Goal: Browse casually: Explore the website without a specific task or goal

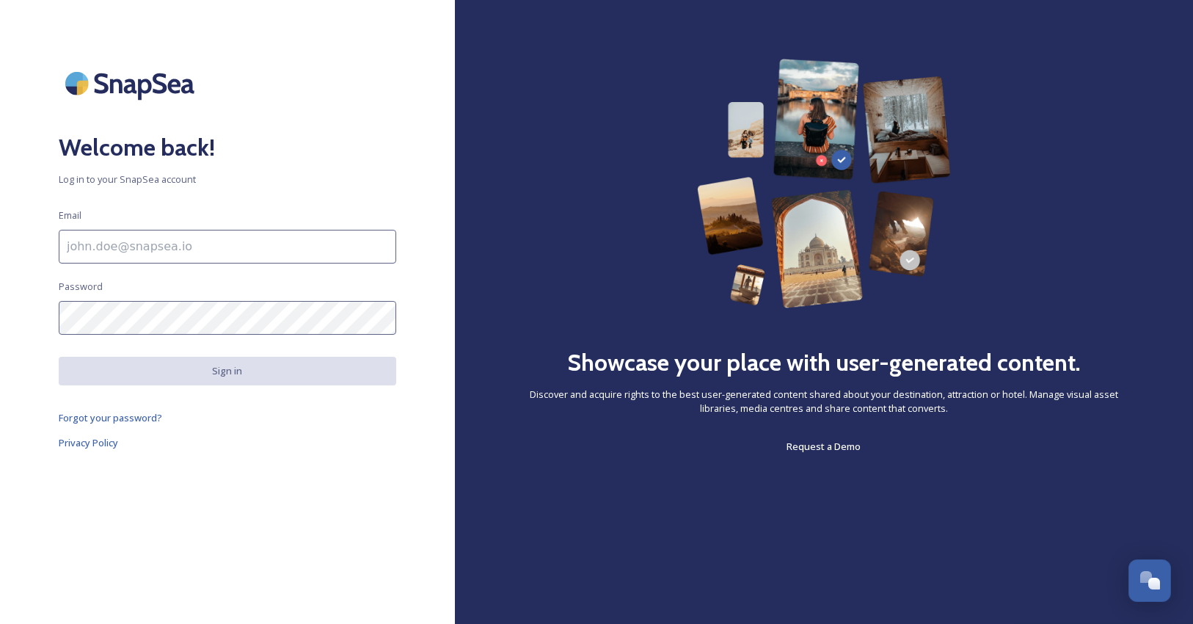
click at [283, 245] on input at bounding box center [228, 247] width 338 height 34
type input "jleng@lakenorman.org"
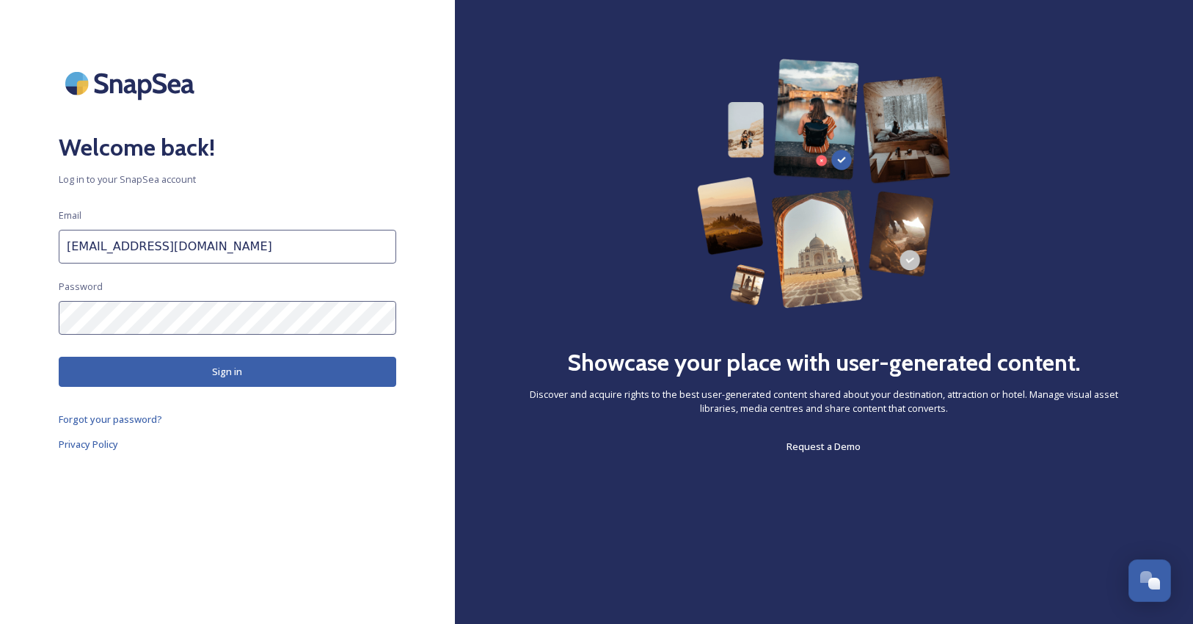
click at [213, 373] on button "Sign in" at bounding box center [228, 372] width 338 height 30
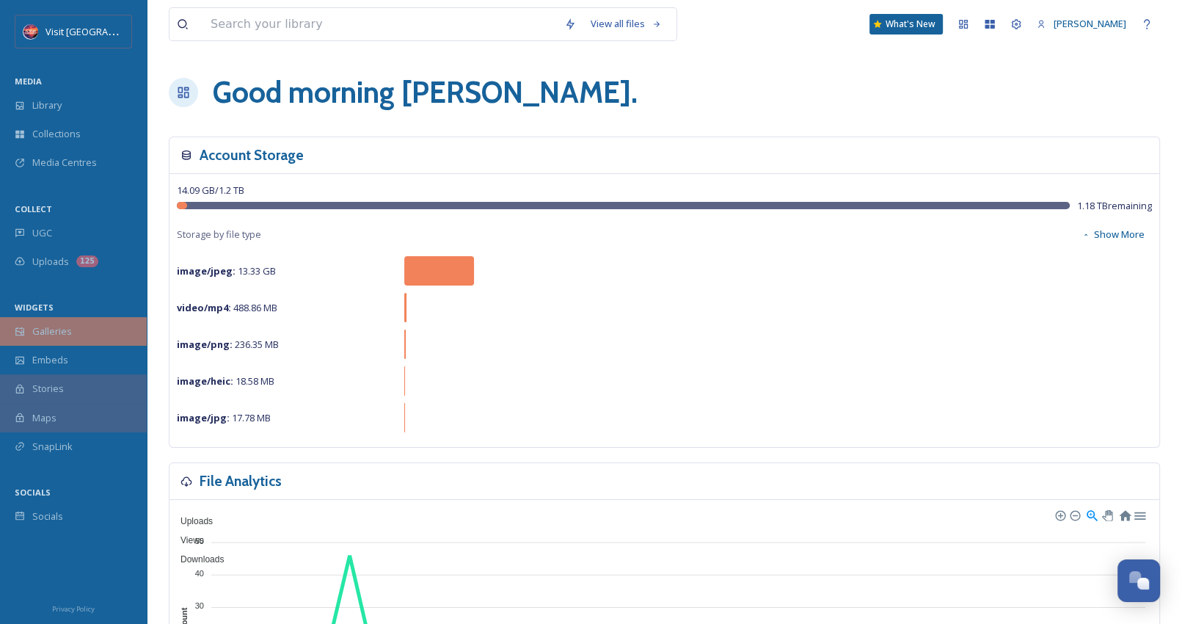
click at [68, 320] on div "Galleries" at bounding box center [73, 331] width 147 height 29
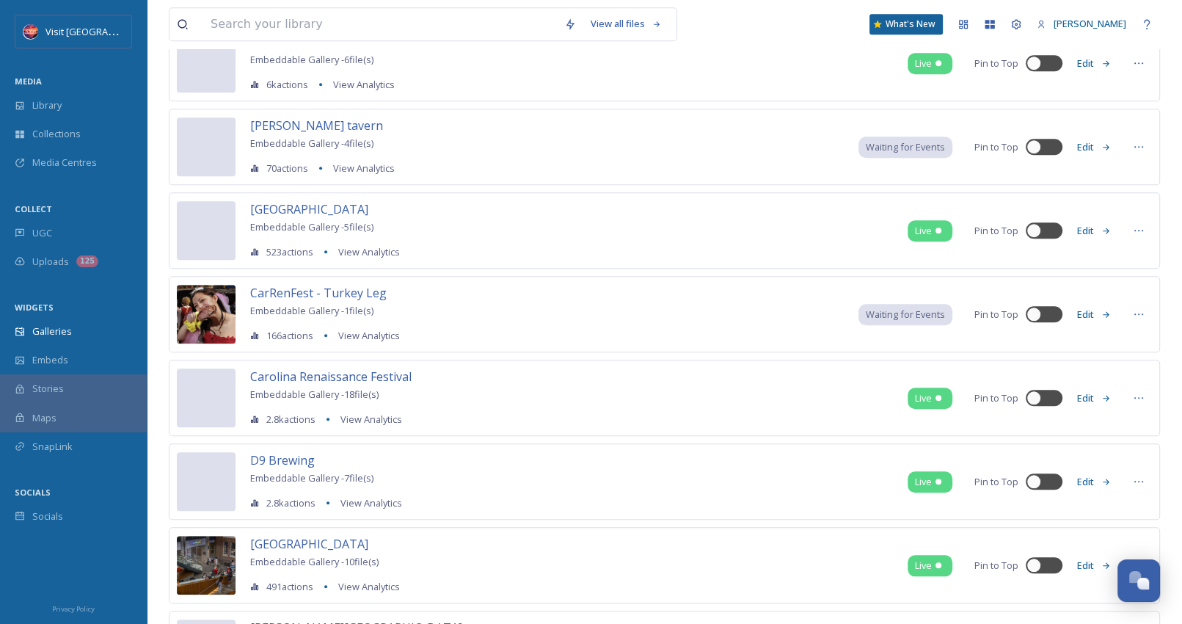
scroll to position [1248, 0]
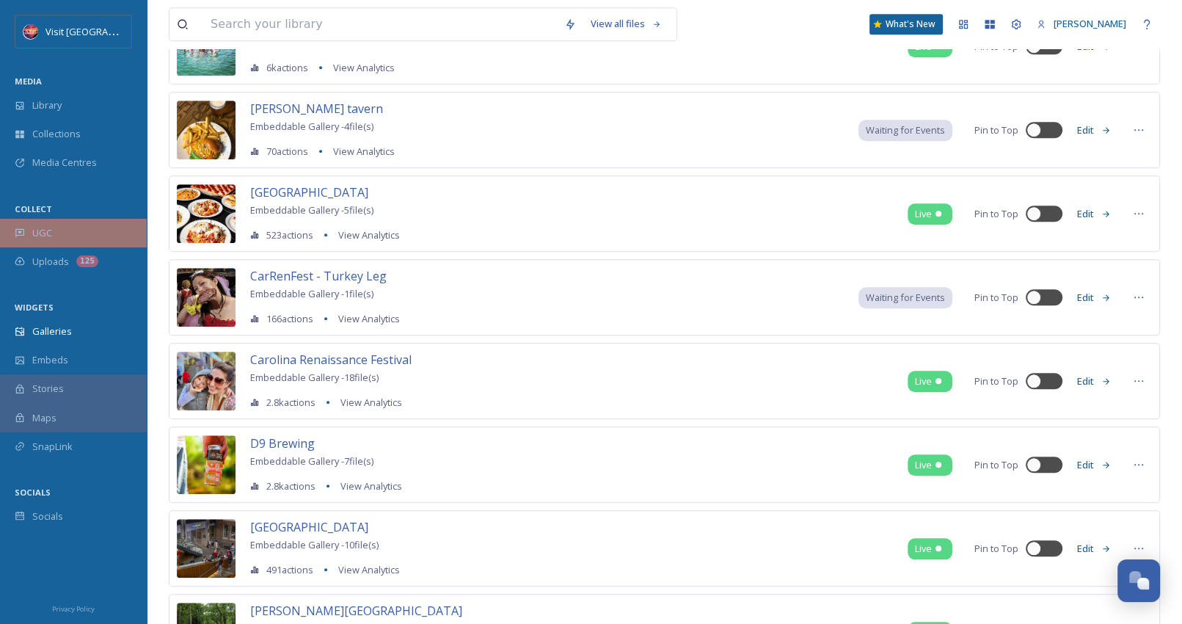
click at [59, 230] on div "UGC" at bounding box center [73, 233] width 147 height 29
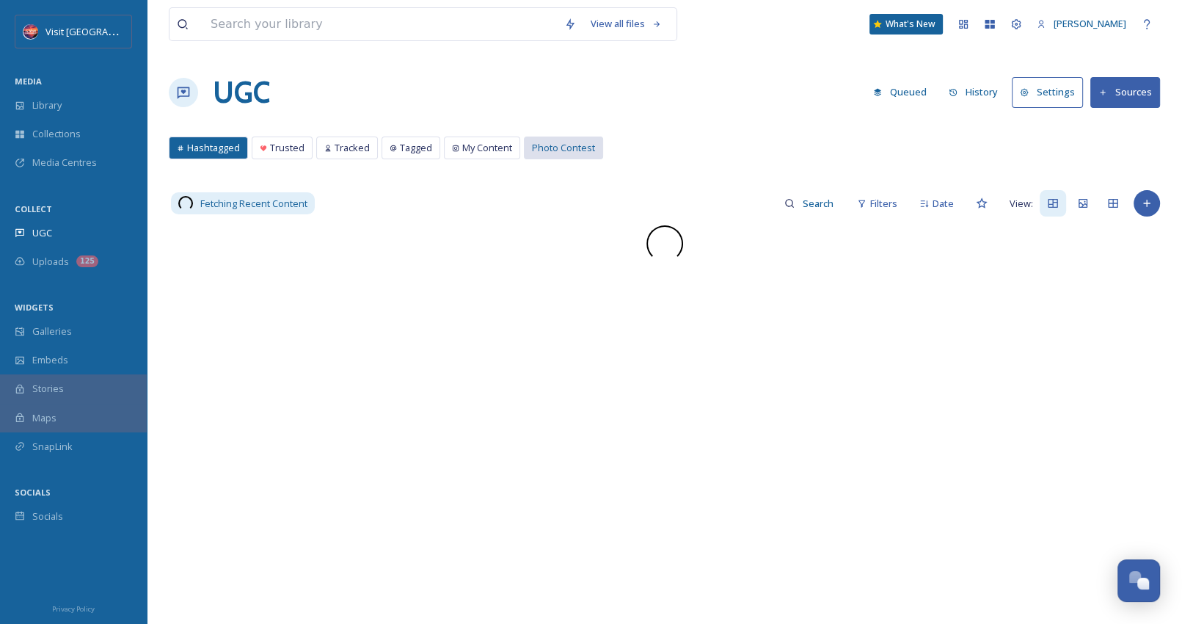
click at [536, 149] on span "Photo Contest" at bounding box center [563, 148] width 63 height 14
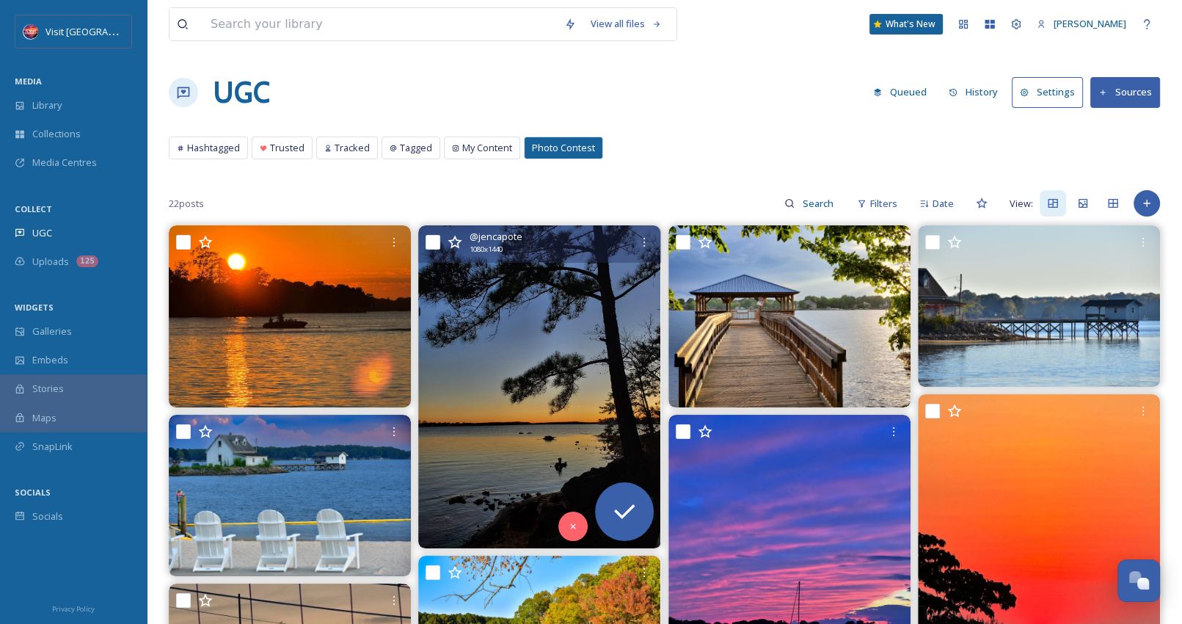
click at [623, 368] on img at bounding box center [539, 386] width 242 height 323
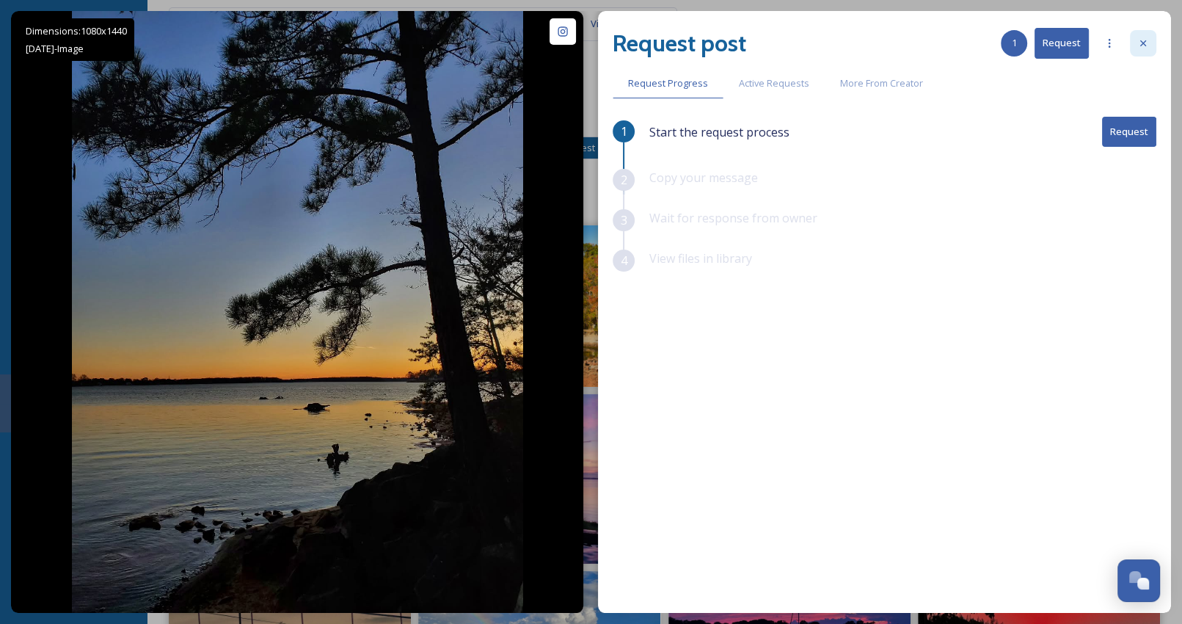
click at [1143, 41] on icon at bounding box center [1143, 43] width 12 height 12
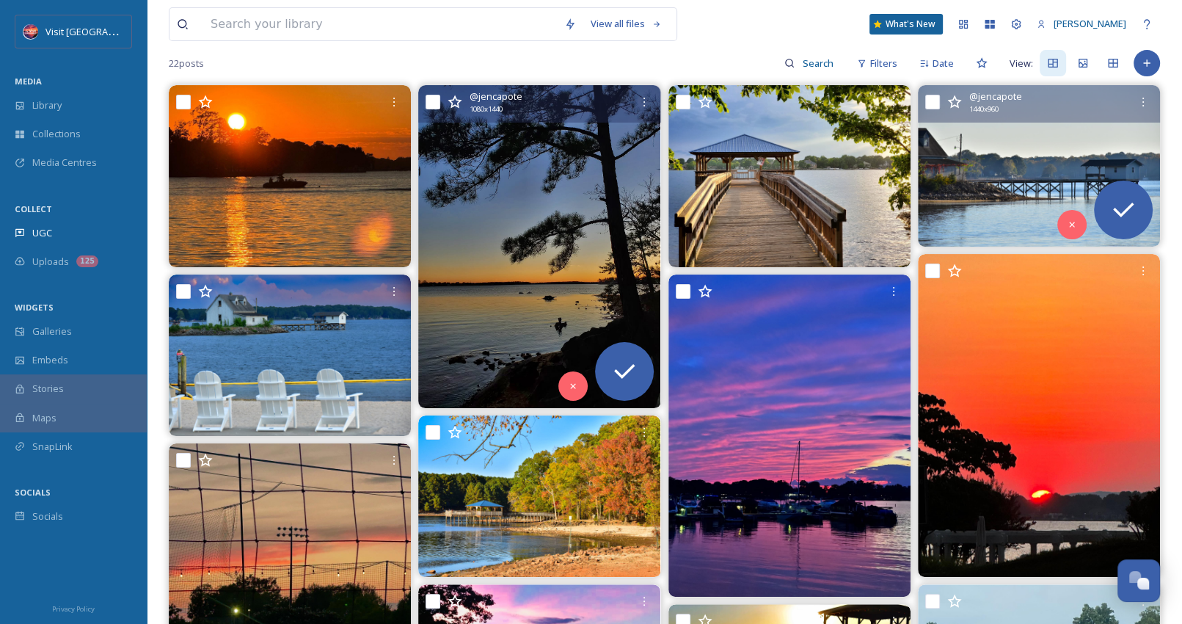
scroll to position [147, 0]
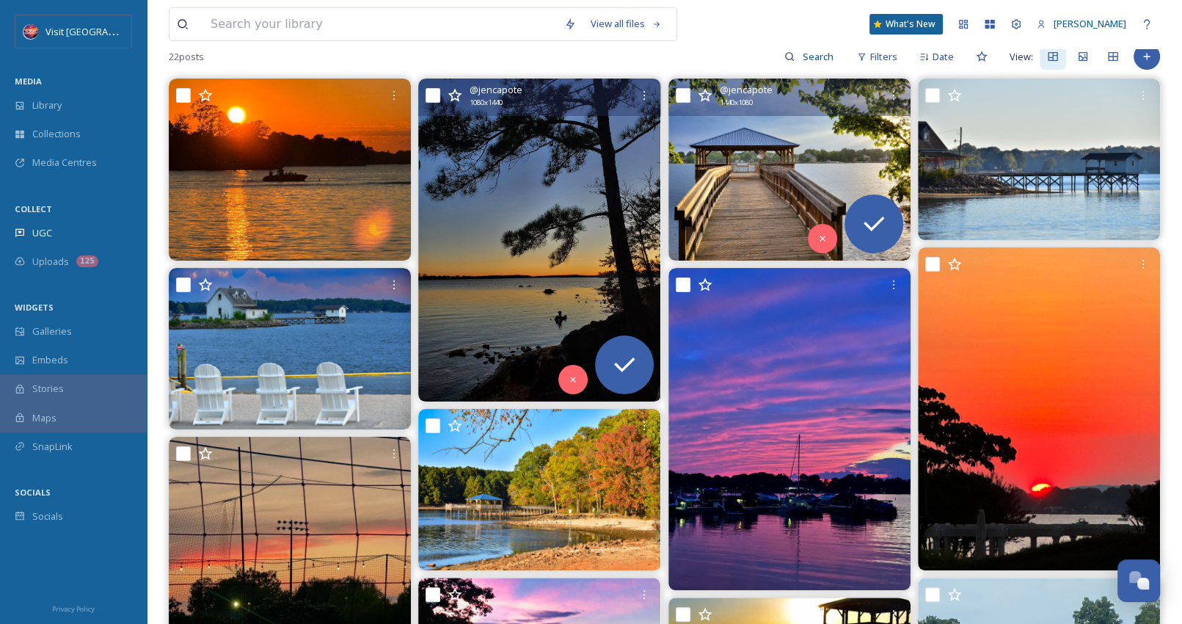
click at [831, 170] on img at bounding box center [790, 170] width 242 height 182
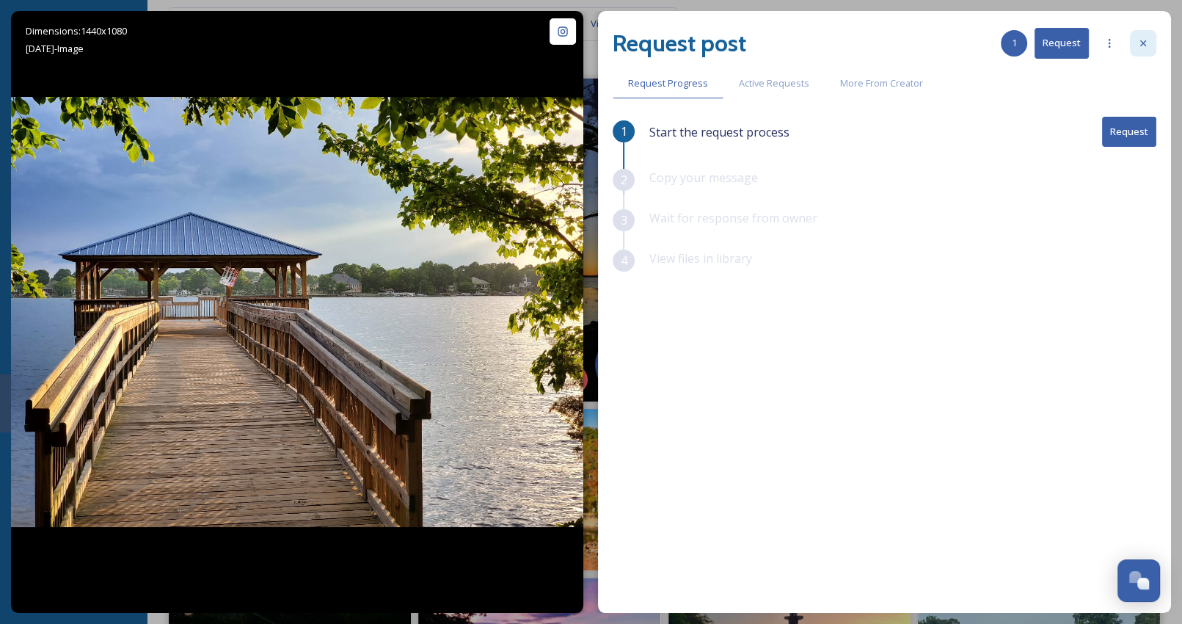
click at [1142, 48] on icon at bounding box center [1143, 43] width 12 height 12
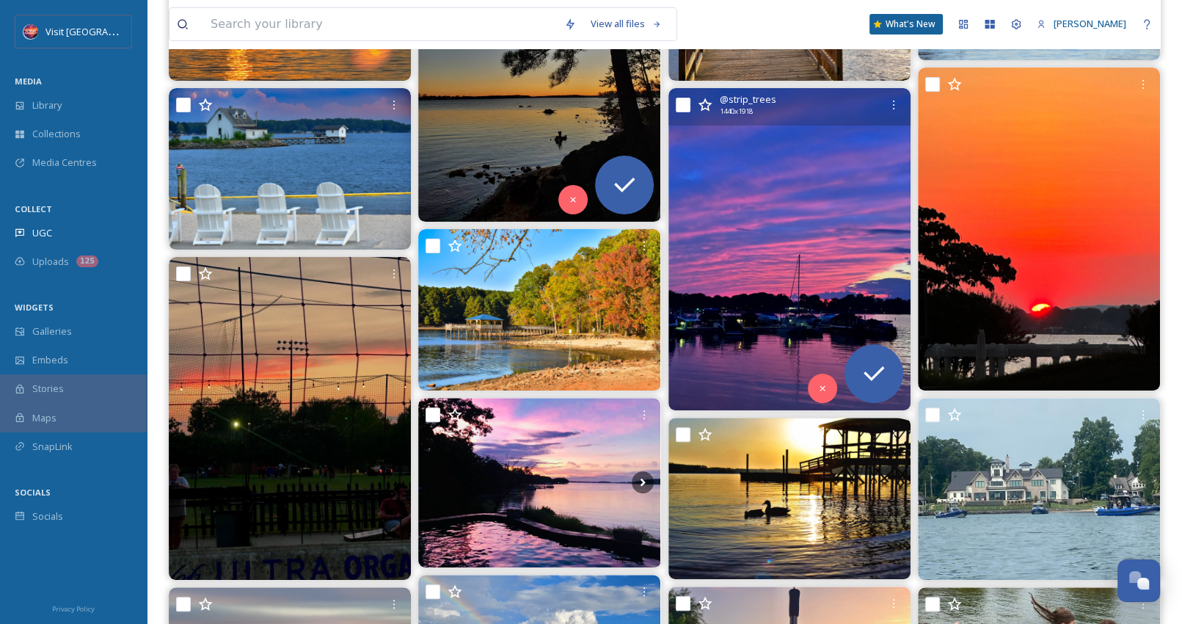
scroll to position [294, 0]
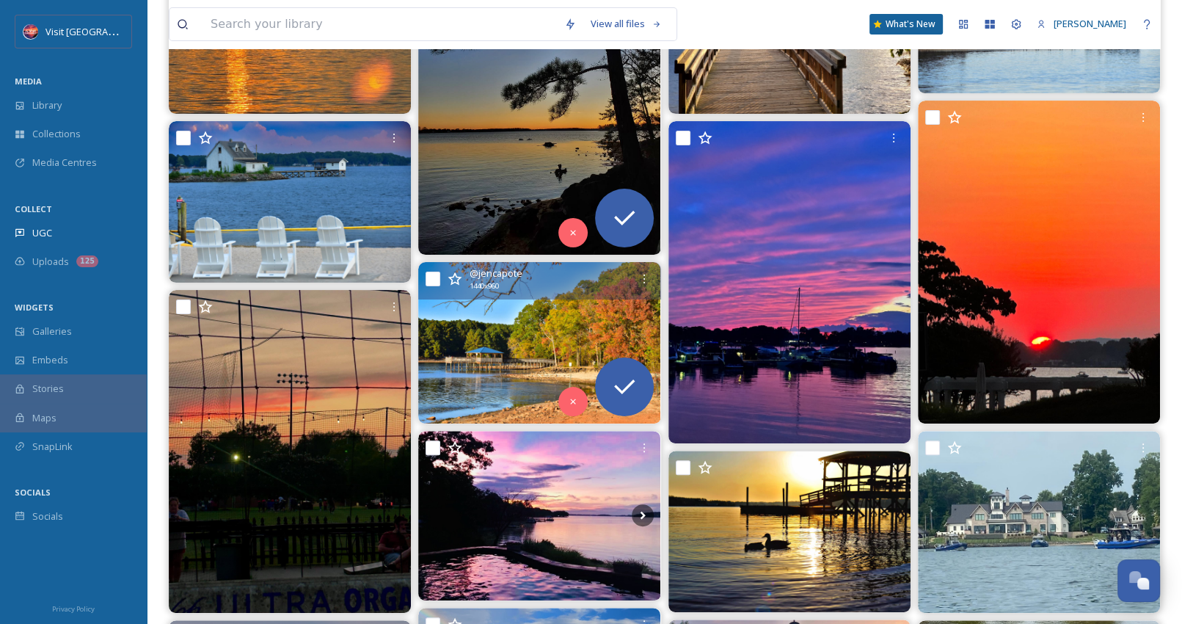
click at [629, 327] on img at bounding box center [539, 342] width 242 height 161
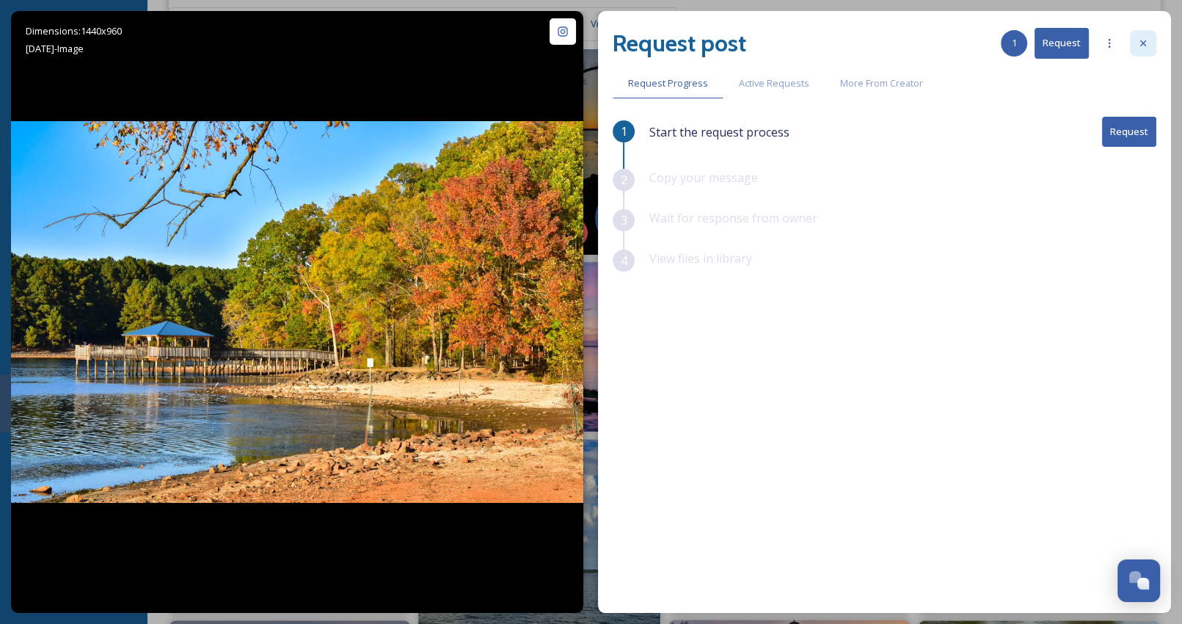
click at [1140, 43] on icon at bounding box center [1143, 43] width 12 height 12
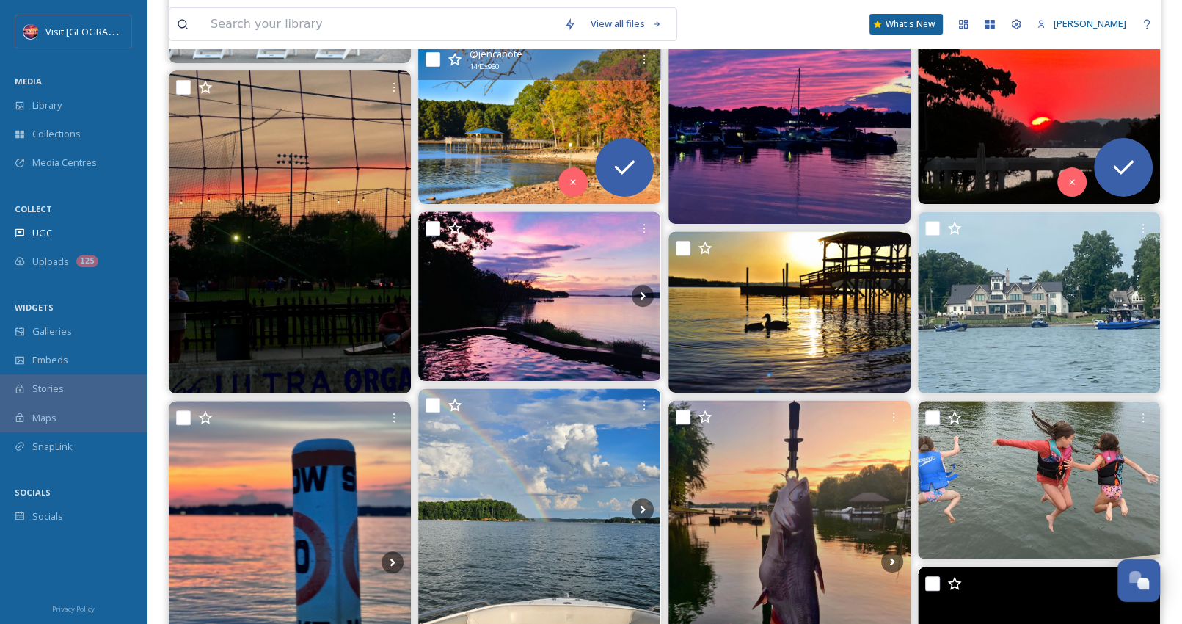
scroll to position [514, 0]
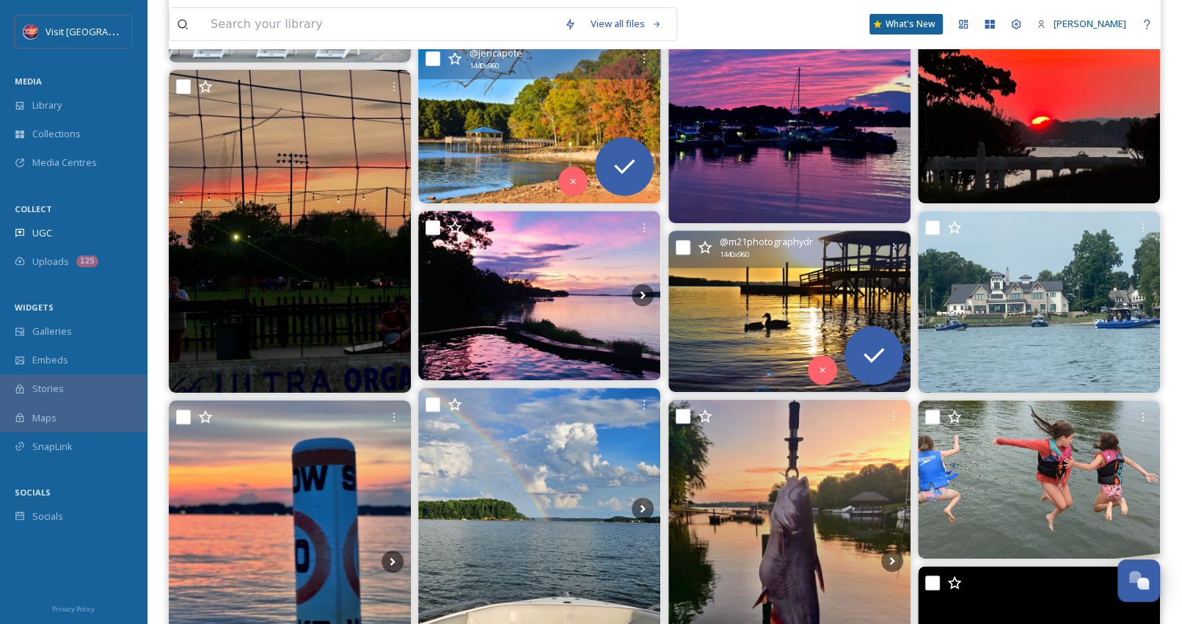
click at [829, 289] on img at bounding box center [790, 310] width 242 height 161
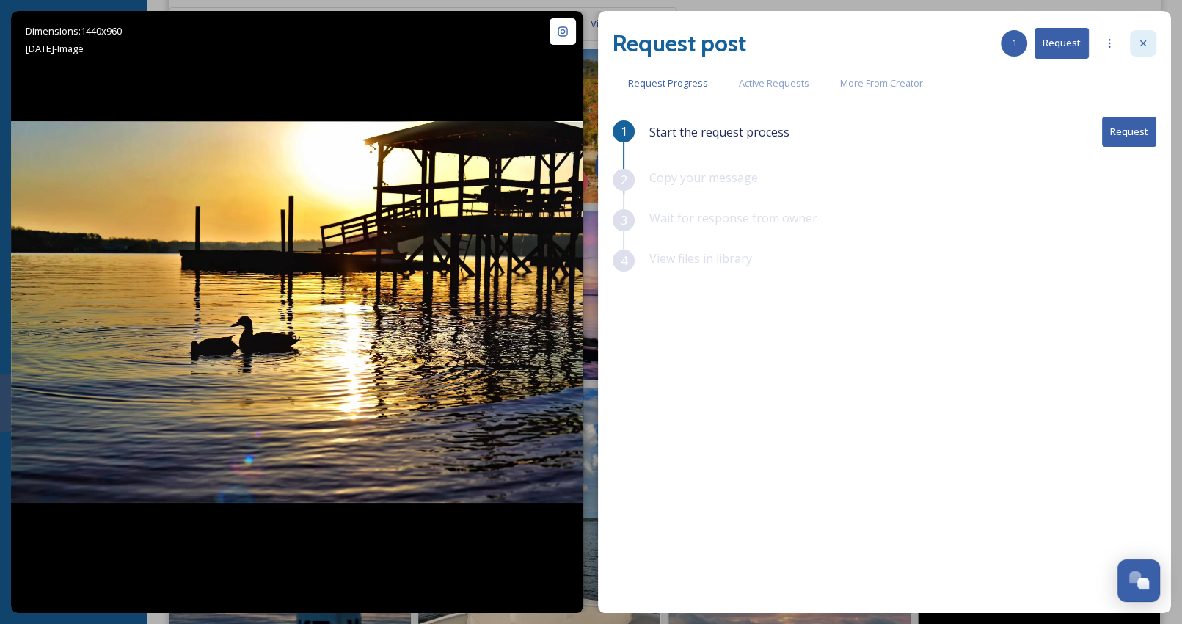
click at [1145, 44] on icon at bounding box center [1143, 43] width 12 height 12
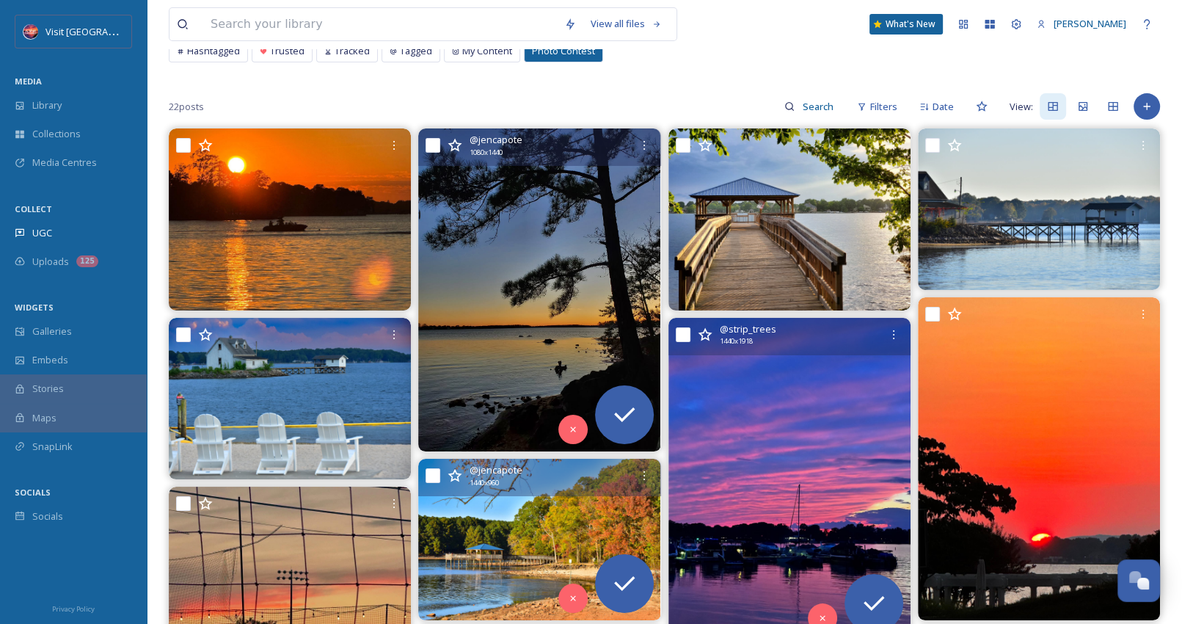
scroll to position [147, 0]
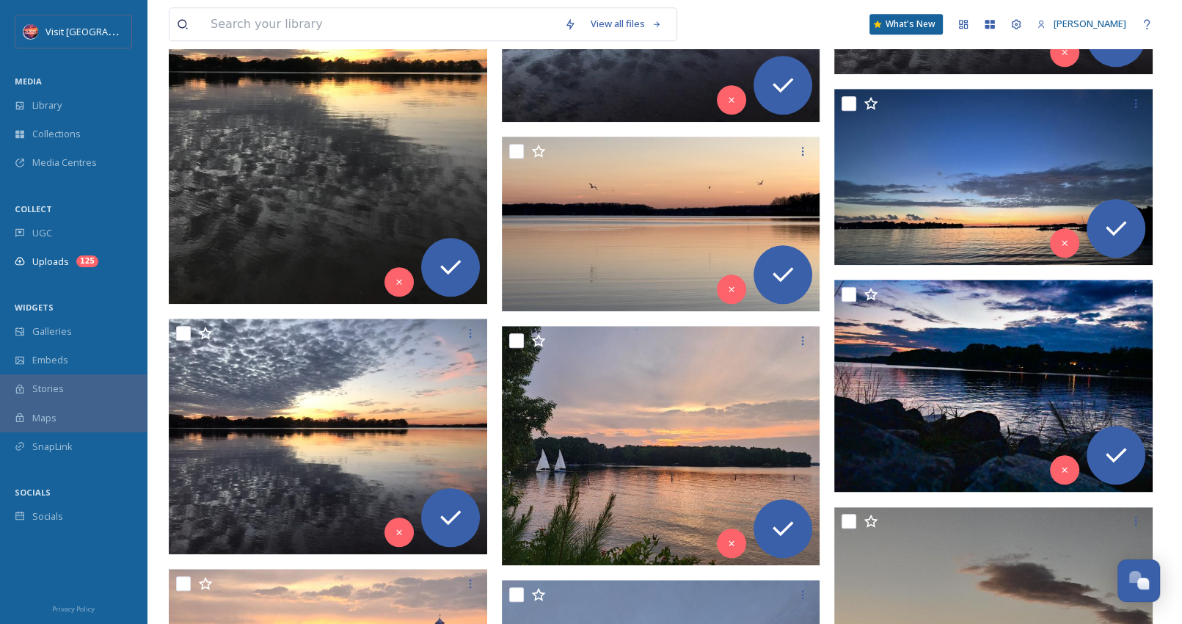
scroll to position [1321, 0]
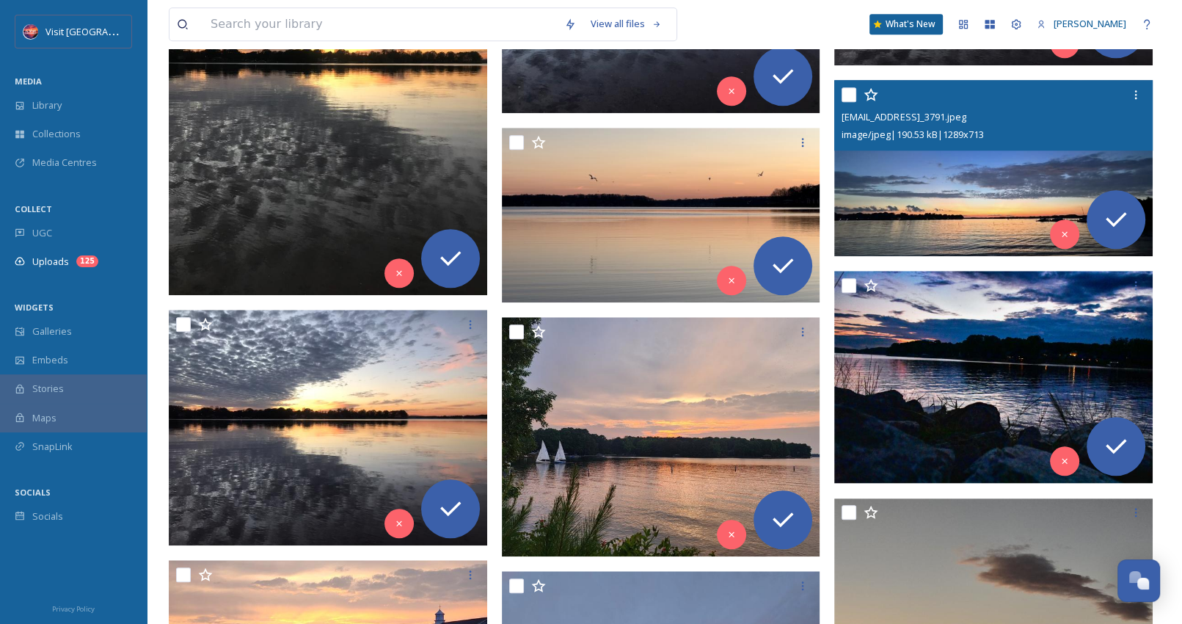
click at [982, 186] on img at bounding box center [993, 168] width 318 height 176
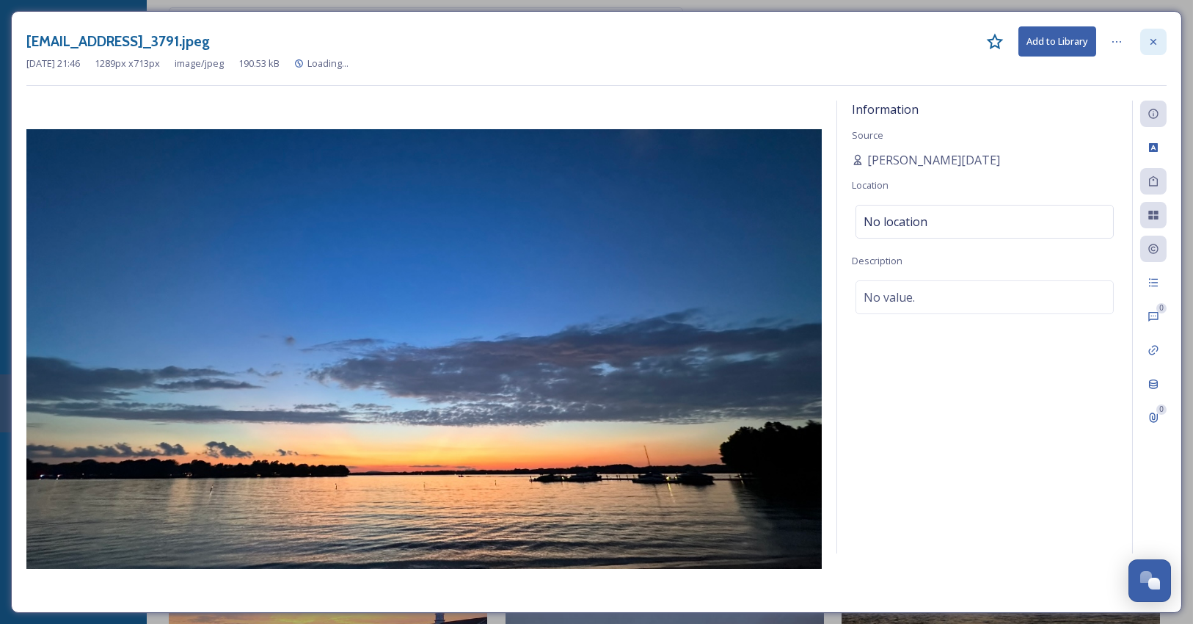
click at [1156, 36] on icon at bounding box center [1154, 42] width 12 height 12
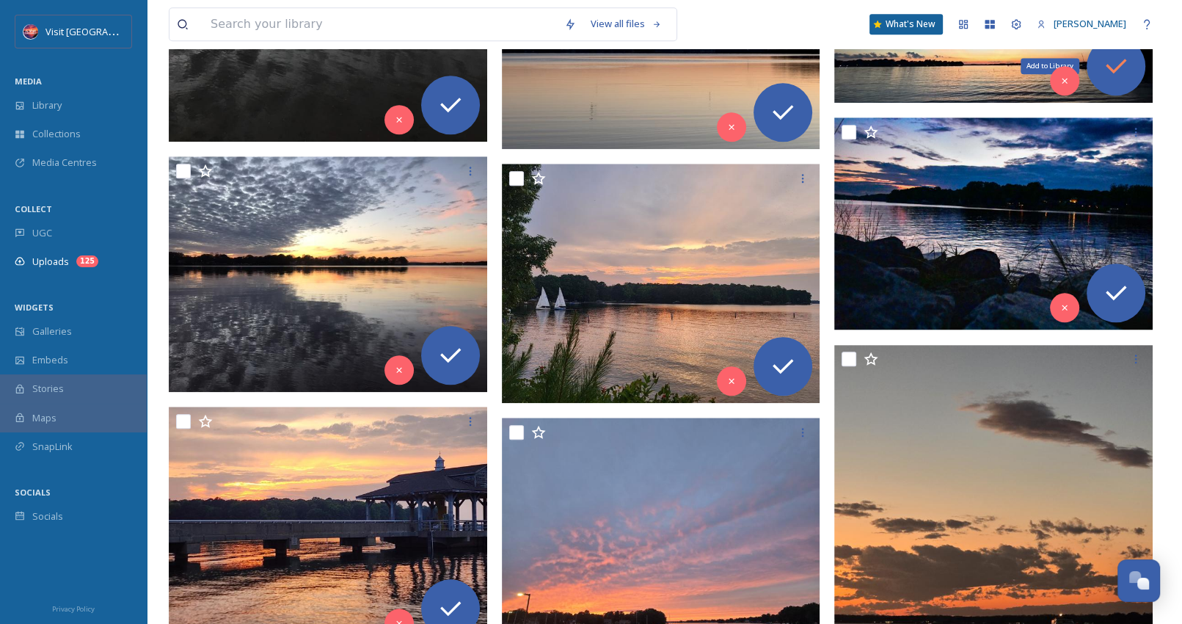
scroll to position [1541, 0]
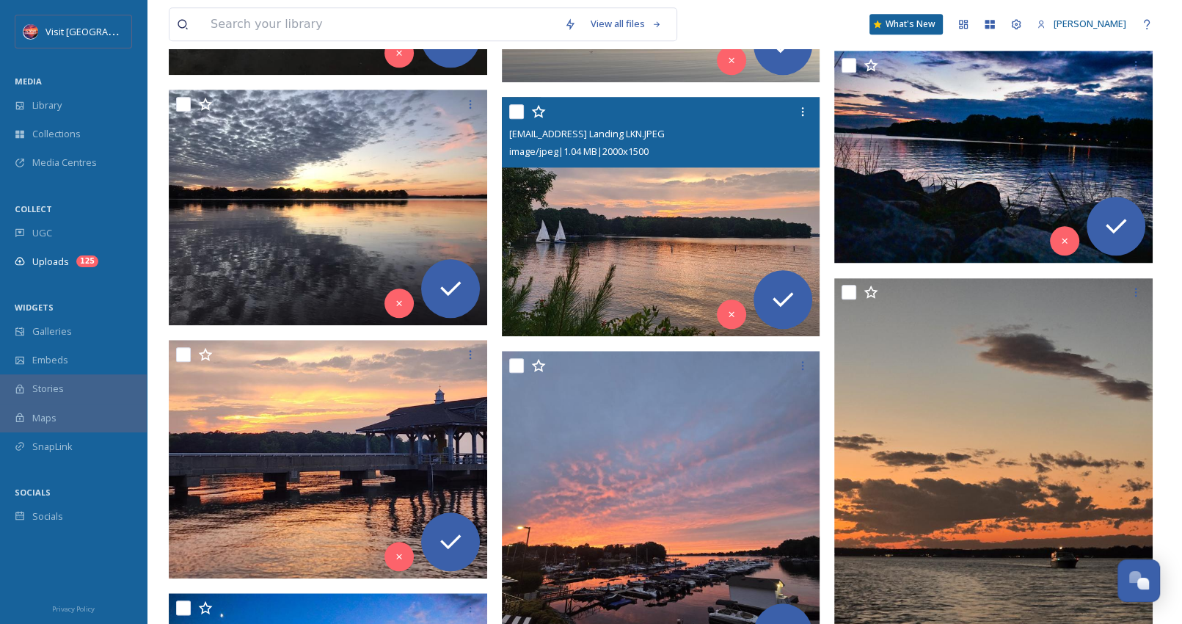
click at [708, 229] on img at bounding box center [661, 216] width 318 height 239
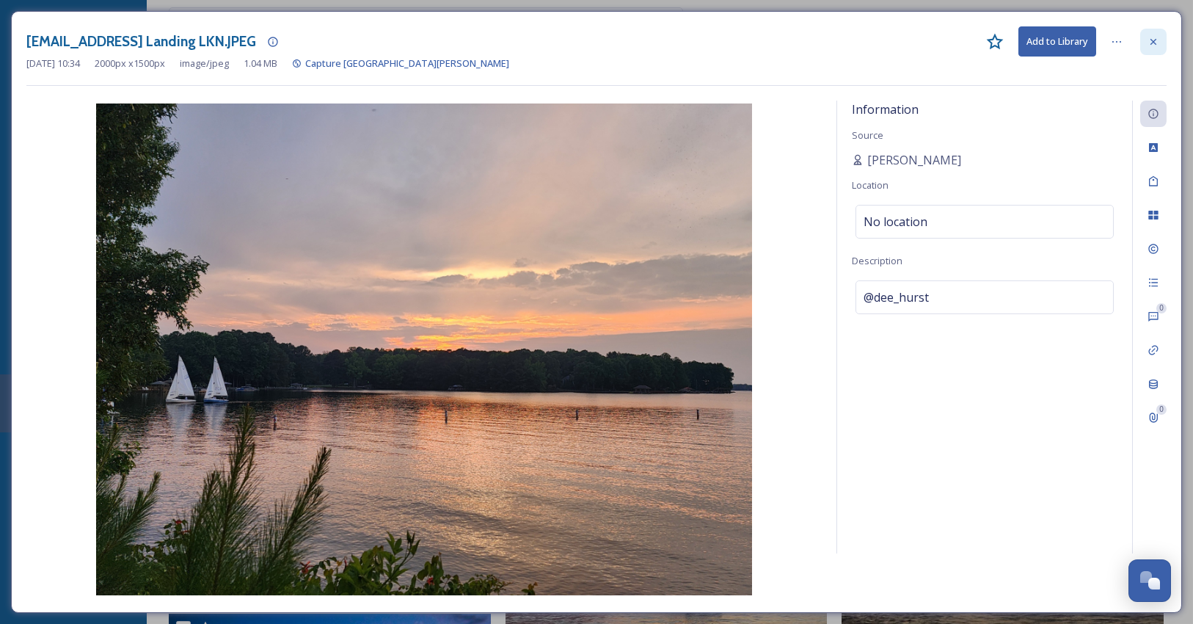
click at [1156, 43] on icon at bounding box center [1154, 41] width 6 height 6
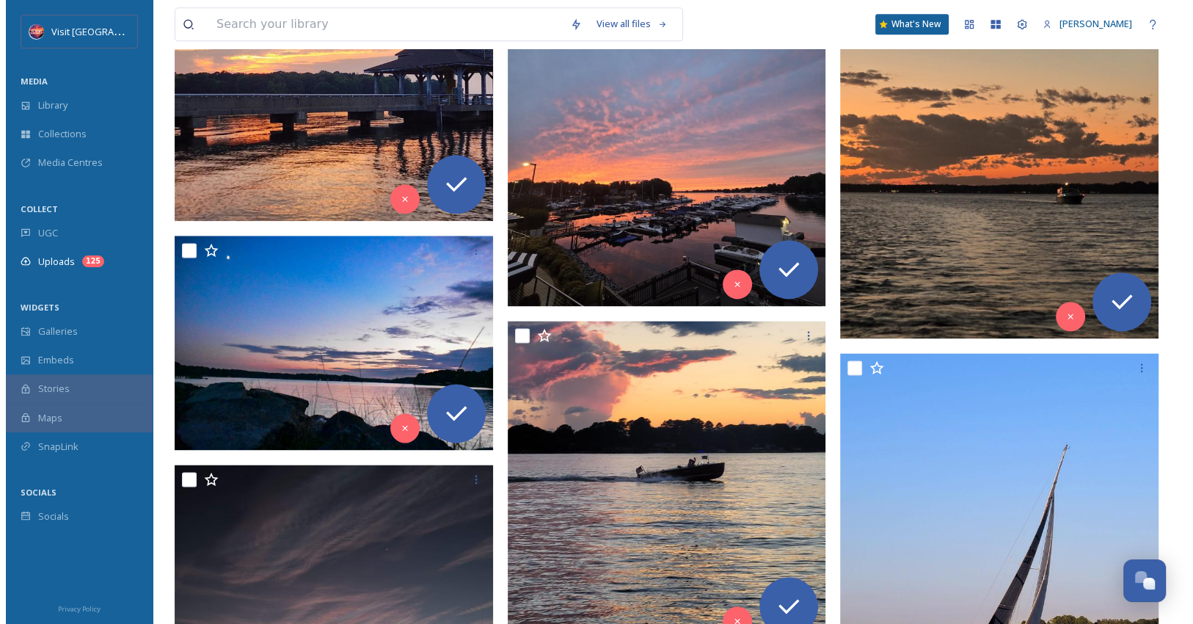
scroll to position [2128, 0]
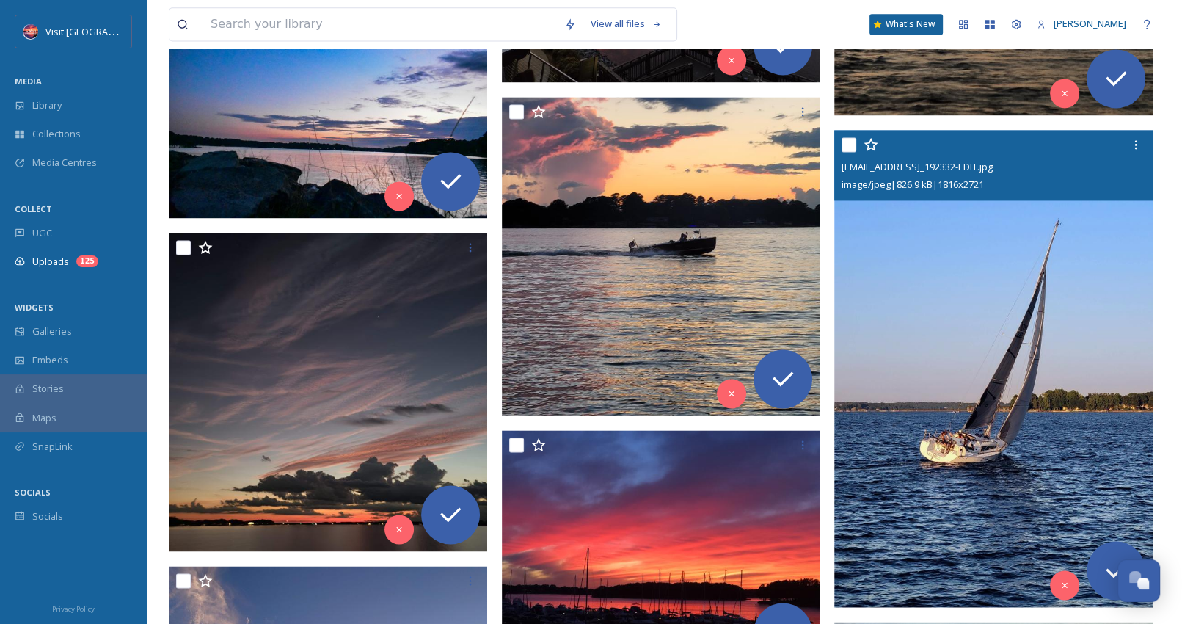
click at [900, 295] on img at bounding box center [993, 369] width 318 height 478
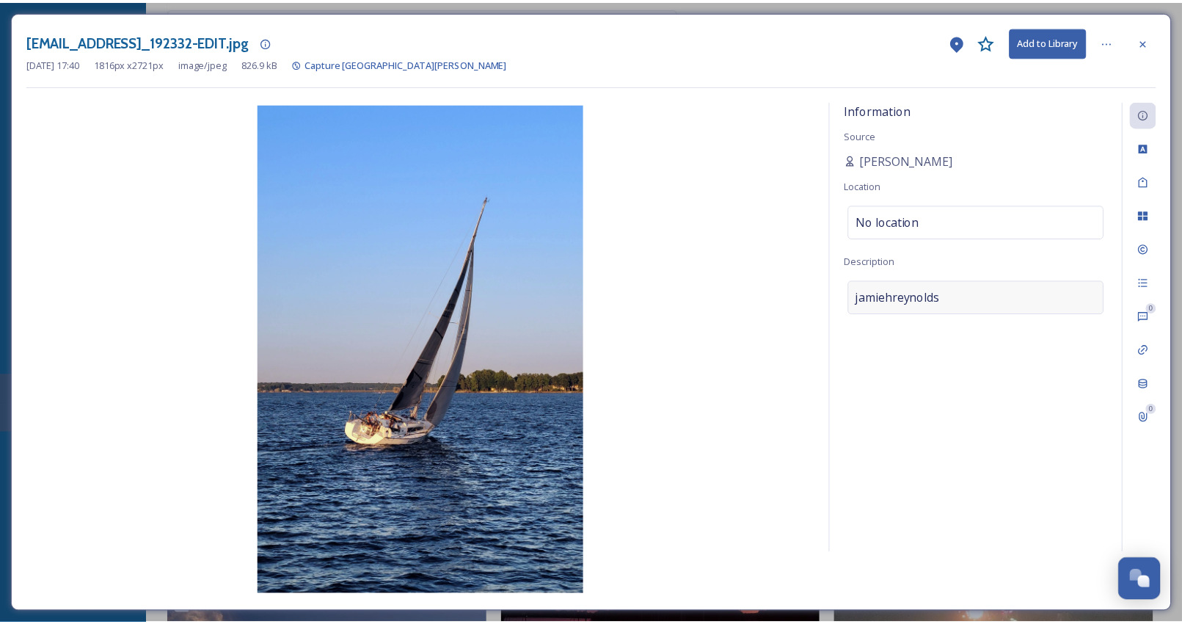
scroll to position [2148, 0]
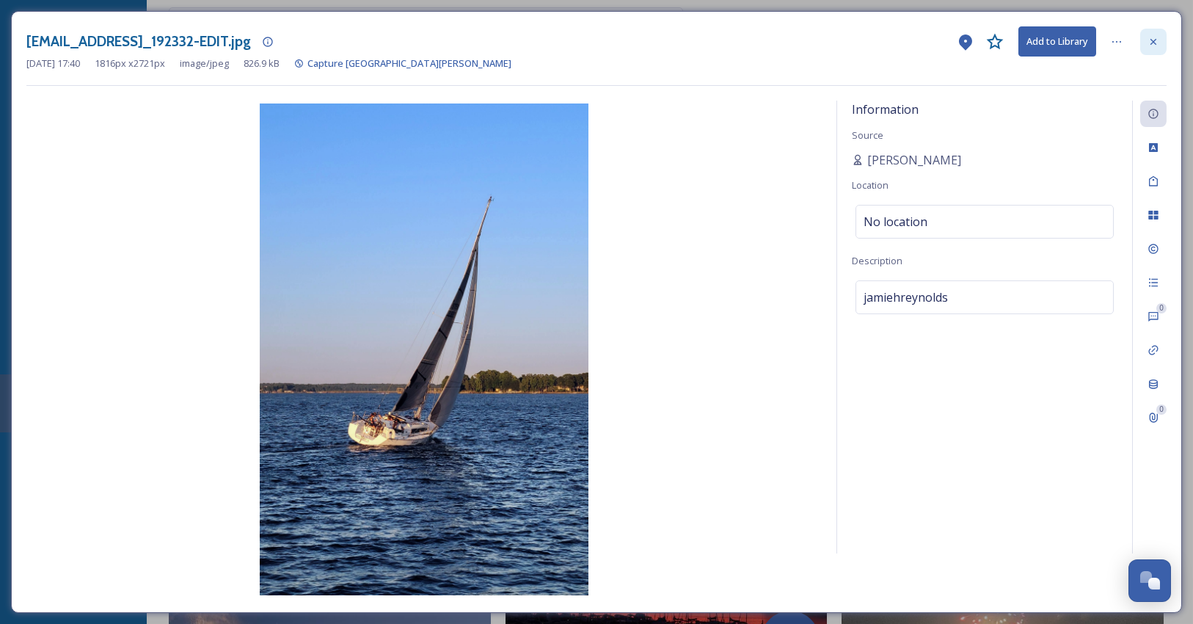
click at [1159, 34] on div at bounding box center [1153, 42] width 26 height 26
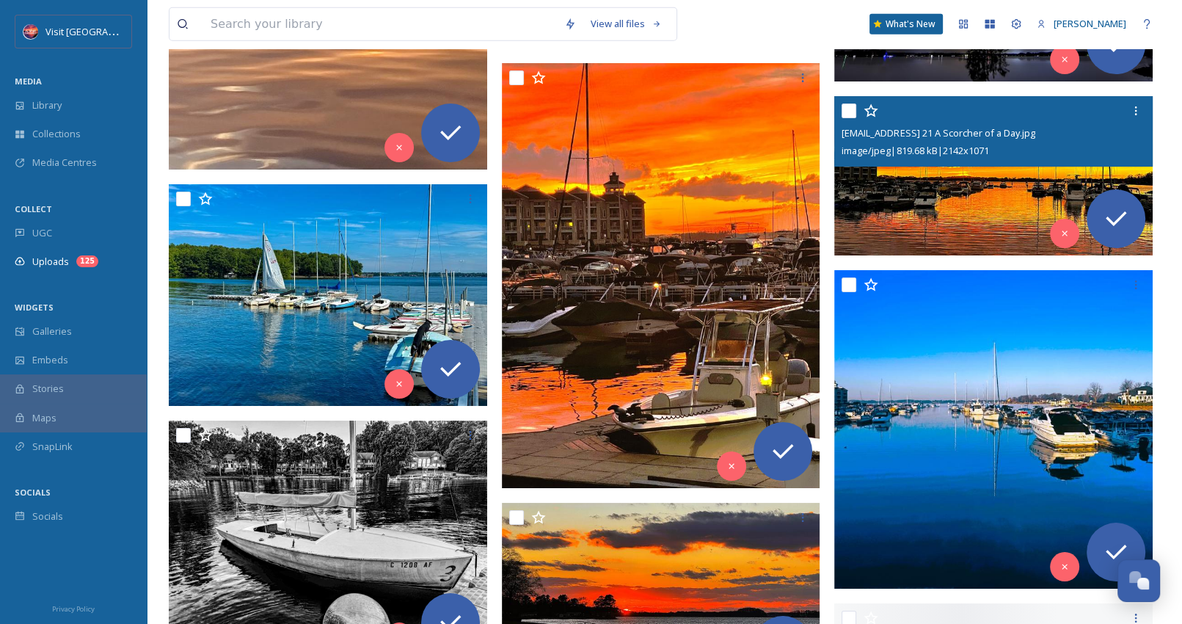
scroll to position [3887, 0]
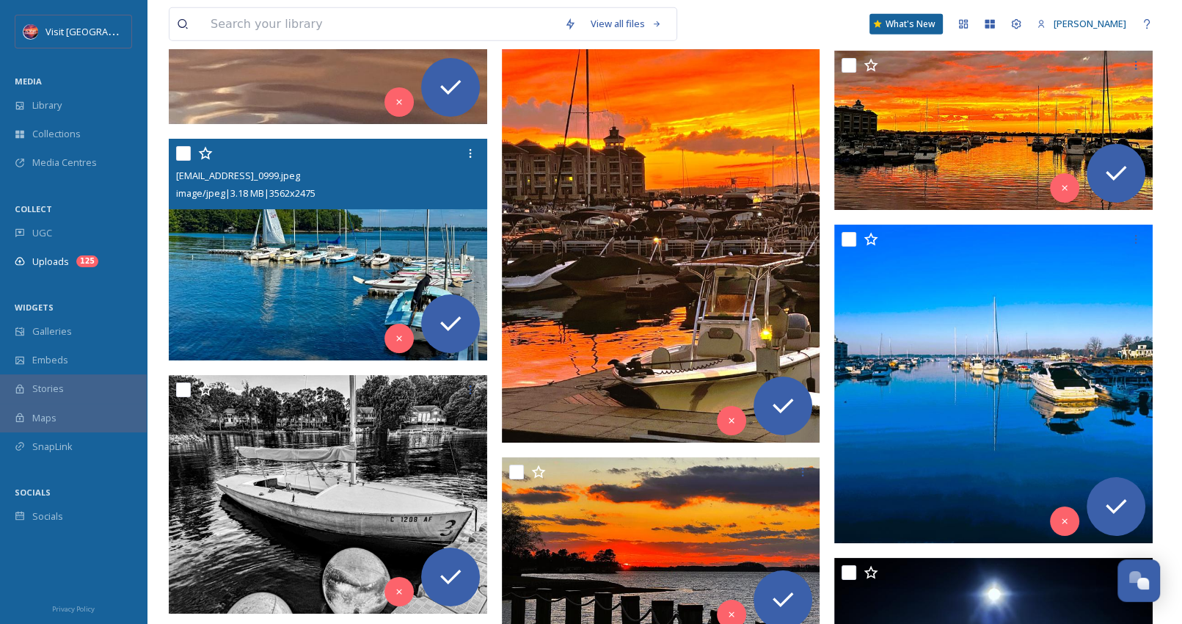
click at [321, 233] on img at bounding box center [328, 249] width 318 height 221
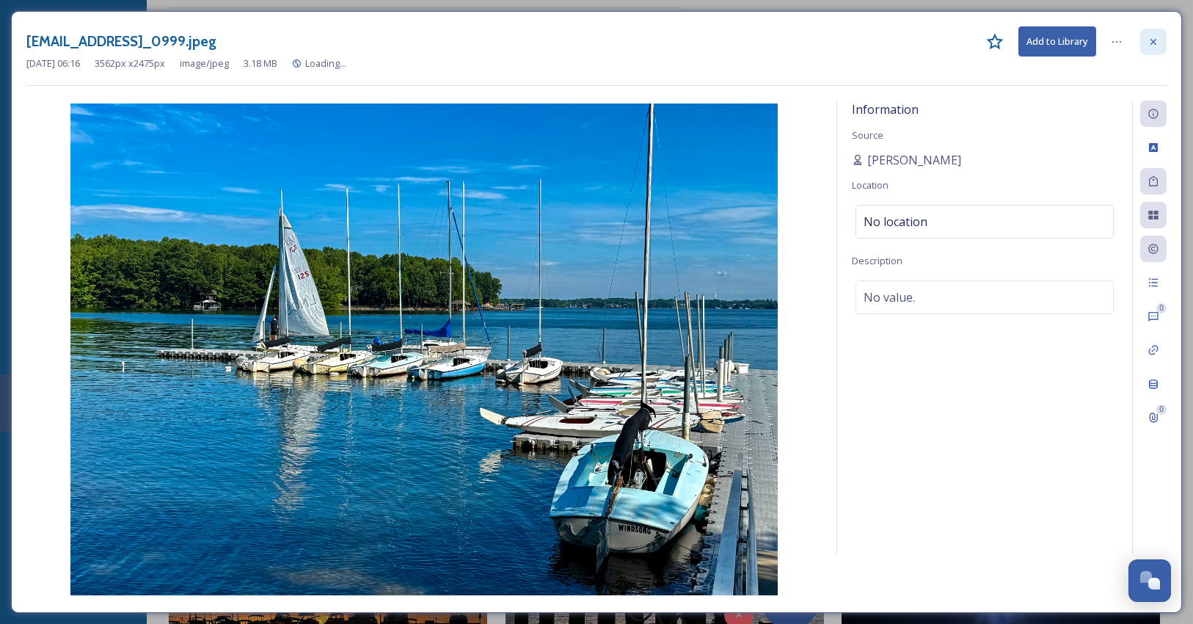
click at [1150, 40] on icon at bounding box center [1154, 42] width 12 height 12
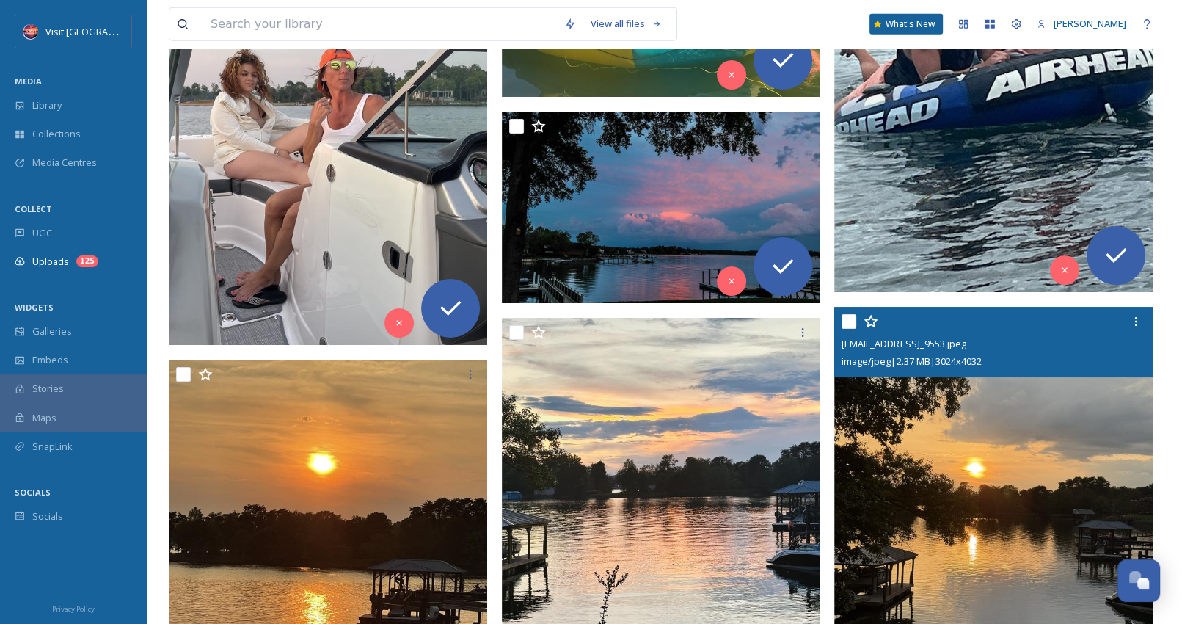
scroll to position [9978, 0]
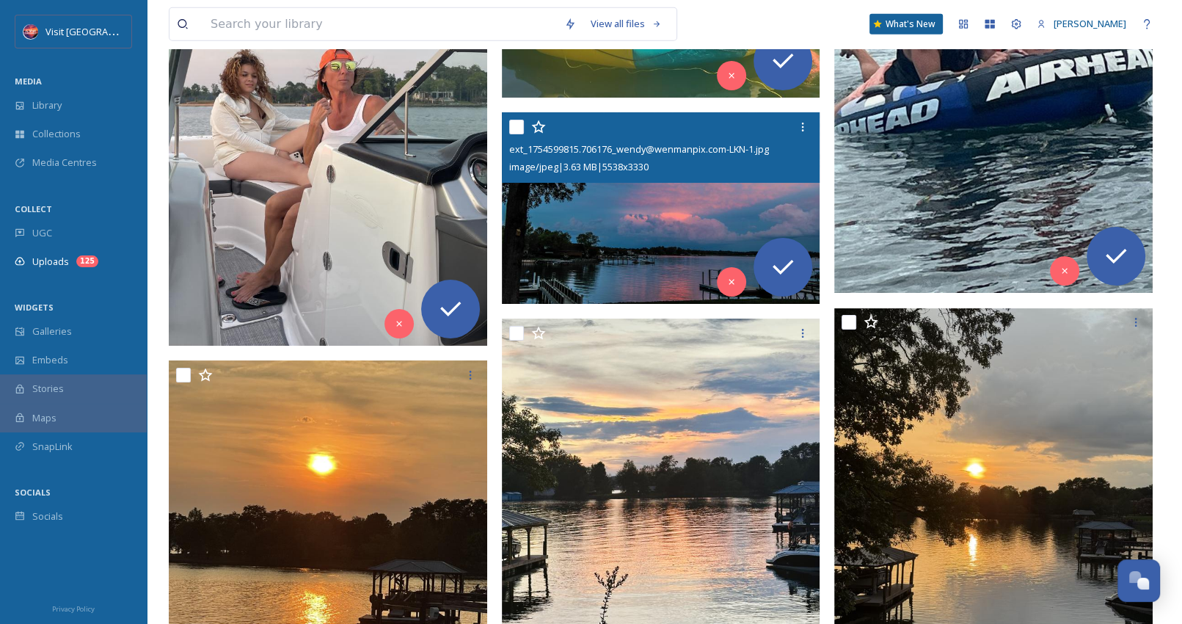
click at [647, 220] on img at bounding box center [661, 208] width 318 height 192
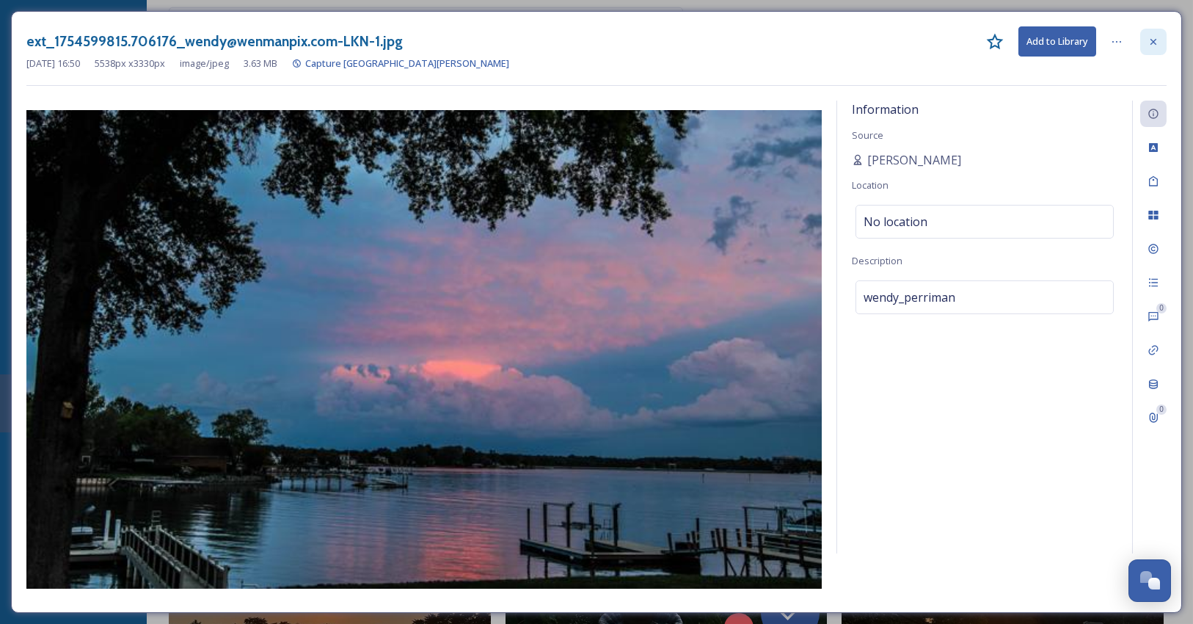
click at [1150, 40] on icon at bounding box center [1154, 42] width 12 height 12
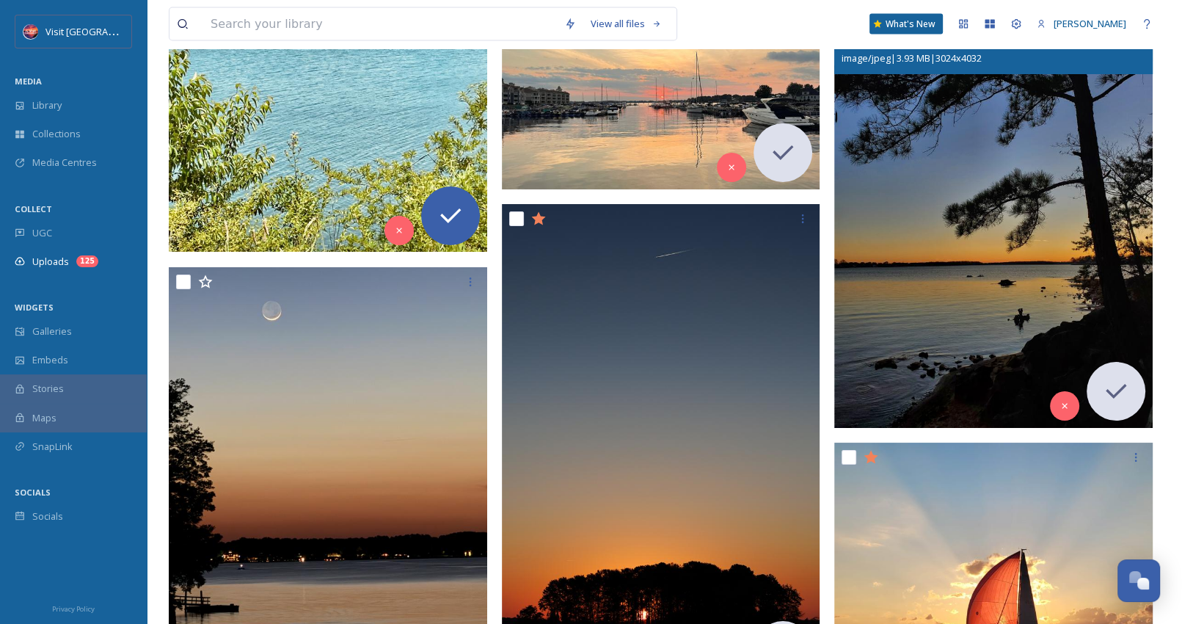
scroll to position [14674, 0]
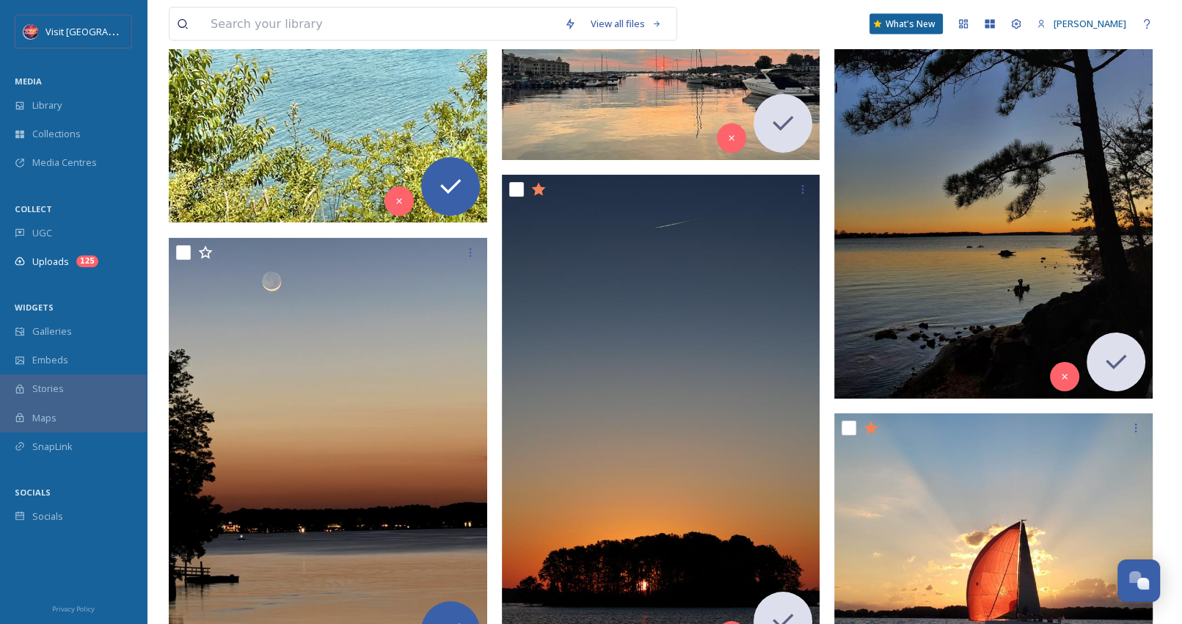
click at [958, 320] on img at bounding box center [993, 186] width 318 height 424
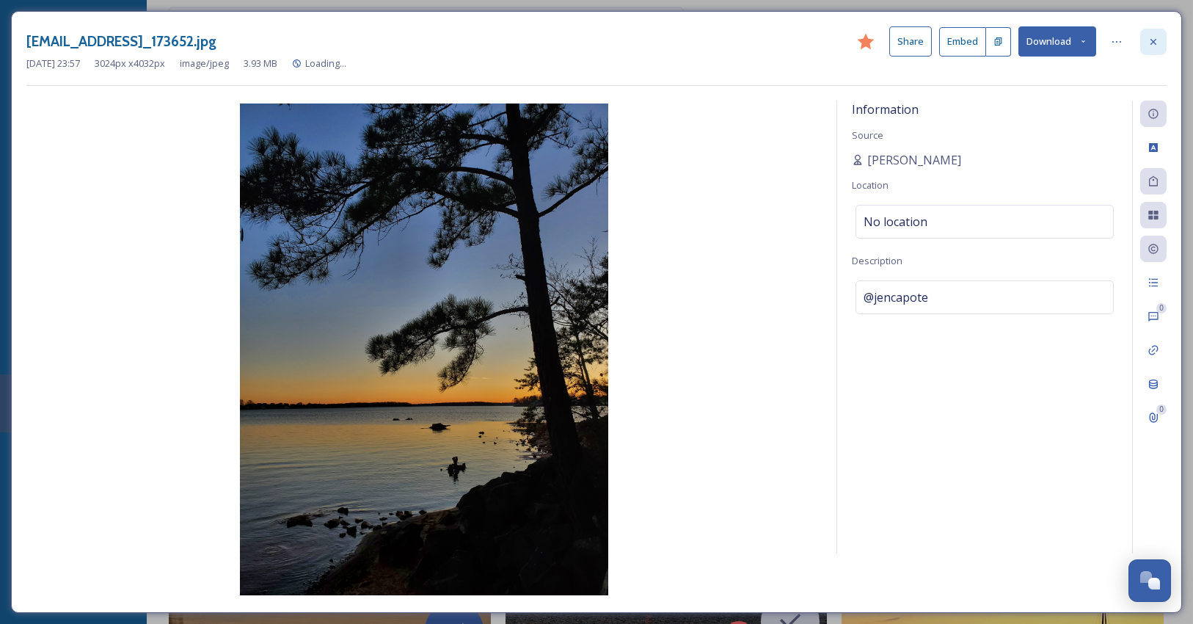
click at [1145, 38] on div at bounding box center [1153, 42] width 26 height 26
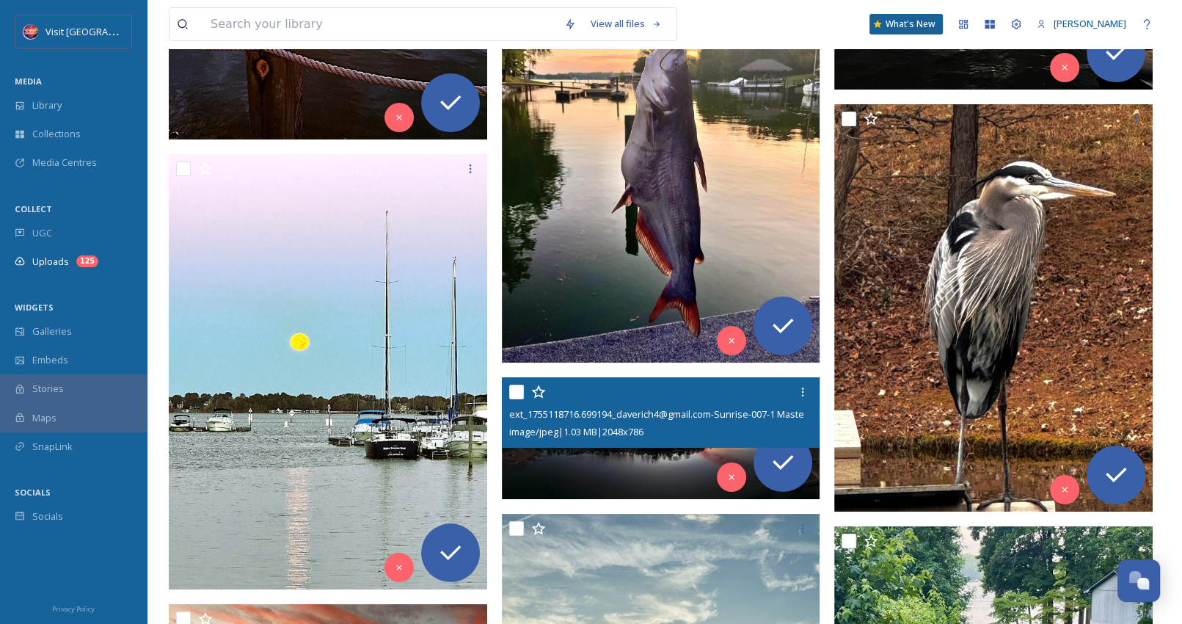
scroll to position [5447, 0]
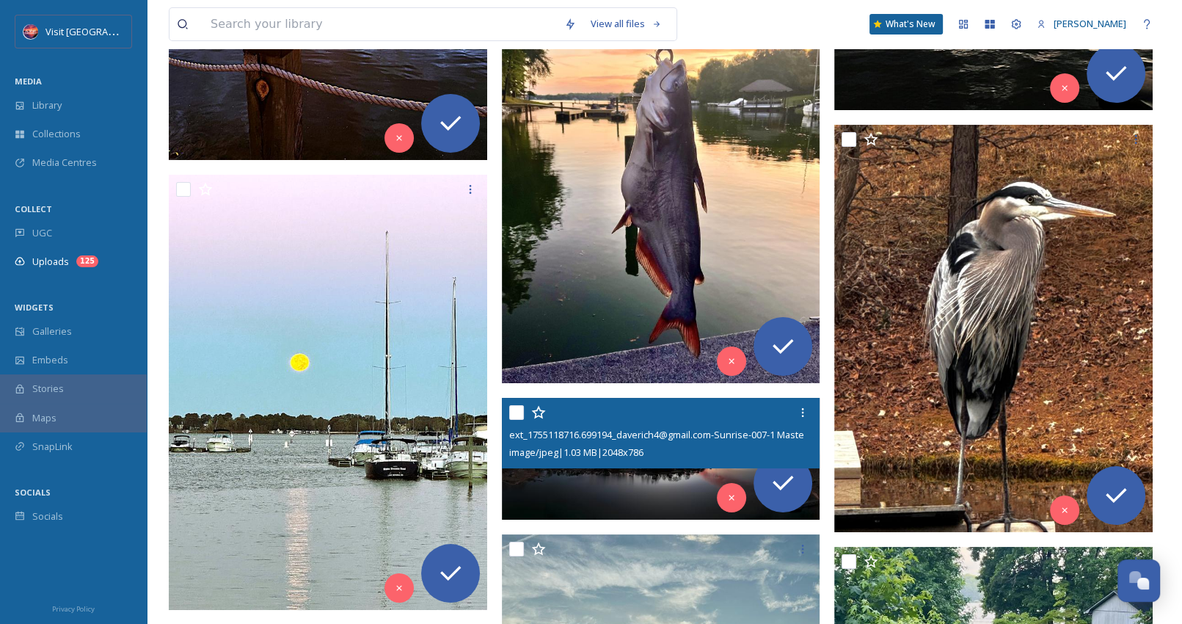
click at [662, 471] on img at bounding box center [661, 459] width 318 height 123
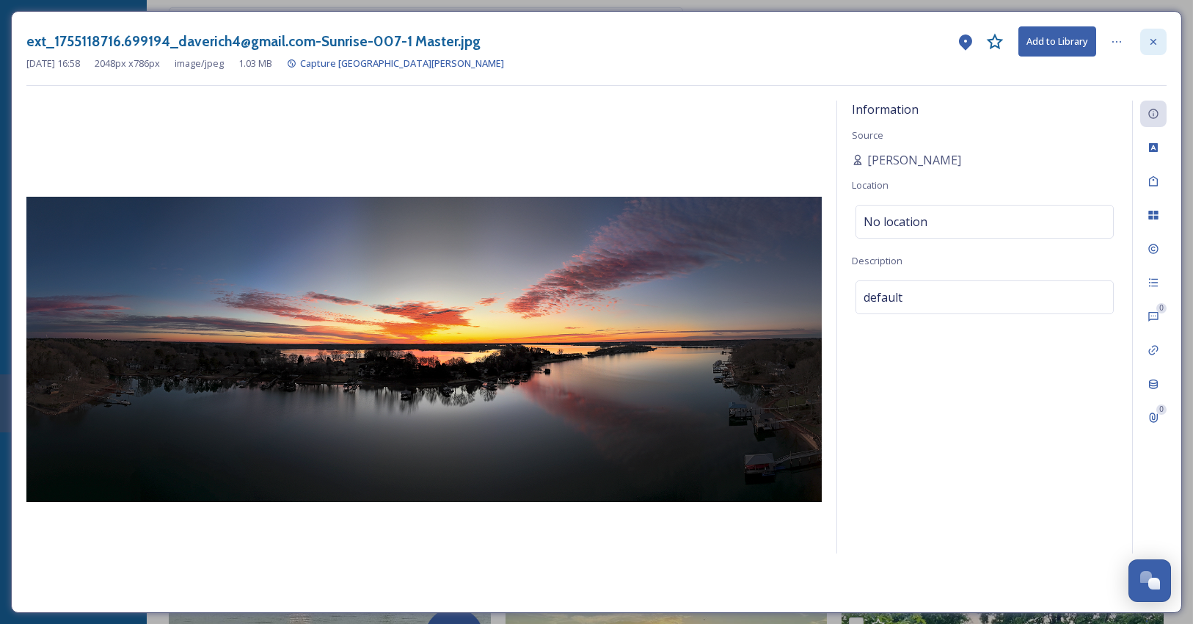
click at [1160, 36] on div at bounding box center [1153, 42] width 26 height 26
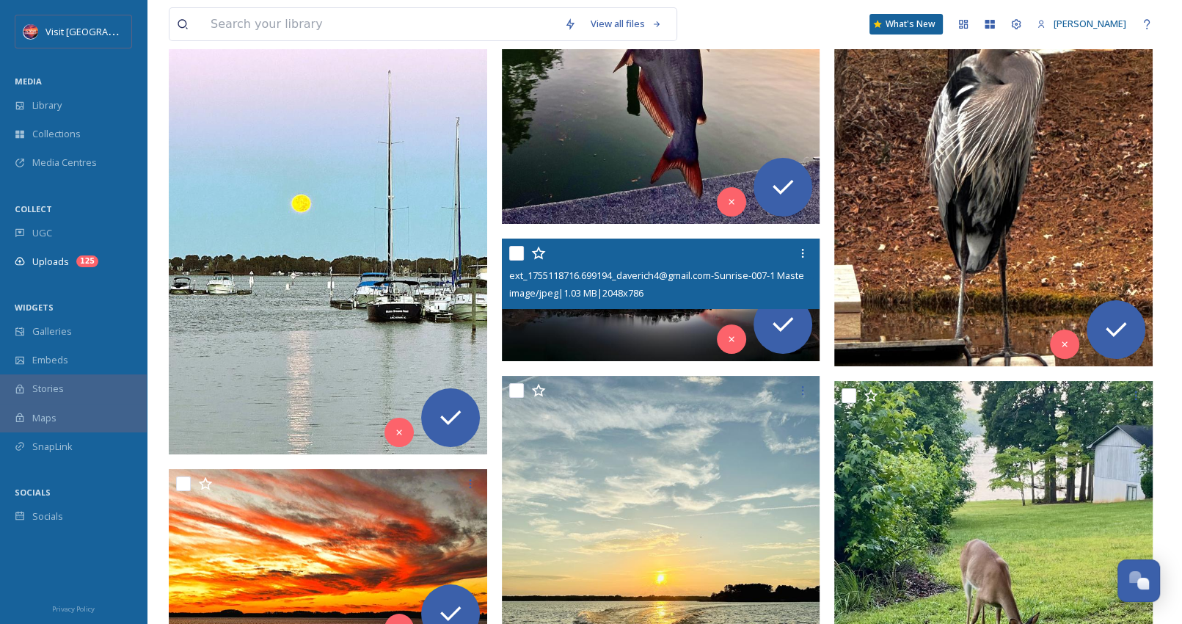
scroll to position [5814, 0]
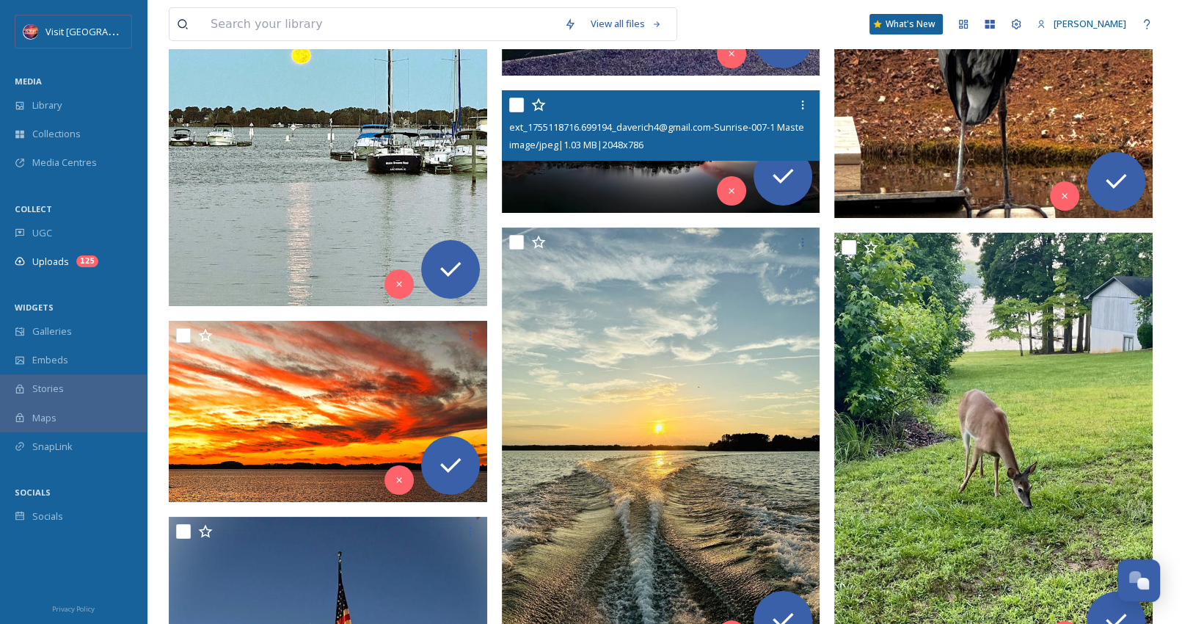
click at [672, 183] on img at bounding box center [661, 151] width 318 height 123
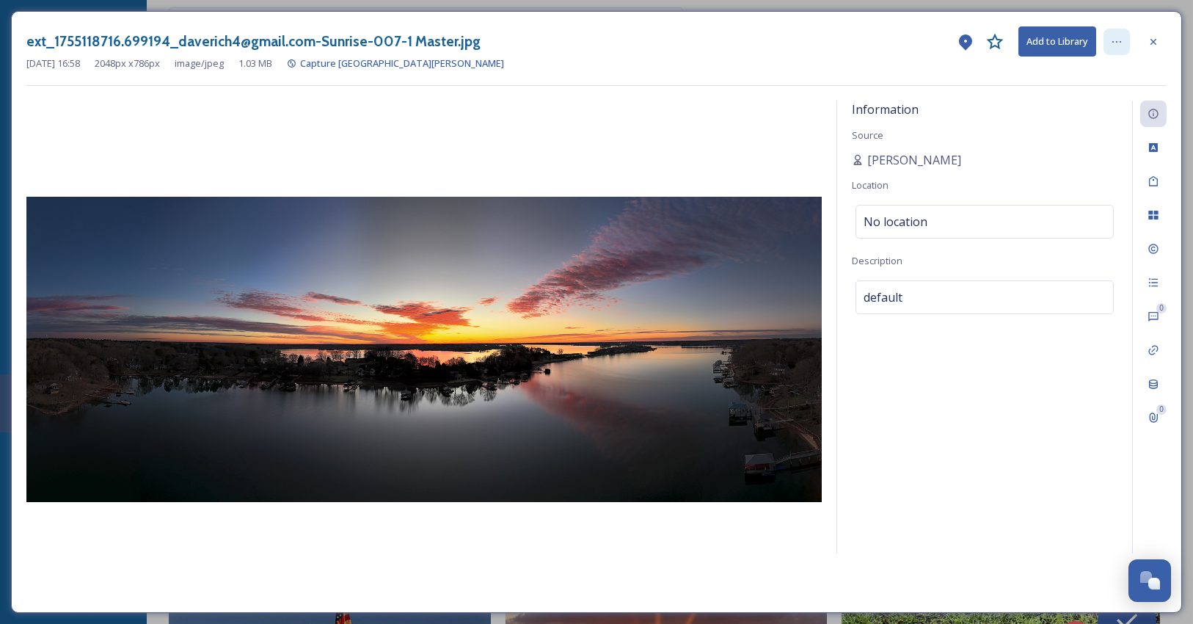
click at [1126, 36] on div at bounding box center [1117, 42] width 26 height 26
click at [418, 111] on div at bounding box center [424, 349] width 796 height 497
click at [1160, 357] on div "Linked Assets" at bounding box center [1153, 350] width 26 height 26
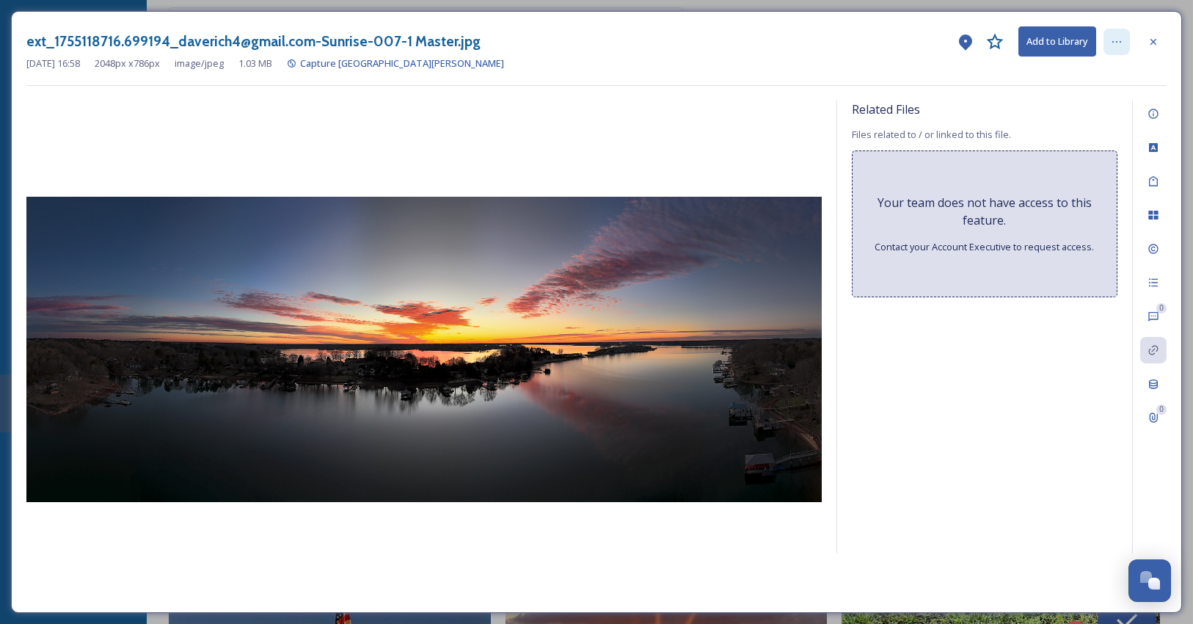
click at [1120, 43] on icon at bounding box center [1117, 42] width 12 height 12
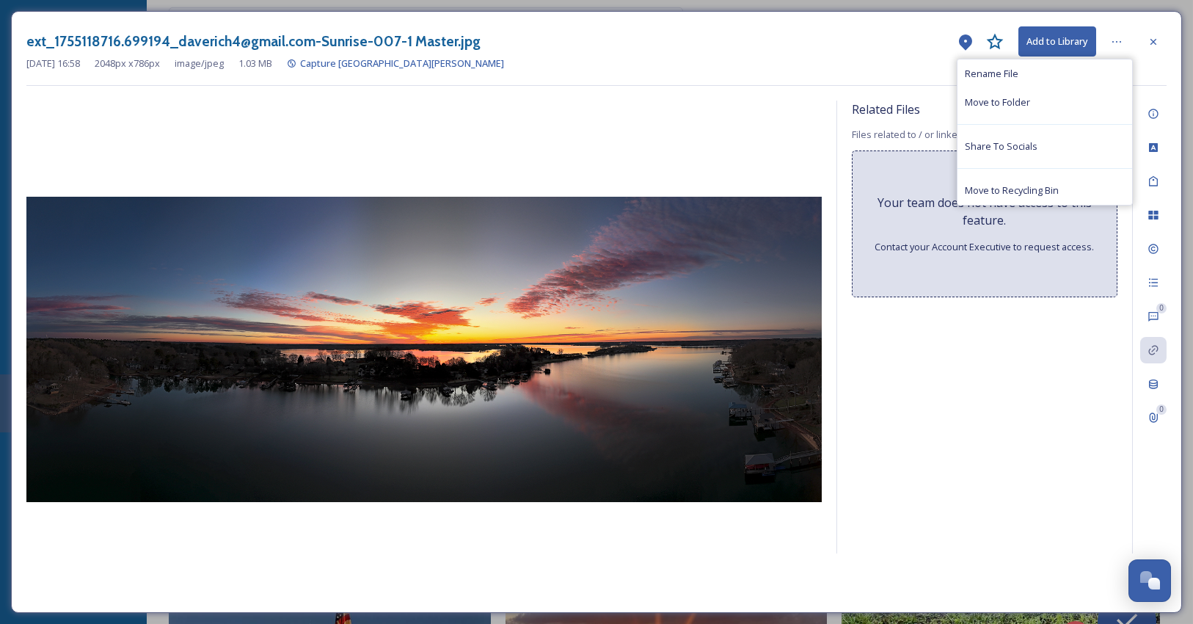
click at [649, 121] on div at bounding box center [424, 349] width 796 height 497
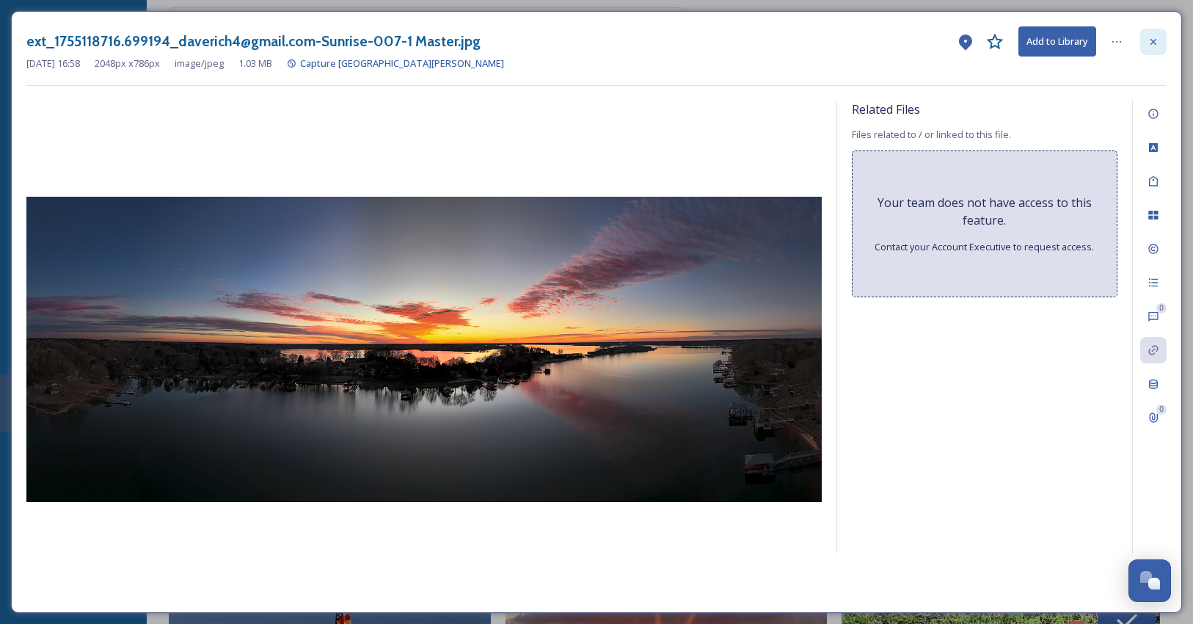
click at [1152, 45] on icon at bounding box center [1154, 42] width 12 height 12
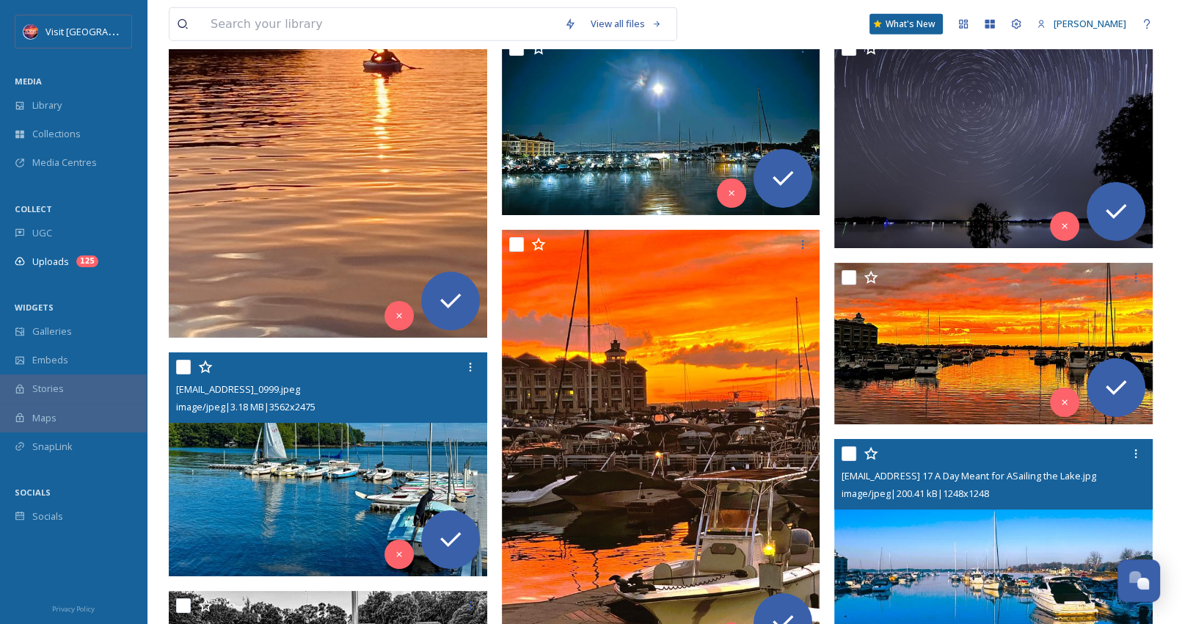
scroll to position [3685, 0]
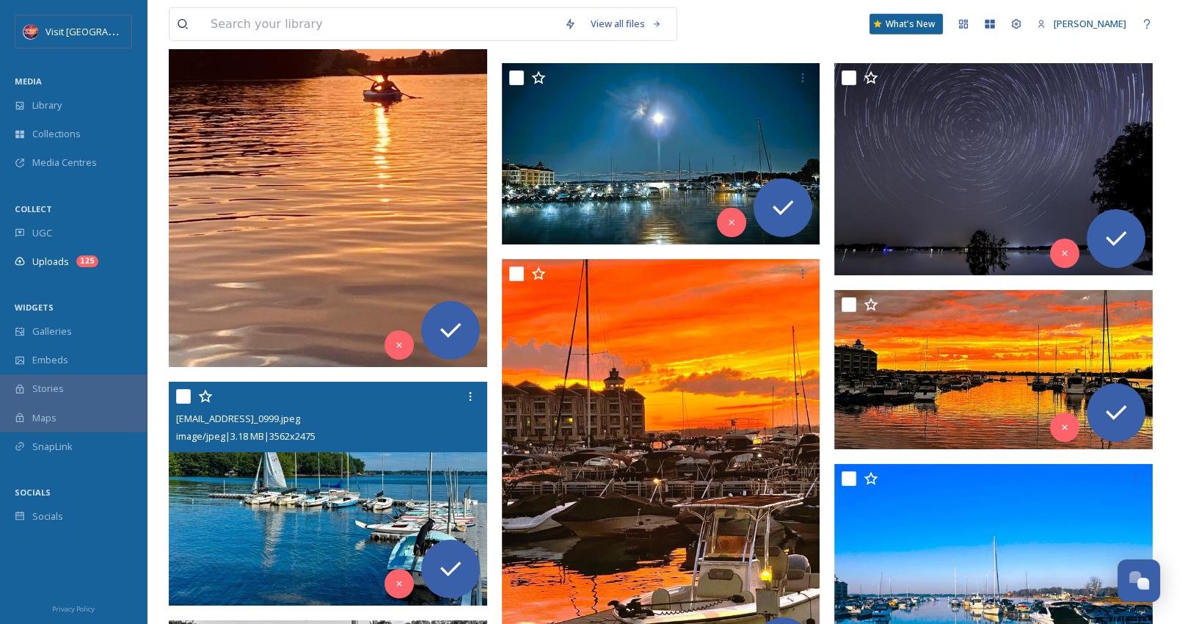
click at [282, 502] on img at bounding box center [330, 494] width 322 height 224
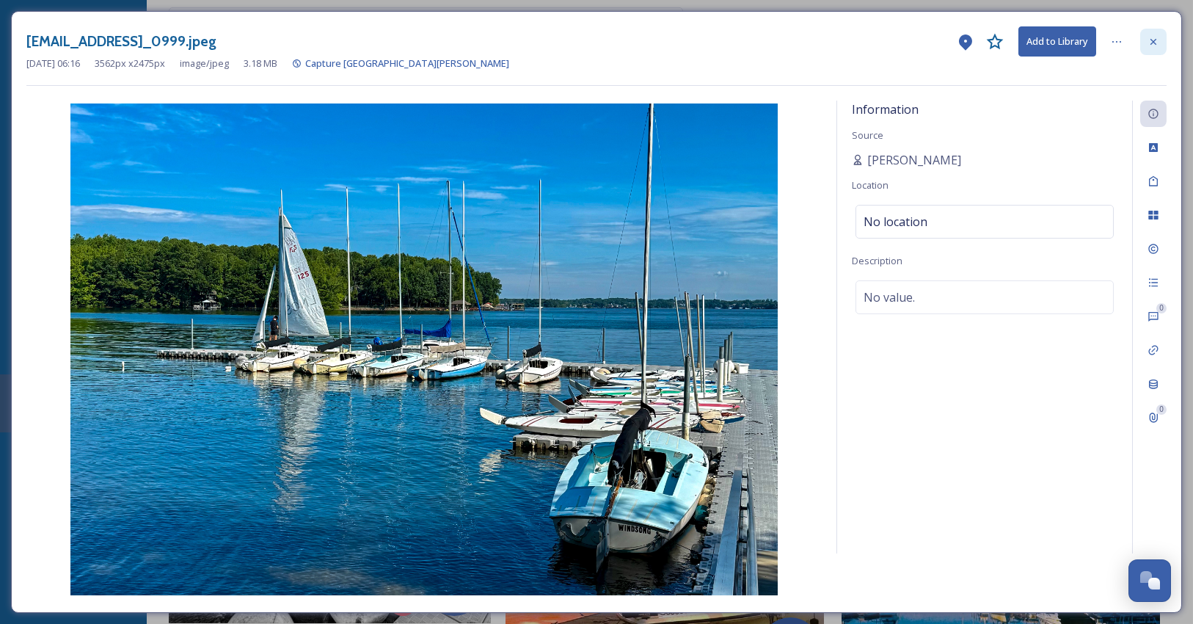
click at [1146, 34] on div at bounding box center [1153, 42] width 26 height 26
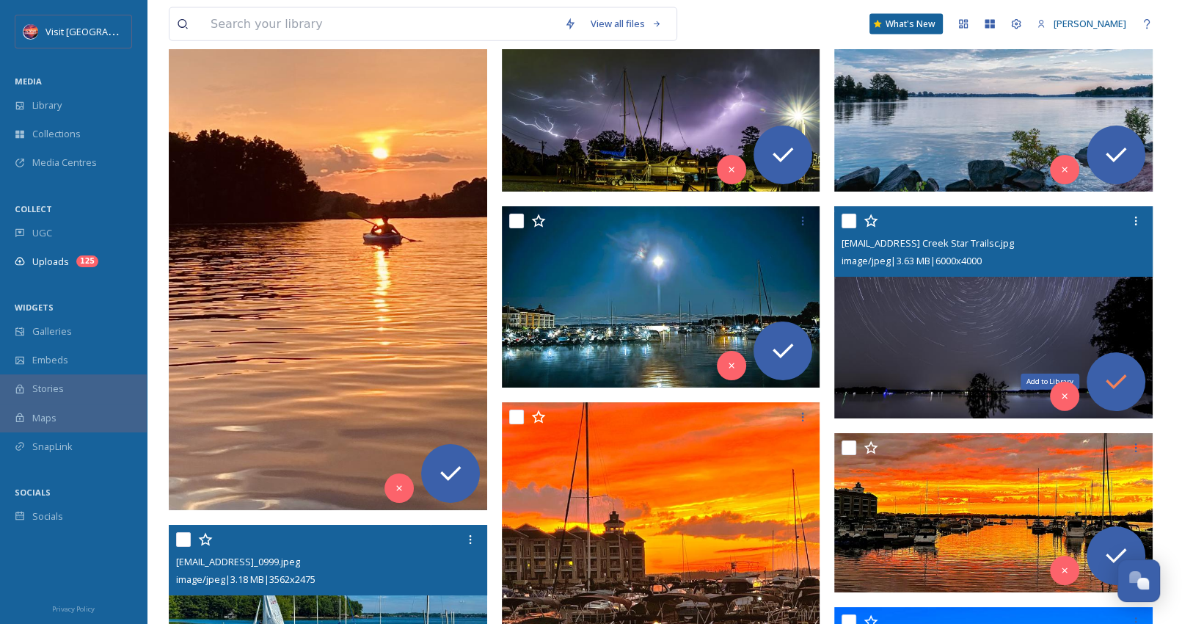
scroll to position [3539, 0]
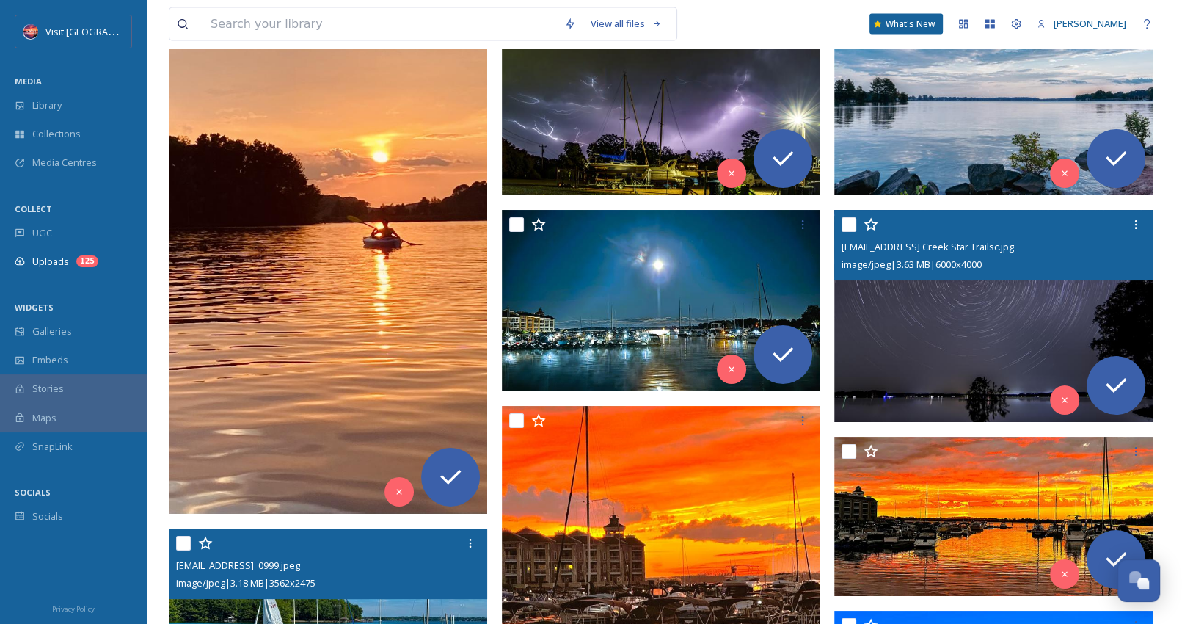
click at [974, 302] on img at bounding box center [993, 316] width 318 height 213
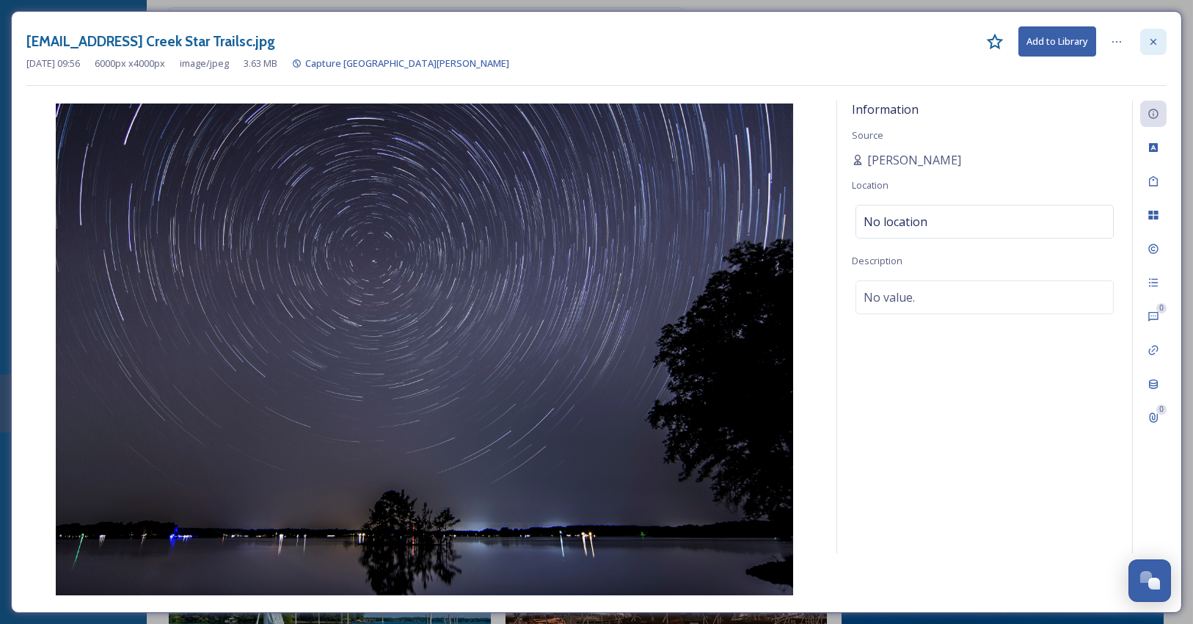
click at [1159, 41] on icon at bounding box center [1154, 42] width 12 height 12
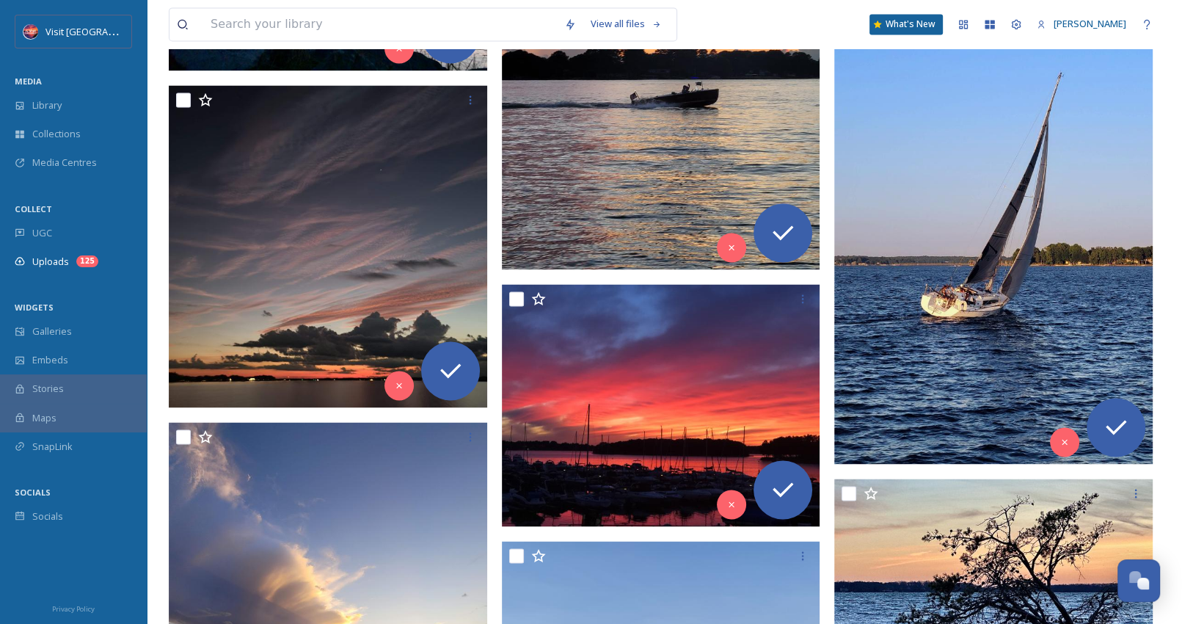
scroll to position [2292, 0]
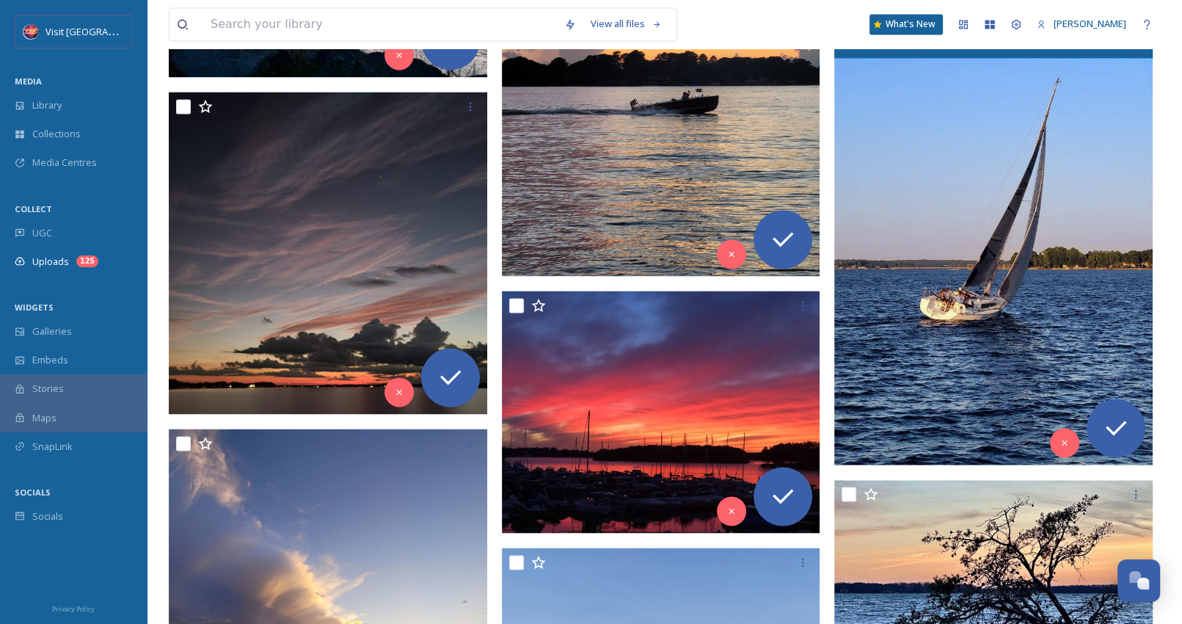
click at [1018, 289] on img at bounding box center [993, 227] width 318 height 478
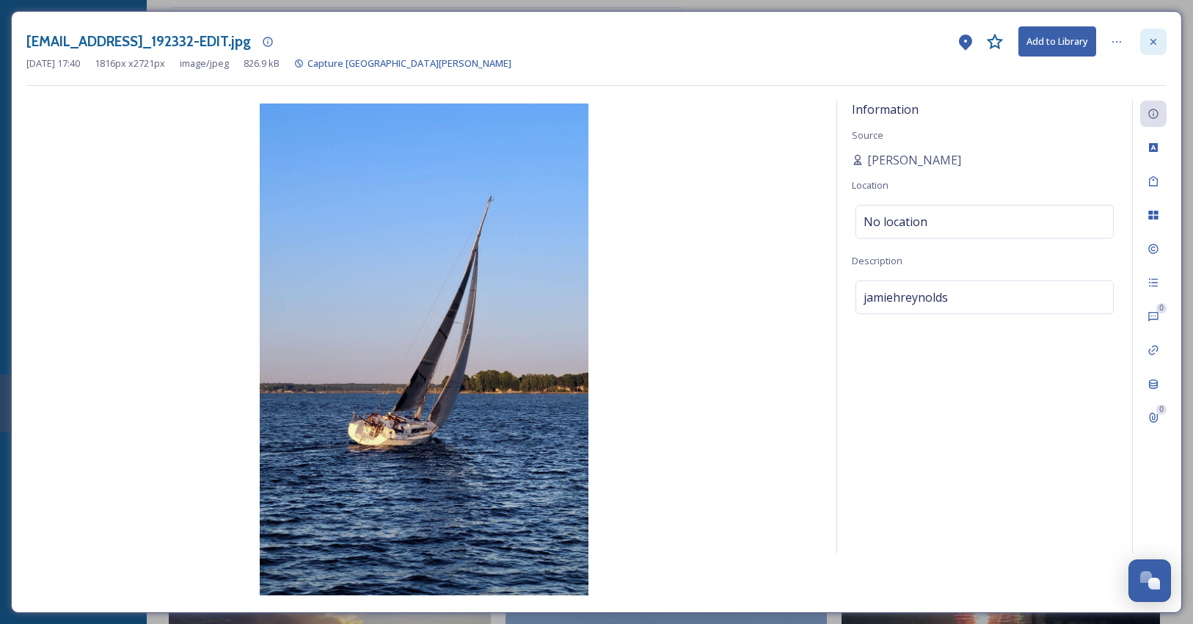
click at [1156, 42] on icon at bounding box center [1154, 42] width 12 height 12
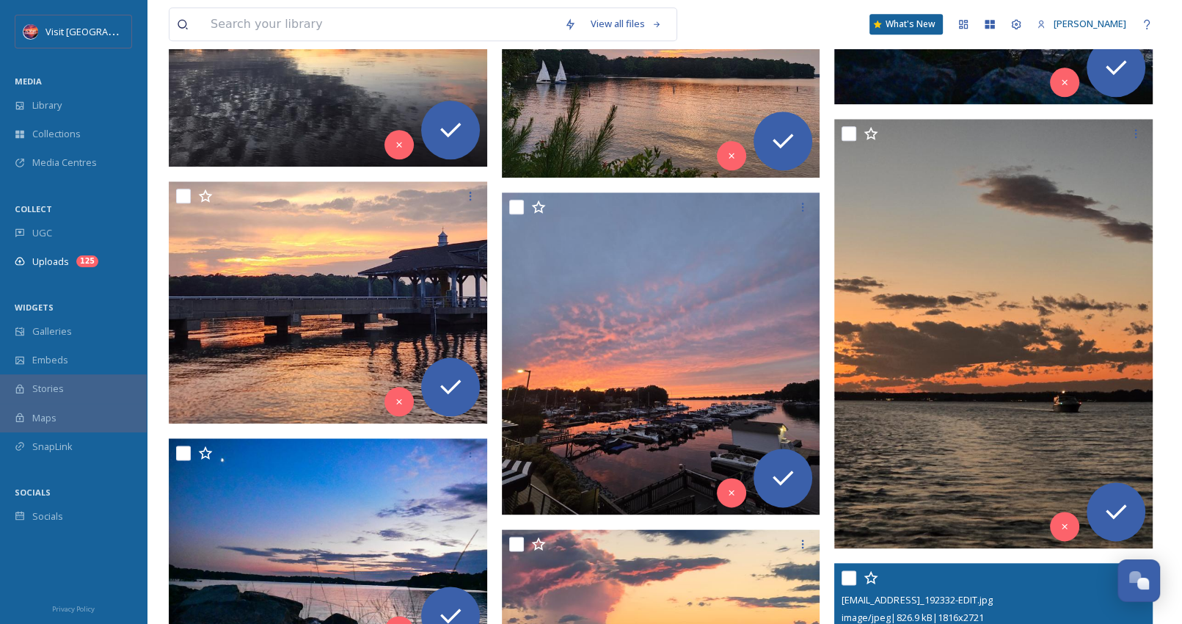
scroll to position [1705, 0]
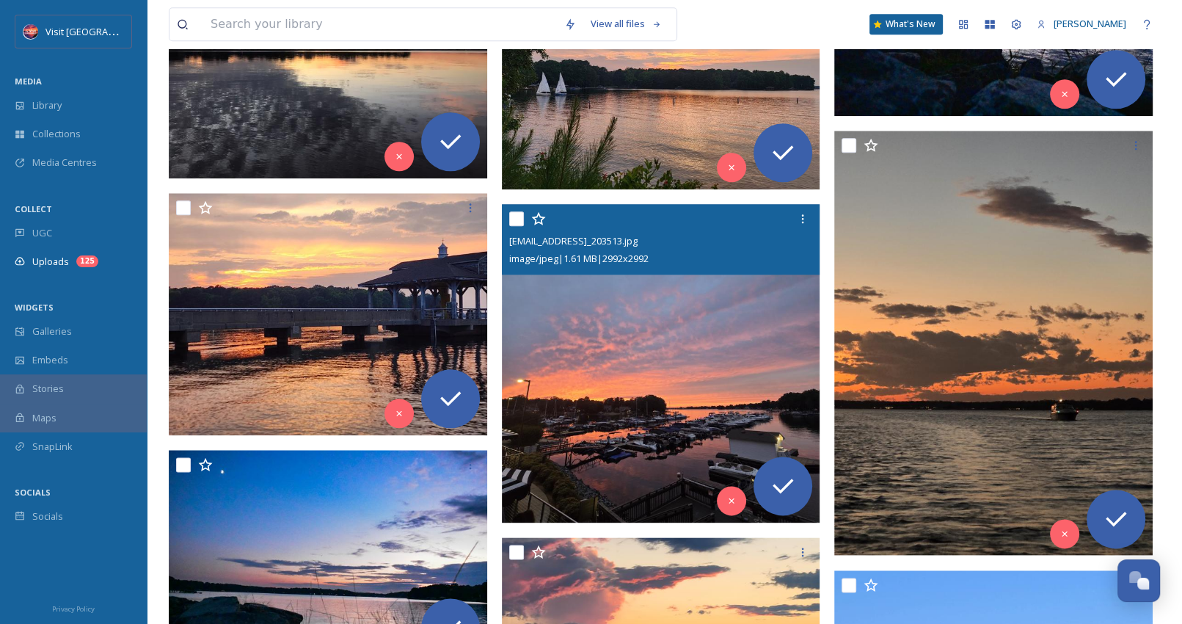
click at [710, 319] on img at bounding box center [661, 363] width 318 height 318
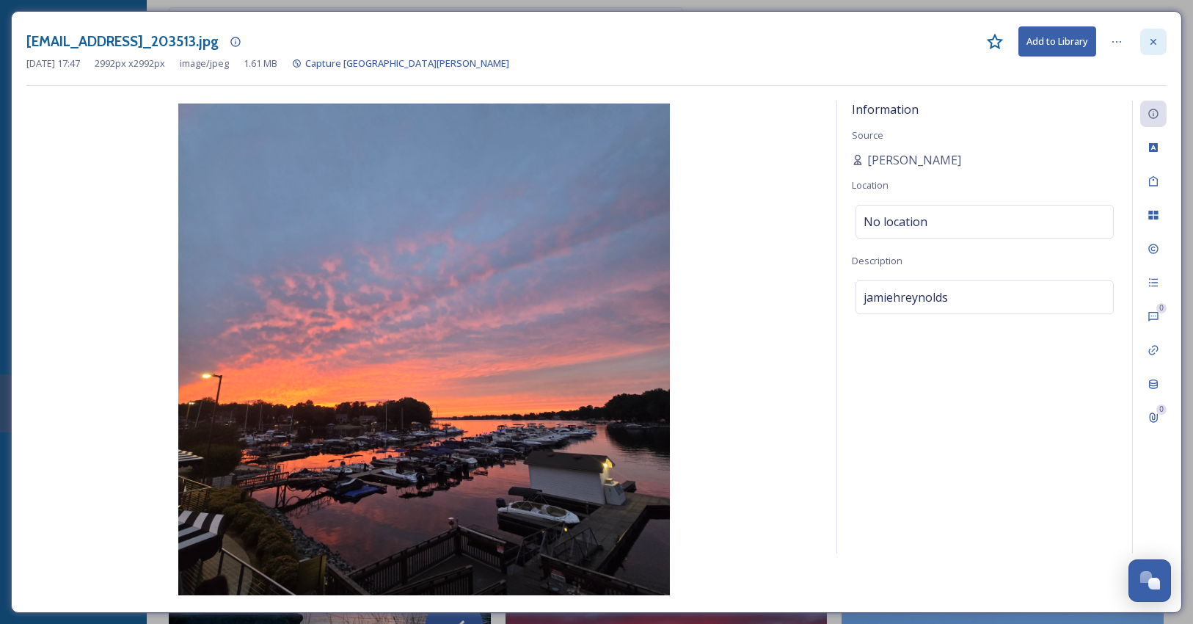
click at [1157, 37] on icon at bounding box center [1154, 42] width 12 height 12
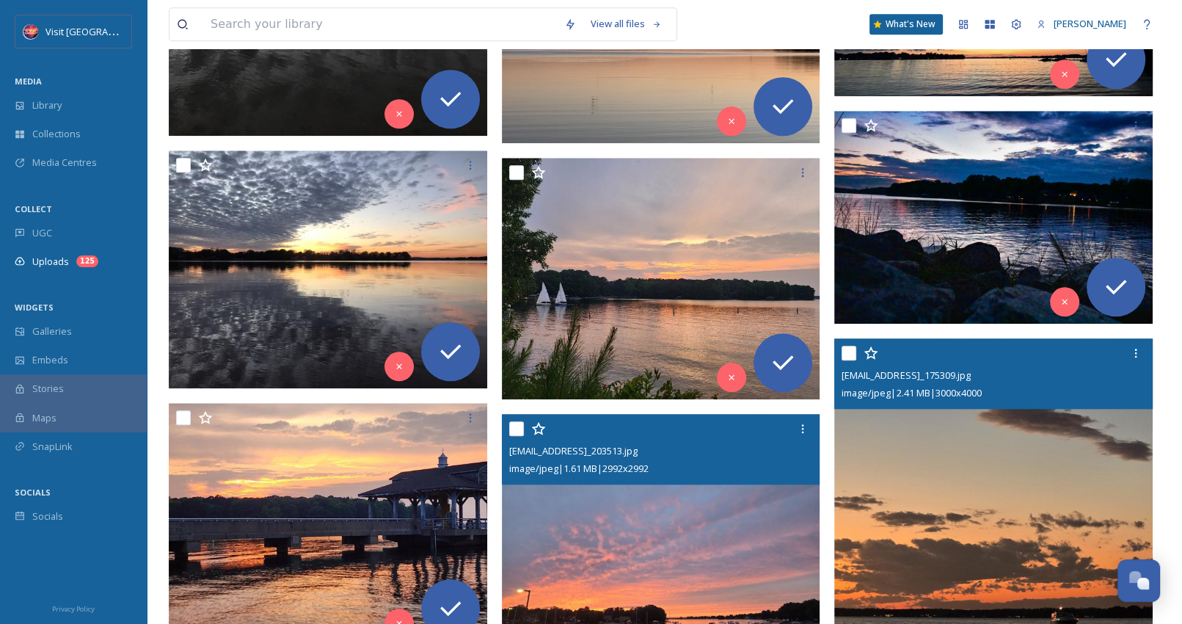
scroll to position [1484, 0]
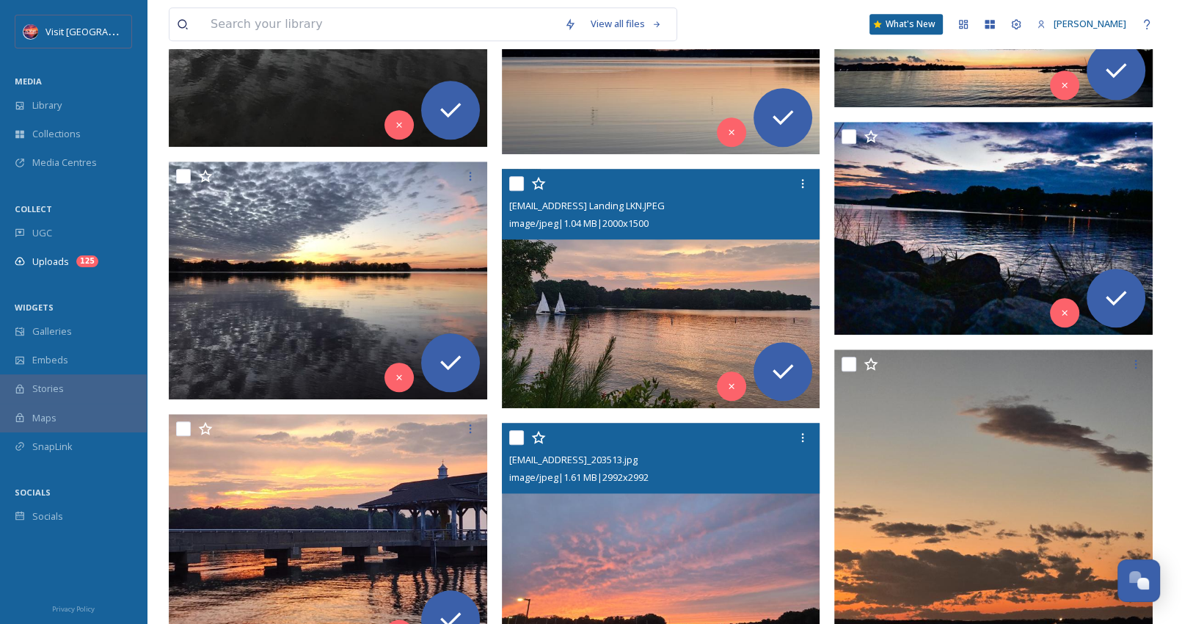
click at [694, 272] on img at bounding box center [661, 288] width 318 height 239
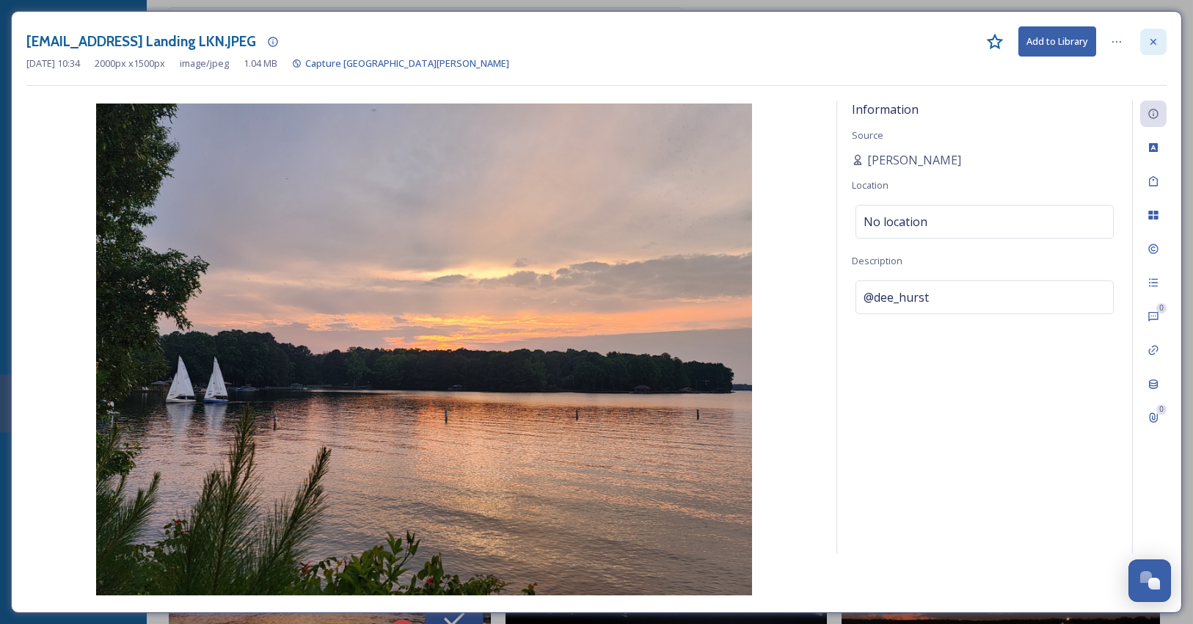
click at [1154, 36] on icon at bounding box center [1154, 42] width 12 height 12
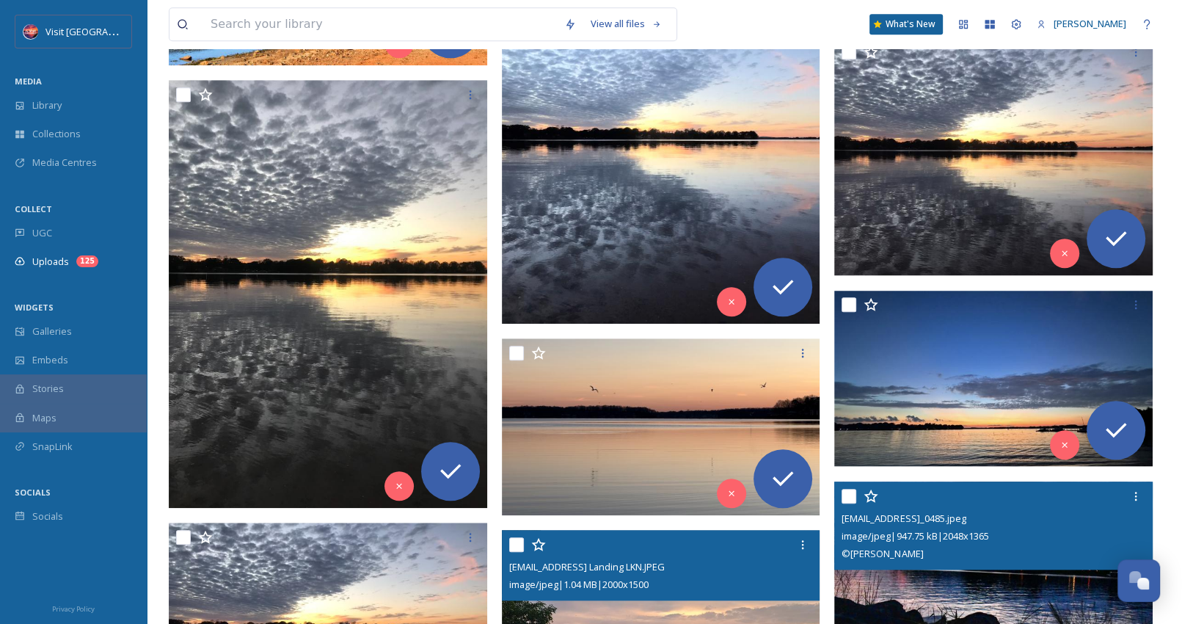
scroll to position [1118, 0]
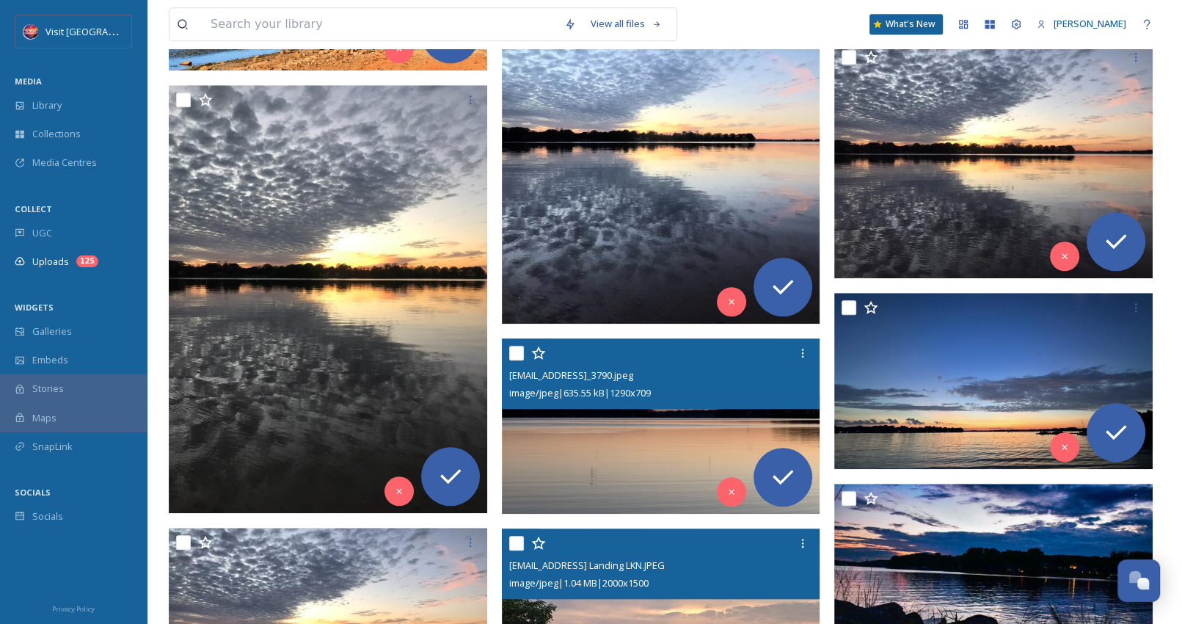
click at [636, 385] on div "image/jpeg | 635.55 kB | 1290 x 709" at bounding box center [662, 393] width 307 height 18
click at [646, 434] on img at bounding box center [661, 425] width 318 height 175
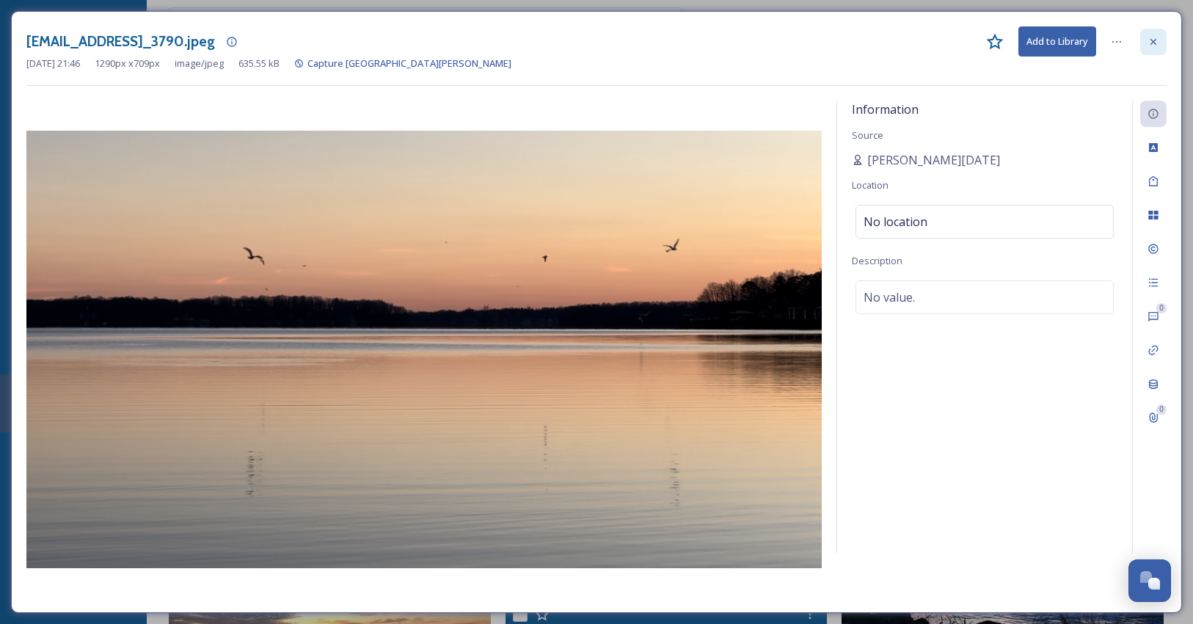
click at [1154, 43] on icon at bounding box center [1154, 42] width 12 height 12
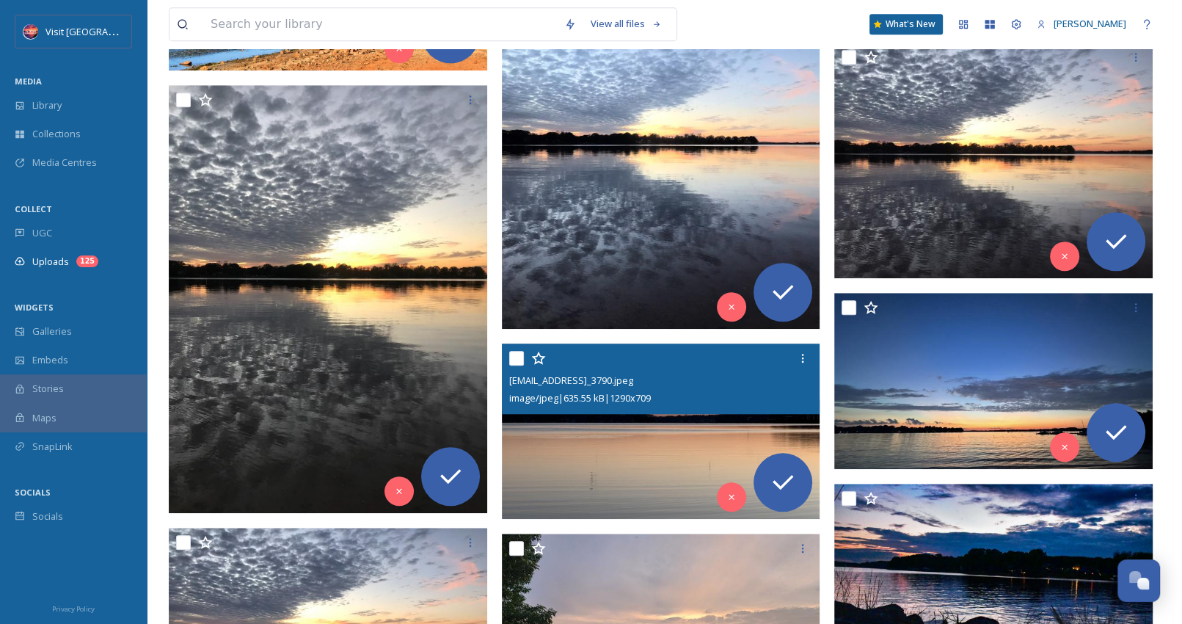
click at [644, 448] on img at bounding box center [661, 430] width 318 height 175
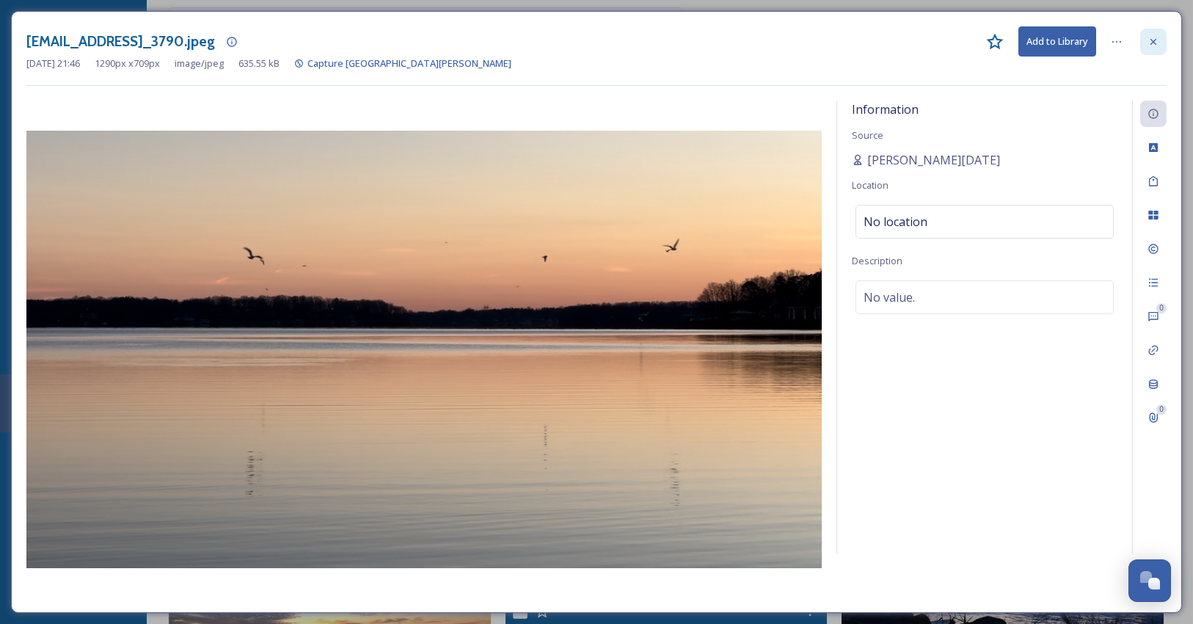
click at [1146, 38] on div at bounding box center [1153, 42] width 26 height 26
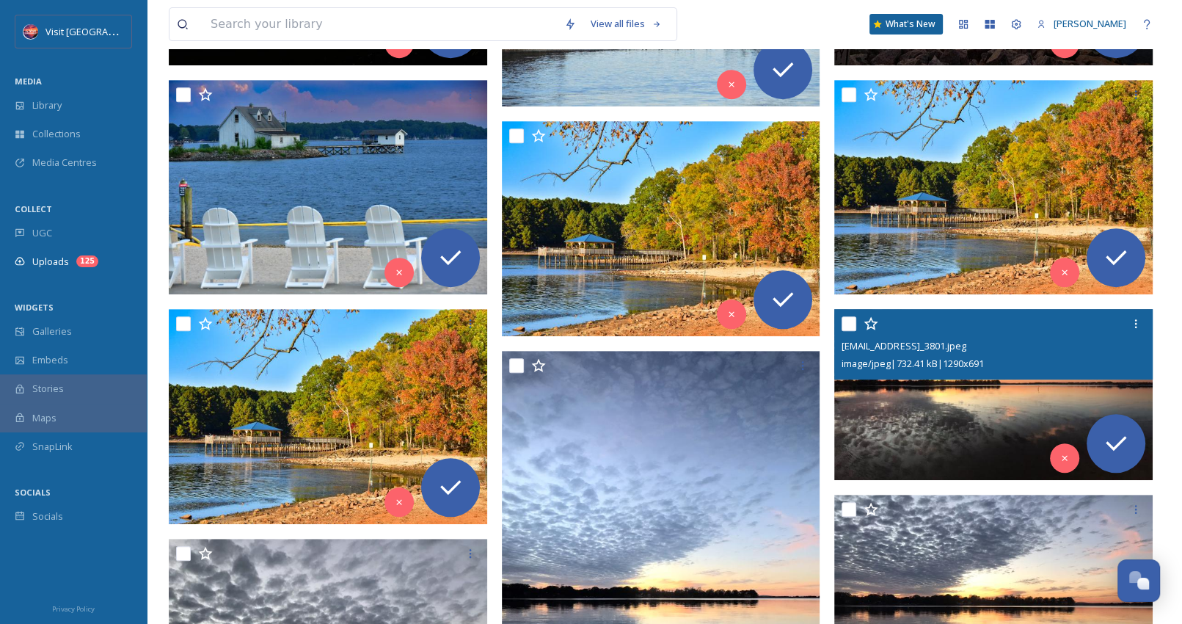
scroll to position [603, 0]
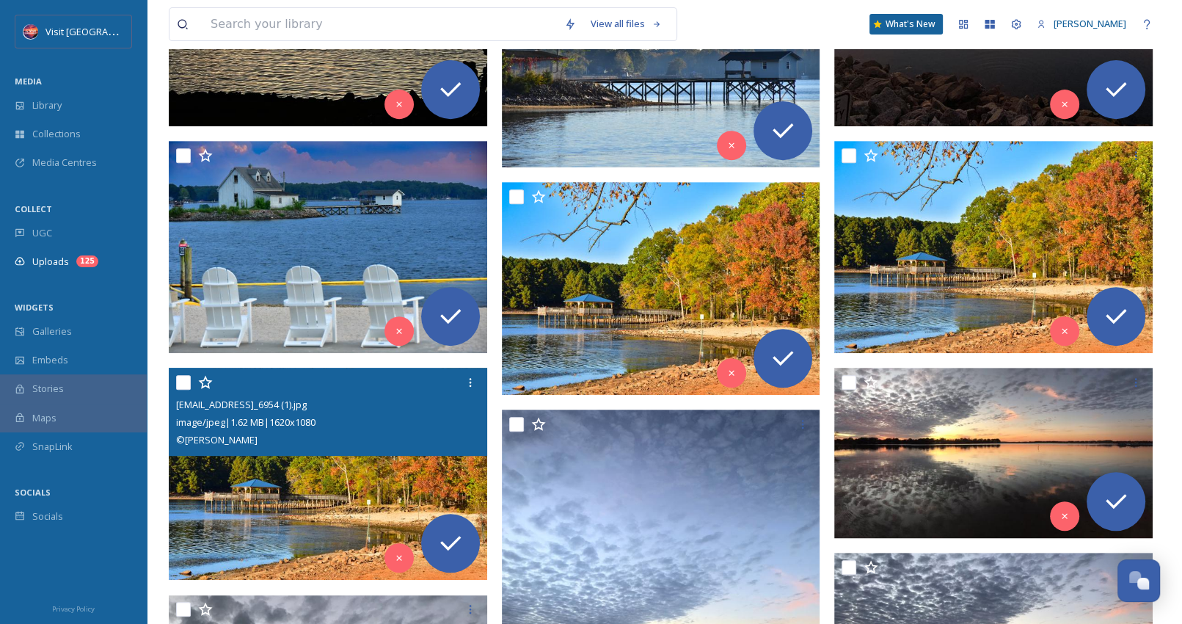
click at [330, 471] on img at bounding box center [328, 474] width 318 height 213
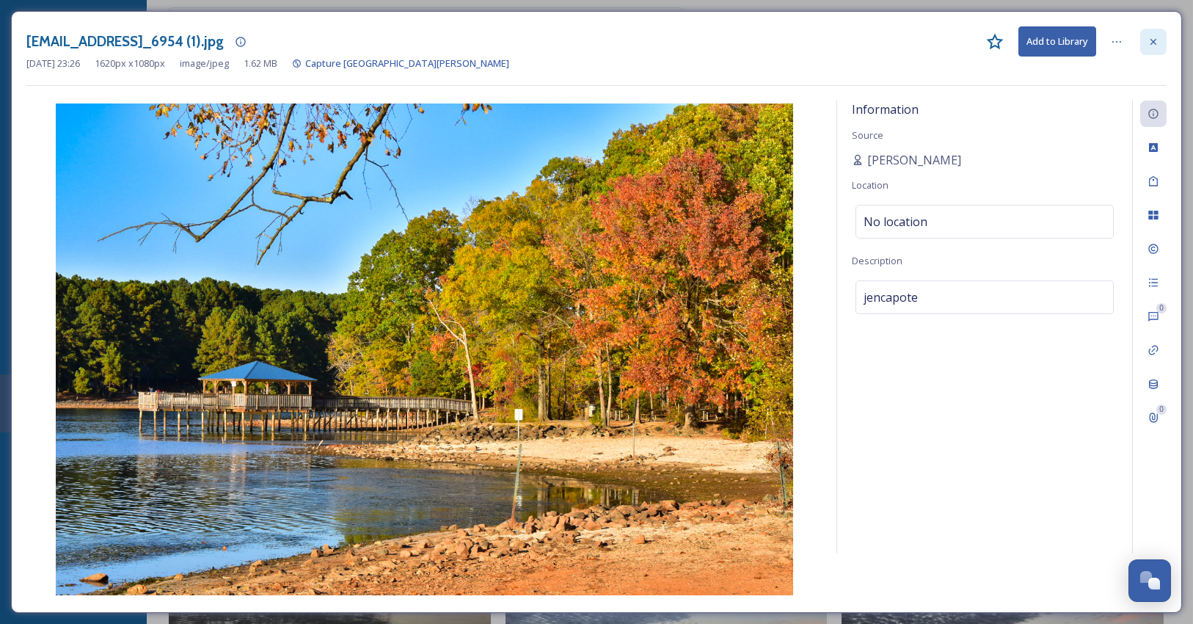
click at [1156, 37] on icon at bounding box center [1154, 42] width 12 height 12
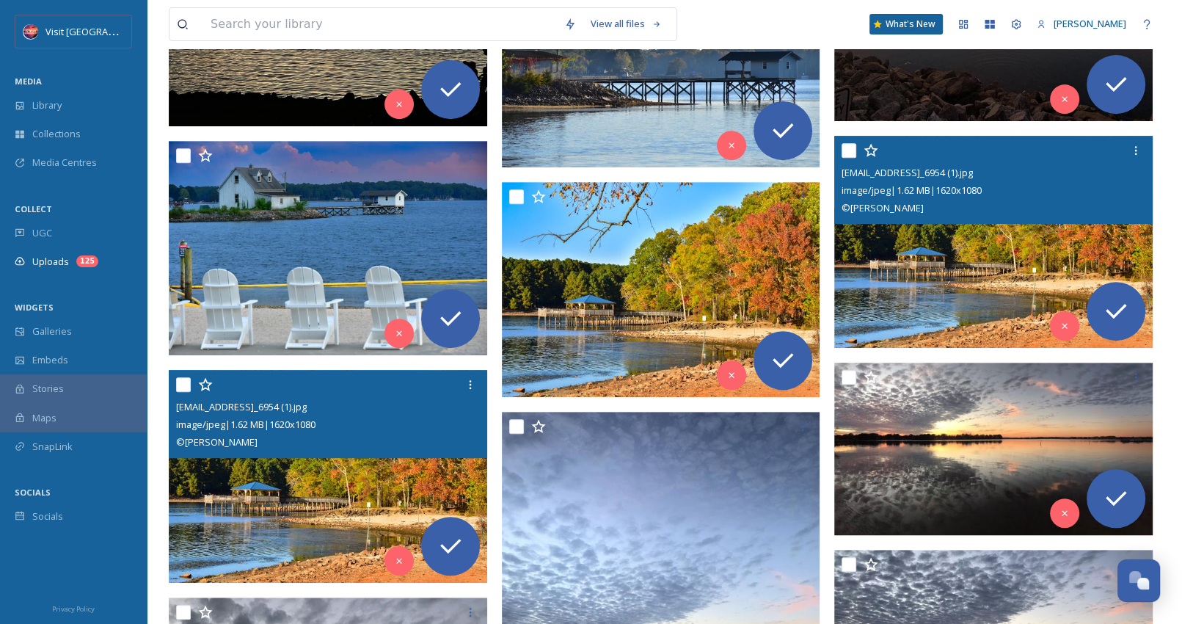
click at [964, 278] on img at bounding box center [993, 242] width 318 height 213
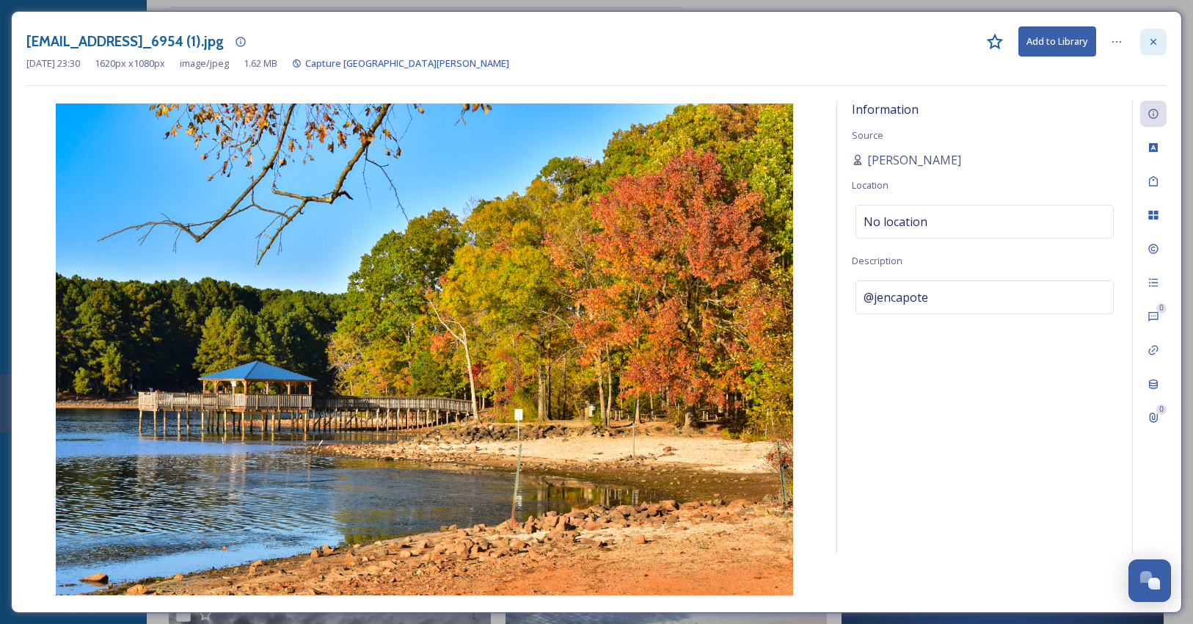
click at [1157, 37] on icon at bounding box center [1154, 42] width 12 height 12
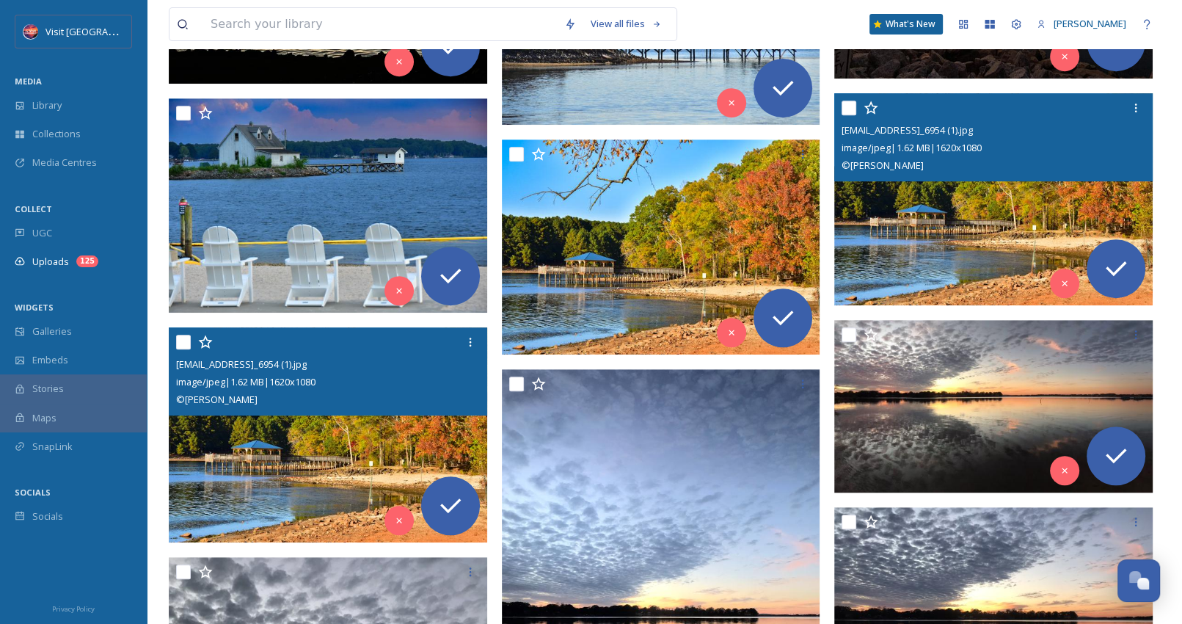
scroll to position [677, 0]
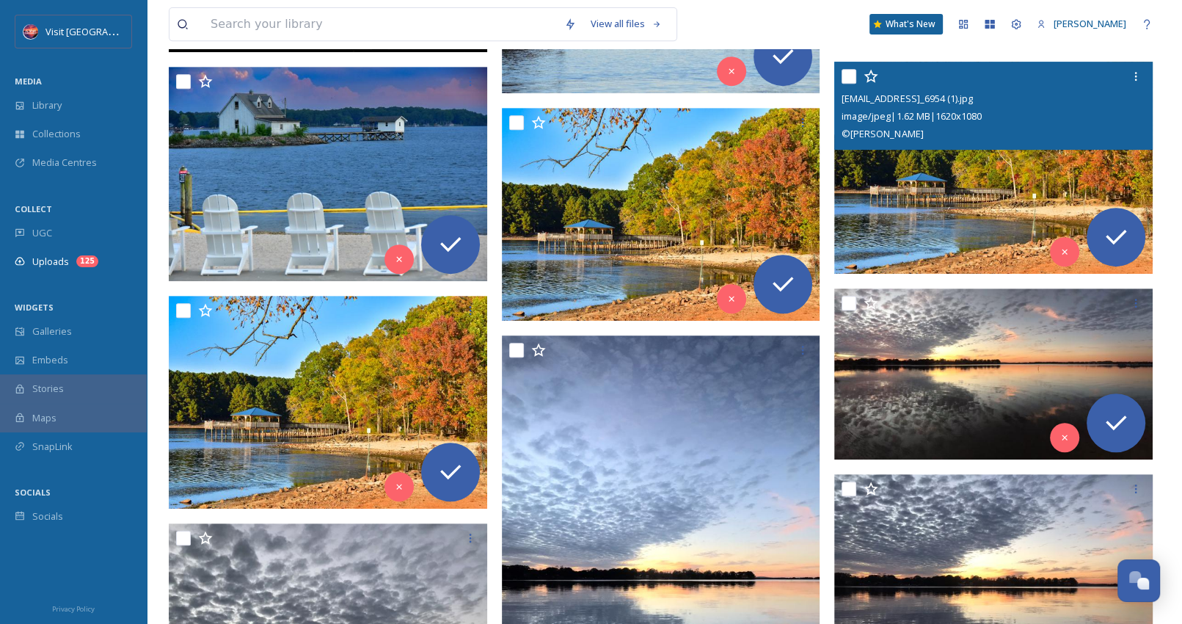
click at [908, 233] on img at bounding box center [993, 168] width 318 height 213
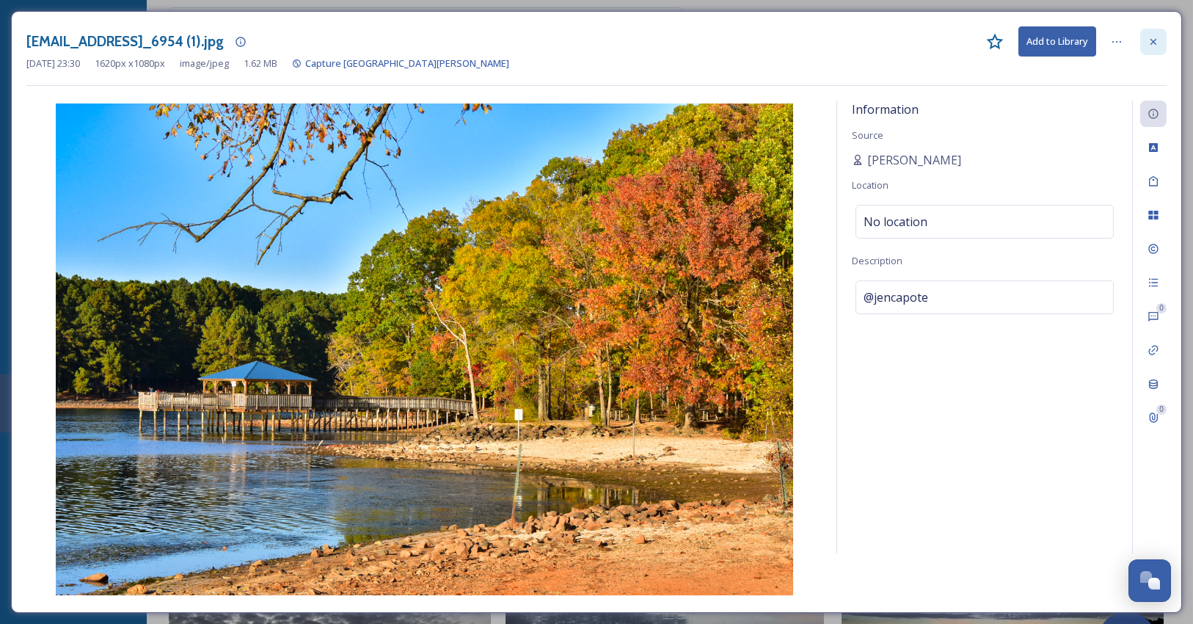
click at [1161, 44] on div at bounding box center [1153, 42] width 26 height 26
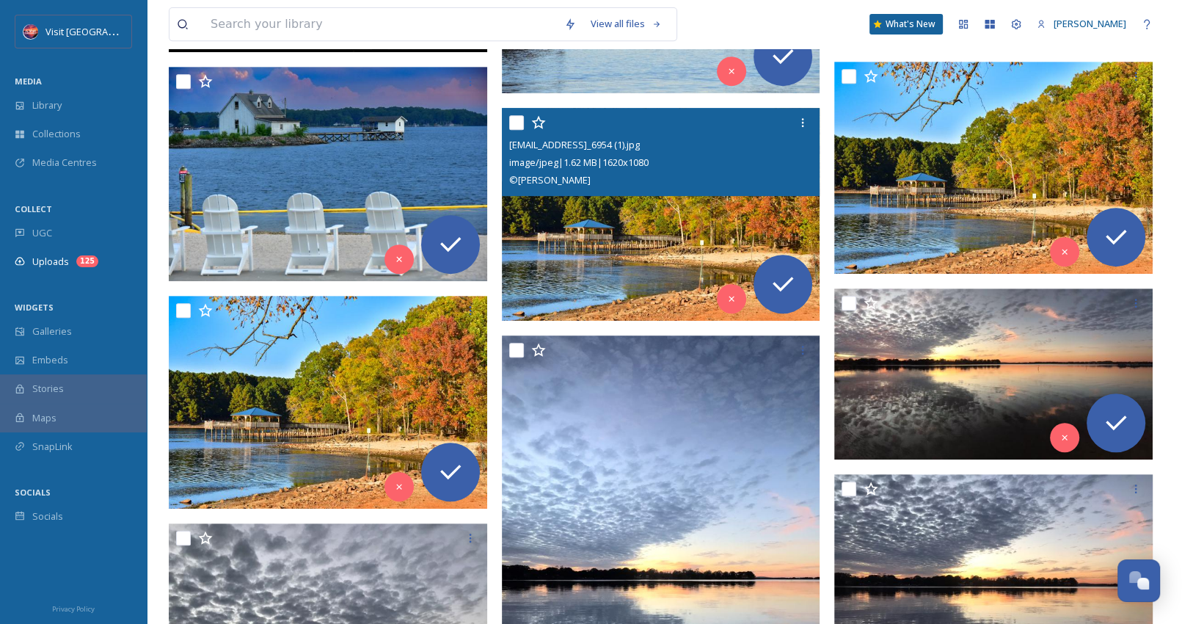
click at [522, 120] on input "checkbox" at bounding box center [516, 122] width 15 height 15
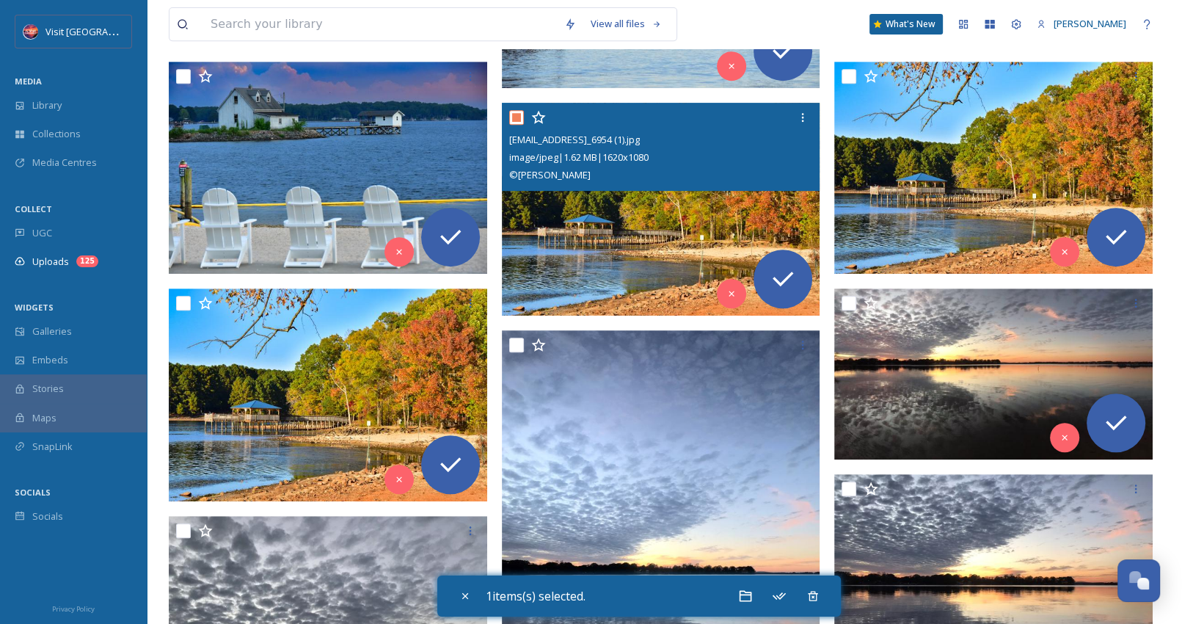
click at [522, 120] on input "checkbox" at bounding box center [516, 117] width 15 height 15
checkbox input "false"
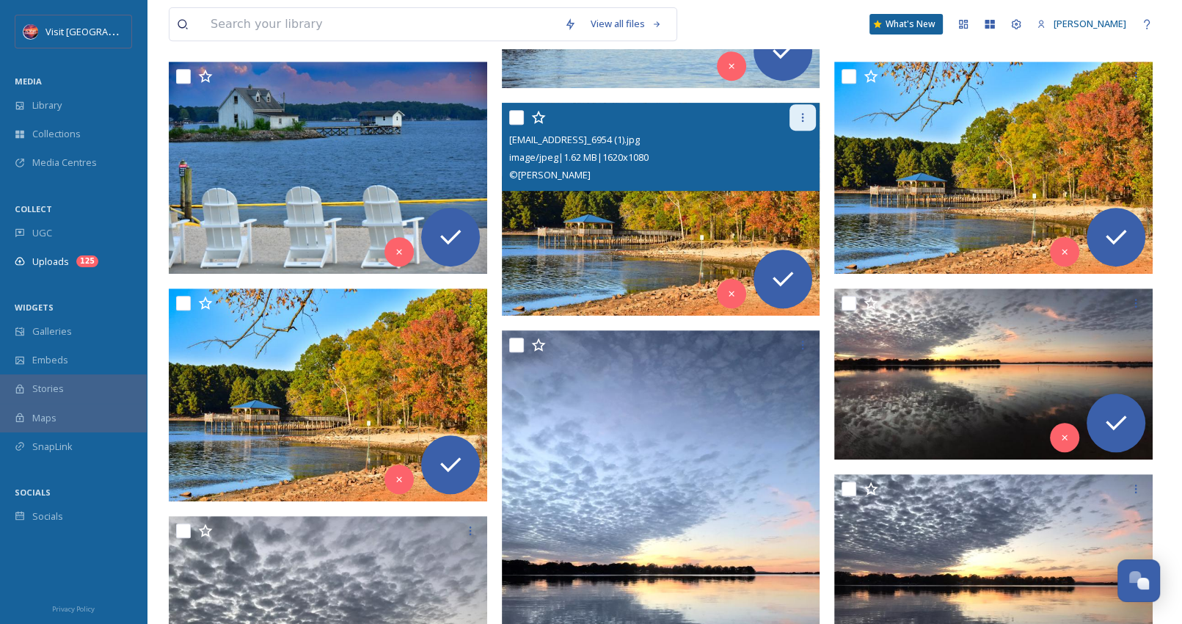
click at [804, 112] on icon at bounding box center [803, 118] width 12 height 12
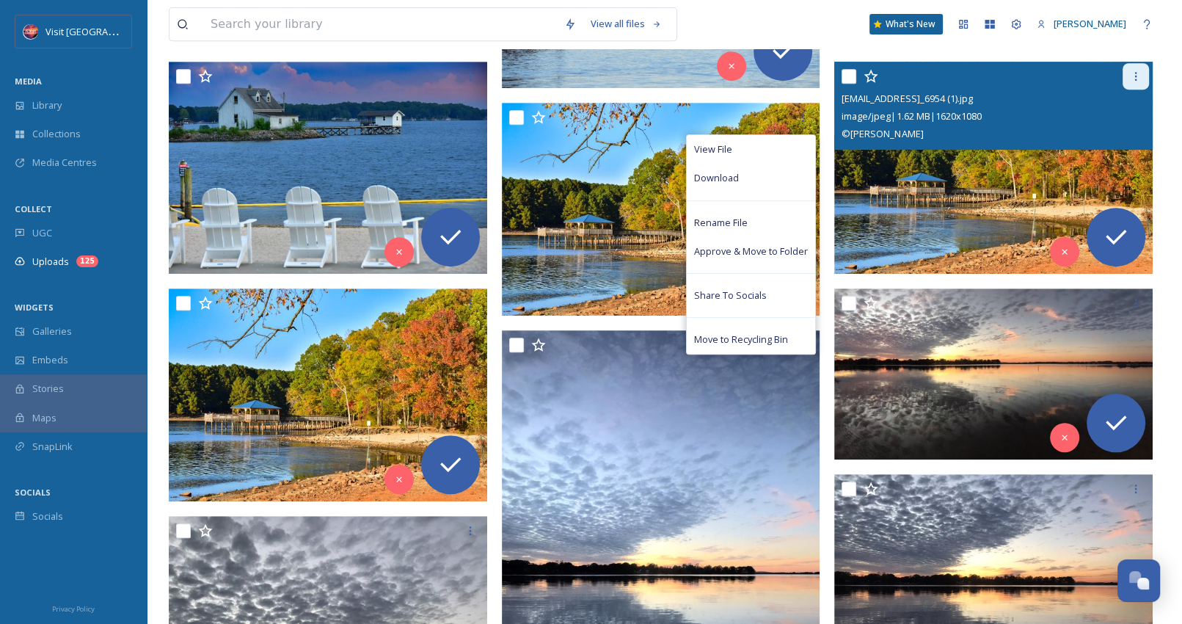
click at [1141, 75] on icon at bounding box center [1136, 76] width 12 height 12
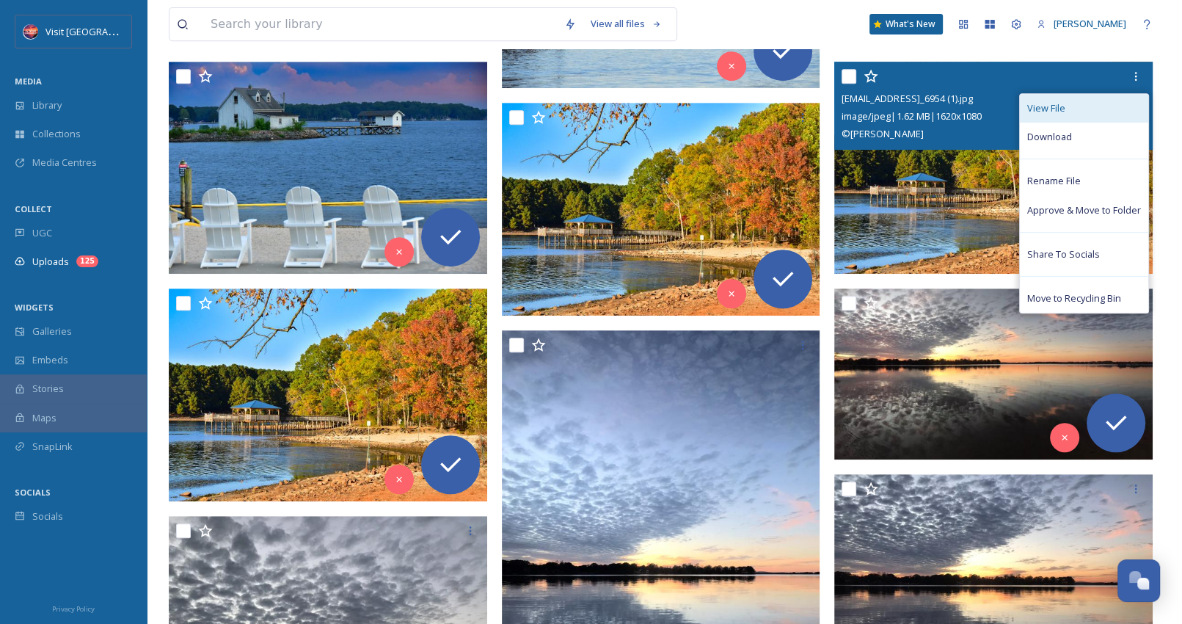
click at [1116, 114] on div "View File" at bounding box center [1084, 108] width 128 height 29
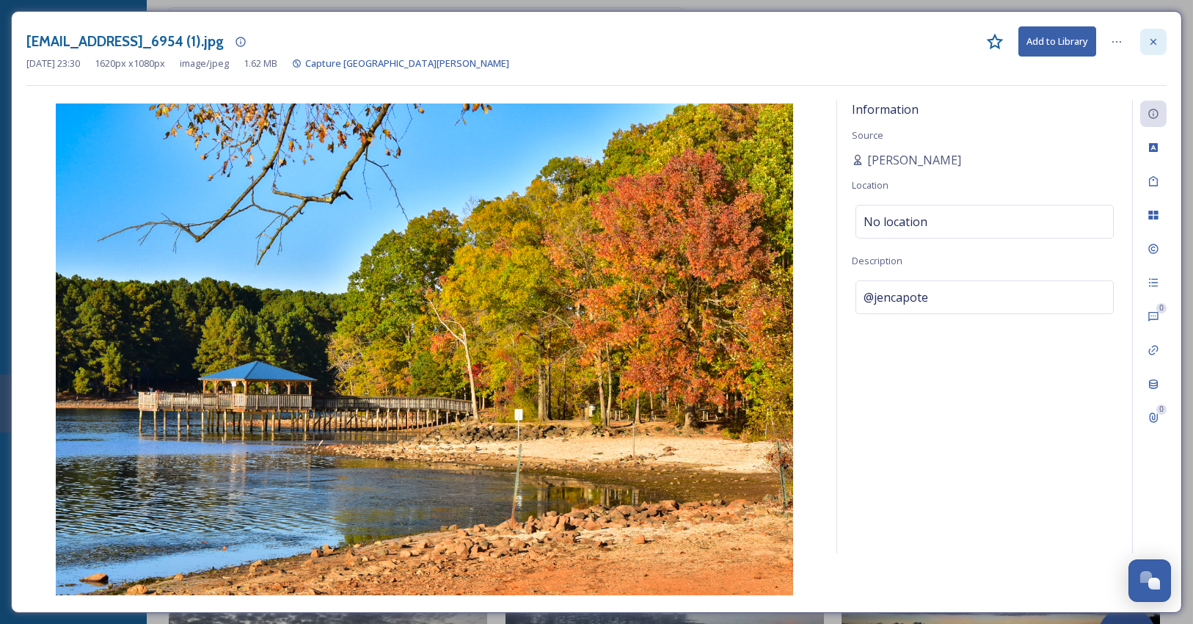
click at [1155, 45] on icon at bounding box center [1154, 42] width 12 height 12
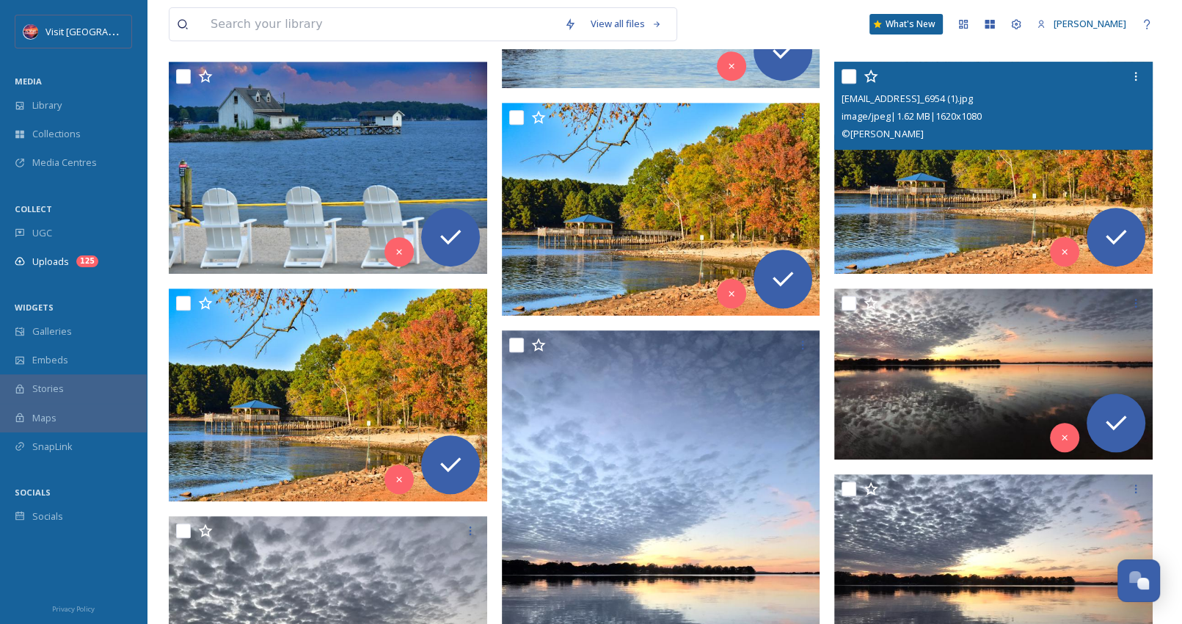
click at [956, 188] on img at bounding box center [993, 168] width 318 height 213
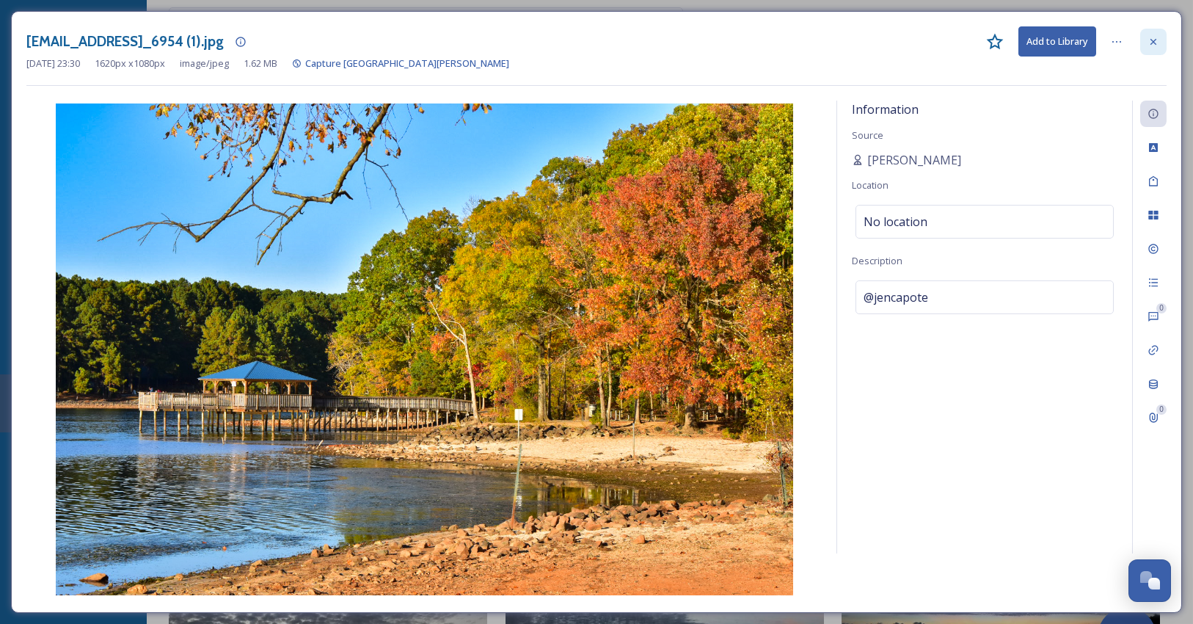
click at [1165, 41] on div at bounding box center [1153, 42] width 26 height 26
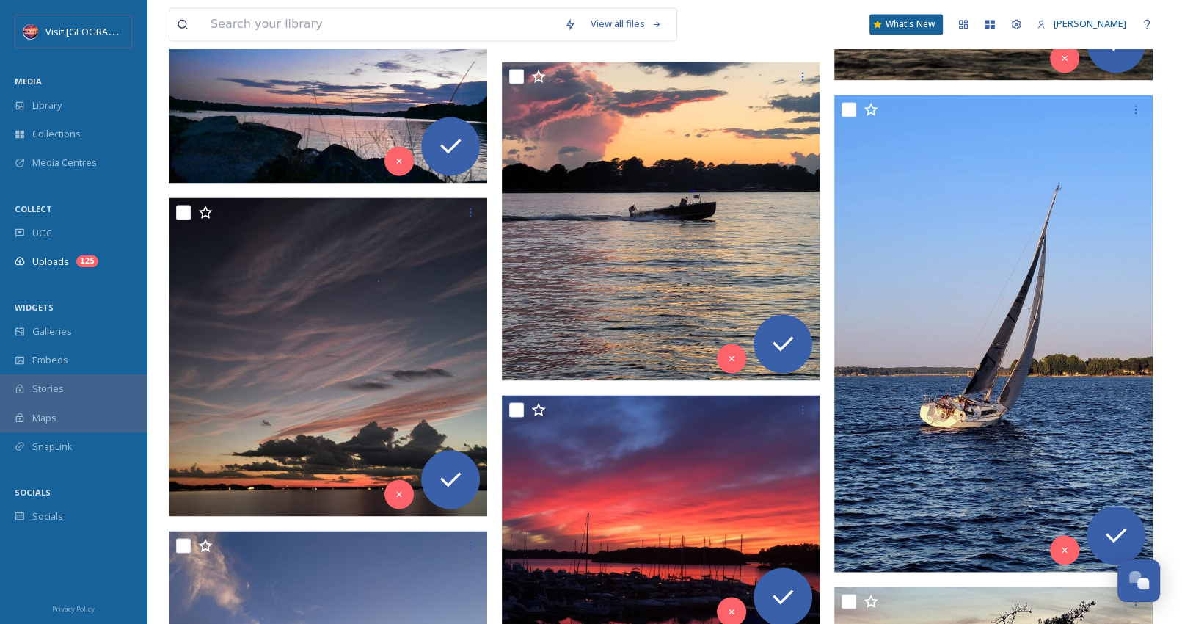
scroll to position [2218, 0]
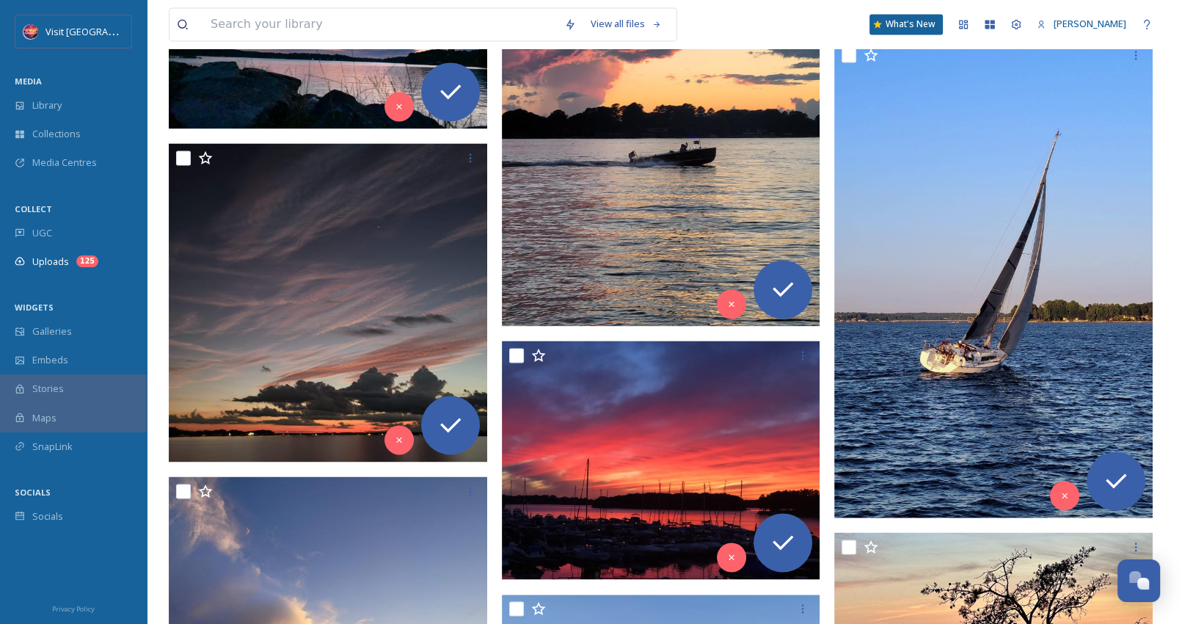
click at [1088, 208] on img at bounding box center [993, 279] width 318 height 478
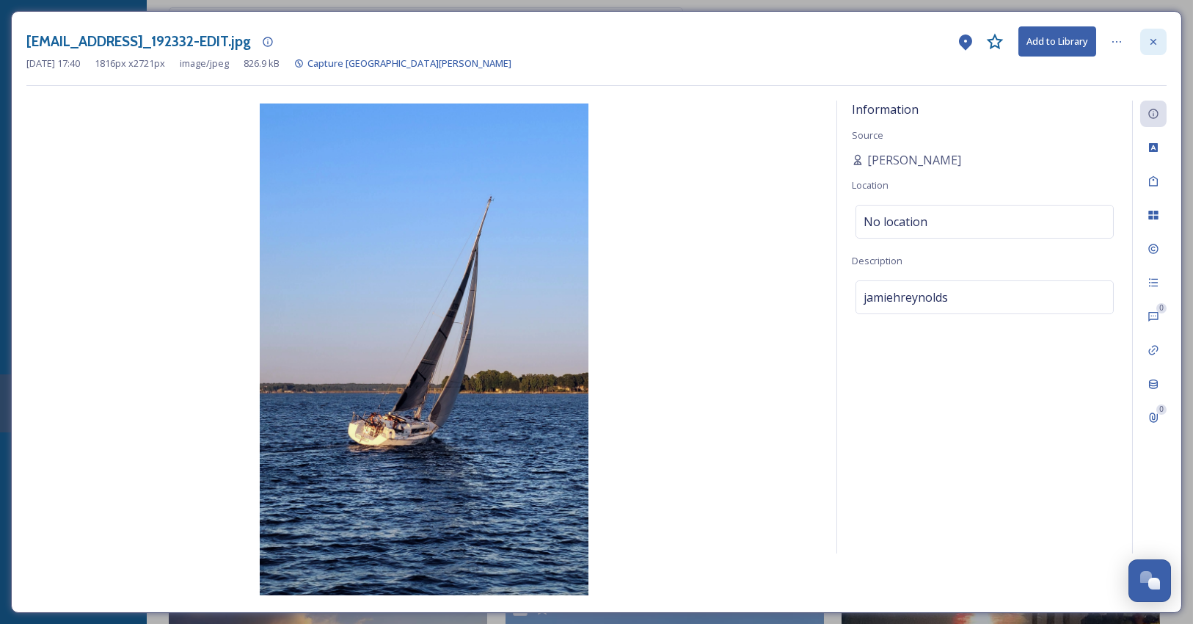
click at [1148, 40] on icon at bounding box center [1154, 42] width 12 height 12
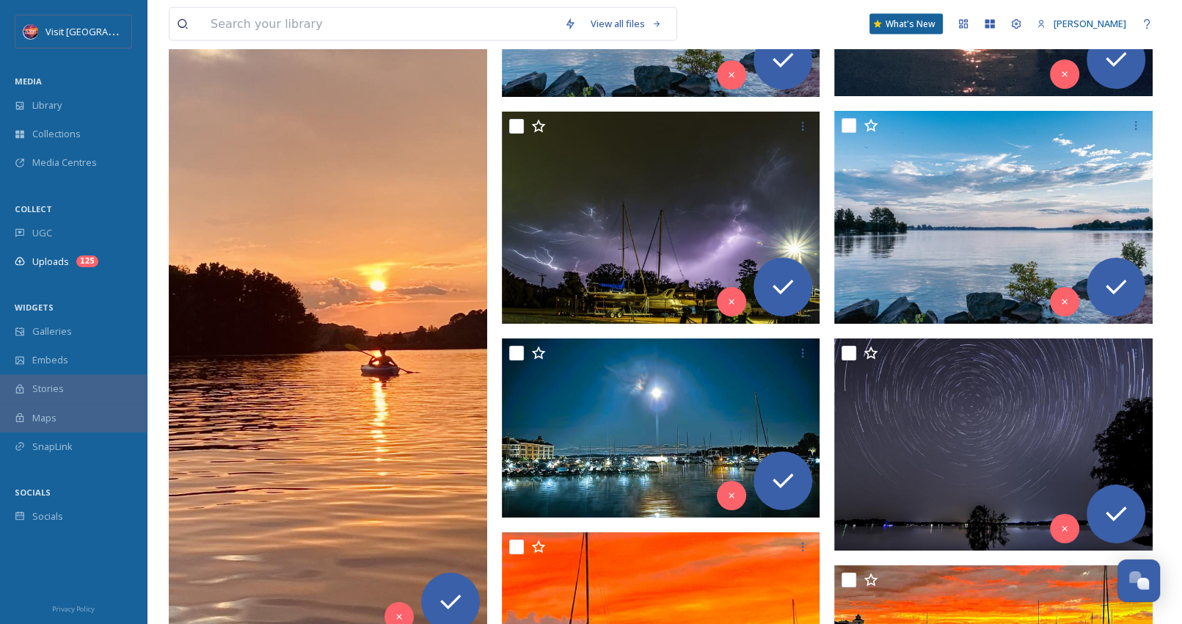
scroll to position [3392, 0]
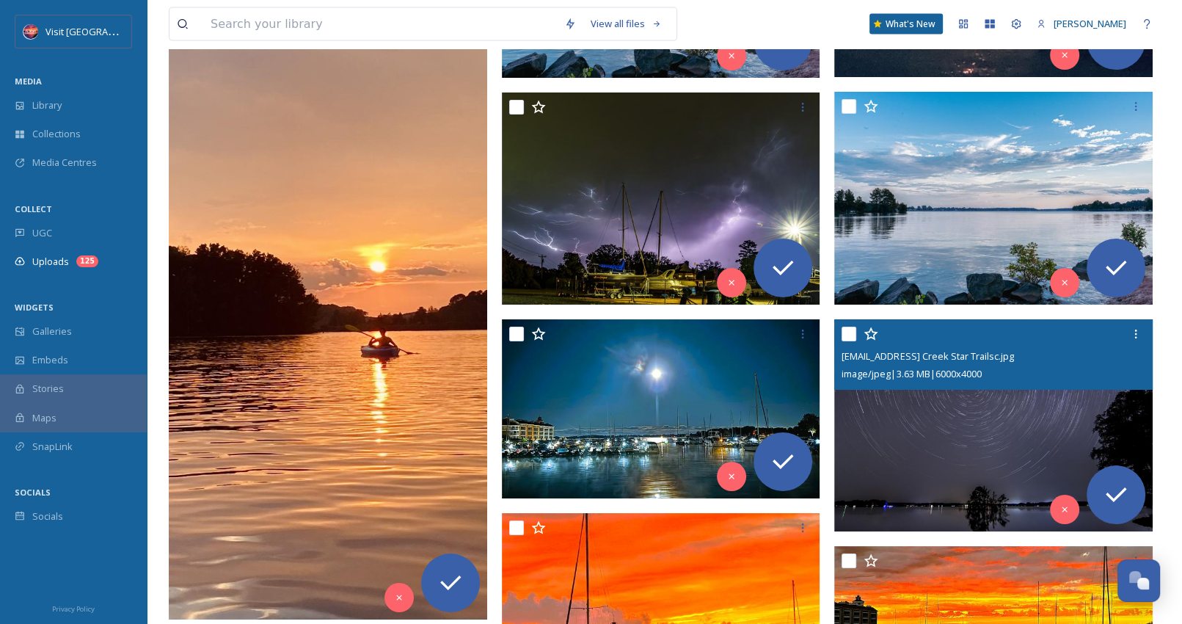
click at [979, 416] on img at bounding box center [993, 425] width 318 height 213
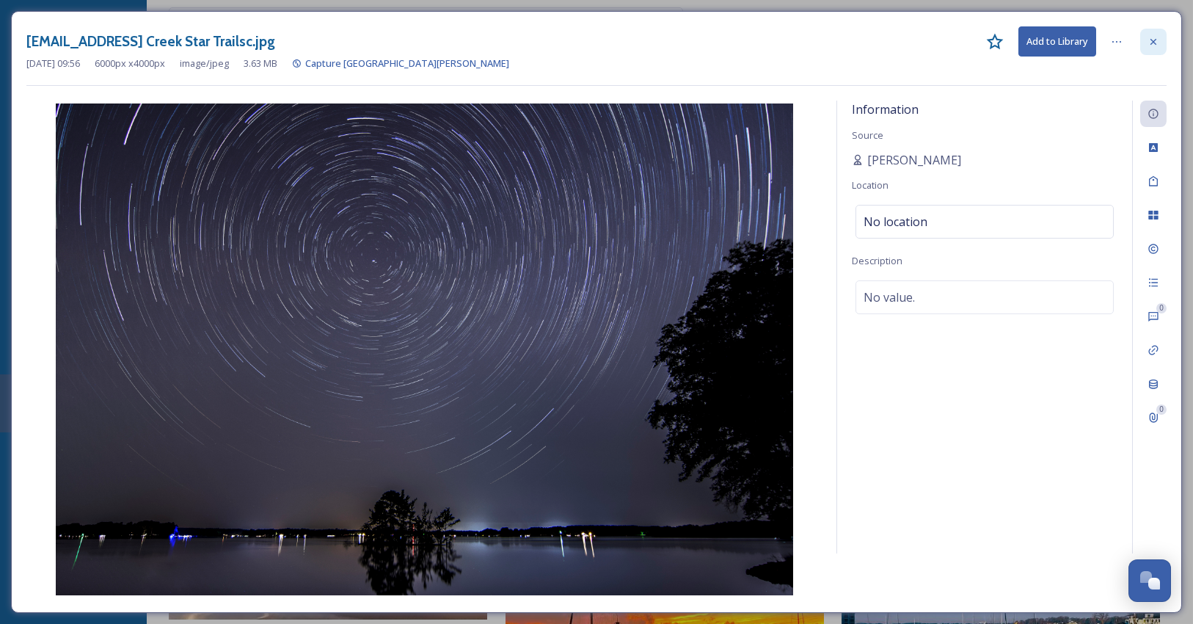
click at [1154, 38] on icon at bounding box center [1154, 42] width 12 height 12
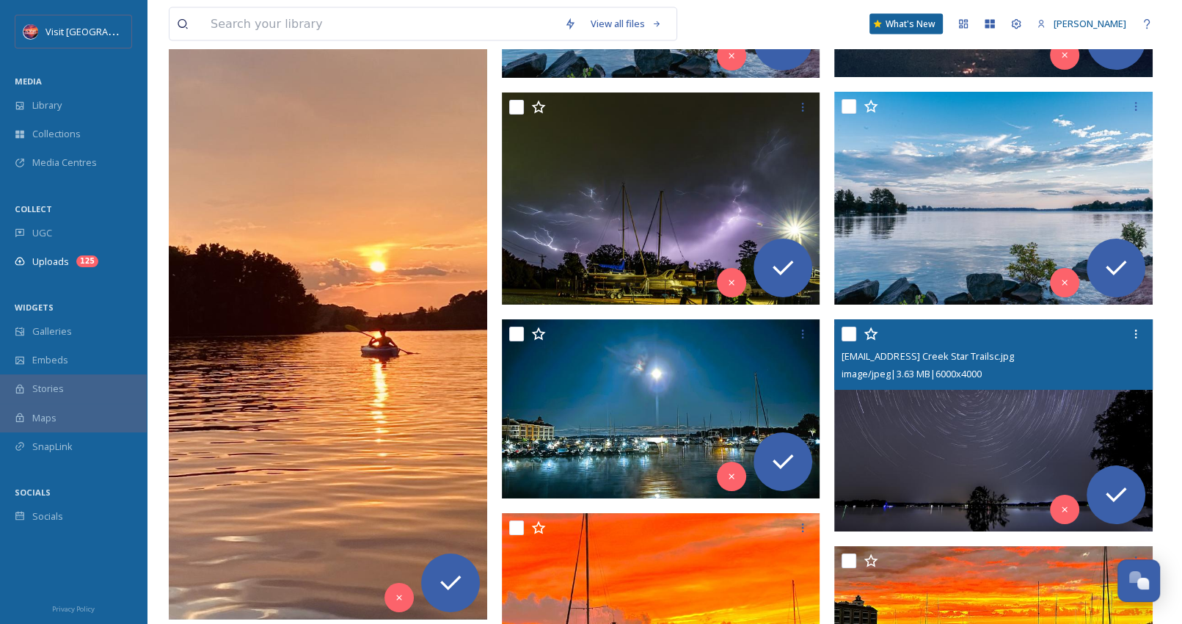
click at [931, 401] on img at bounding box center [993, 425] width 318 height 213
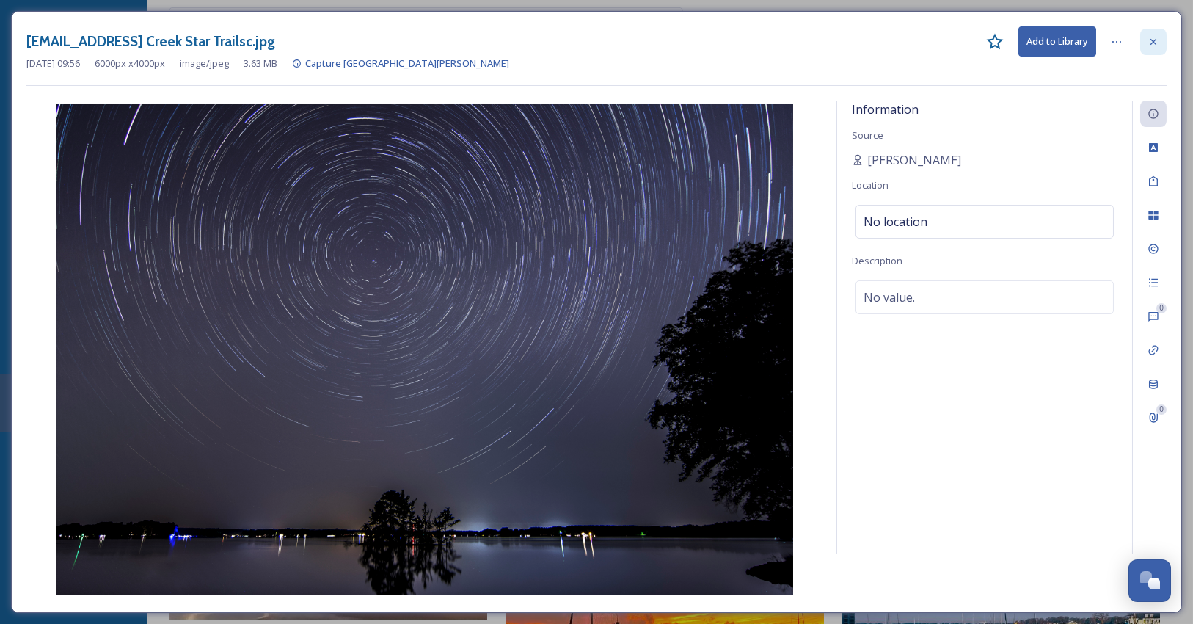
click at [1153, 47] on div at bounding box center [1153, 42] width 26 height 26
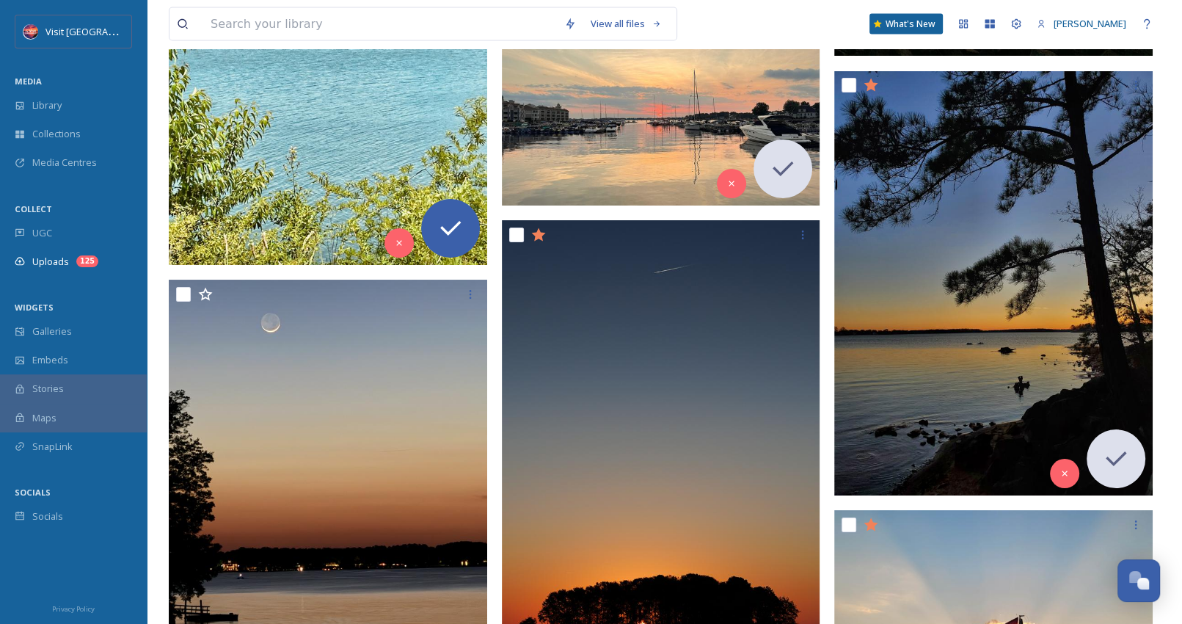
scroll to position [14474, 0]
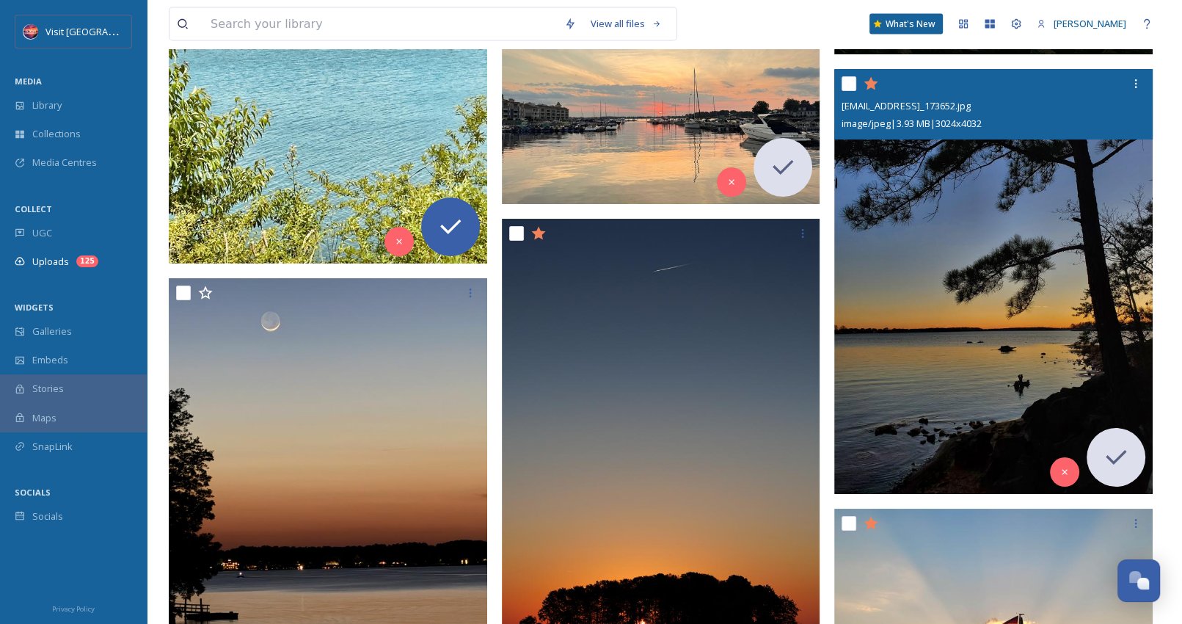
click at [1051, 308] on img at bounding box center [993, 282] width 318 height 424
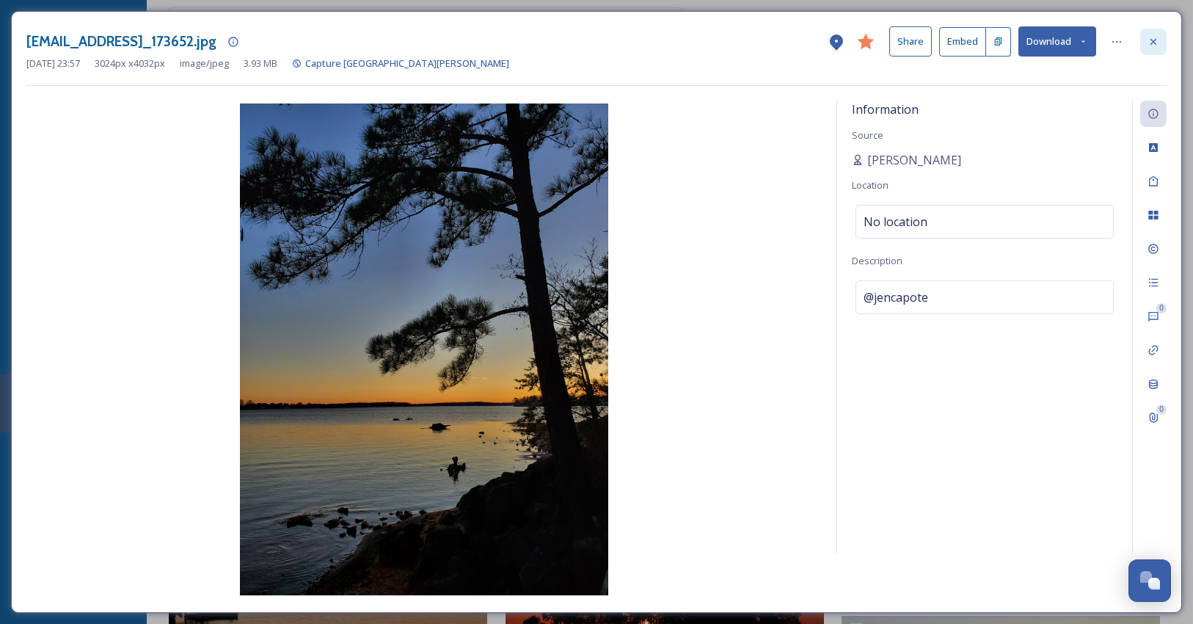
click at [1148, 43] on icon at bounding box center [1154, 42] width 12 height 12
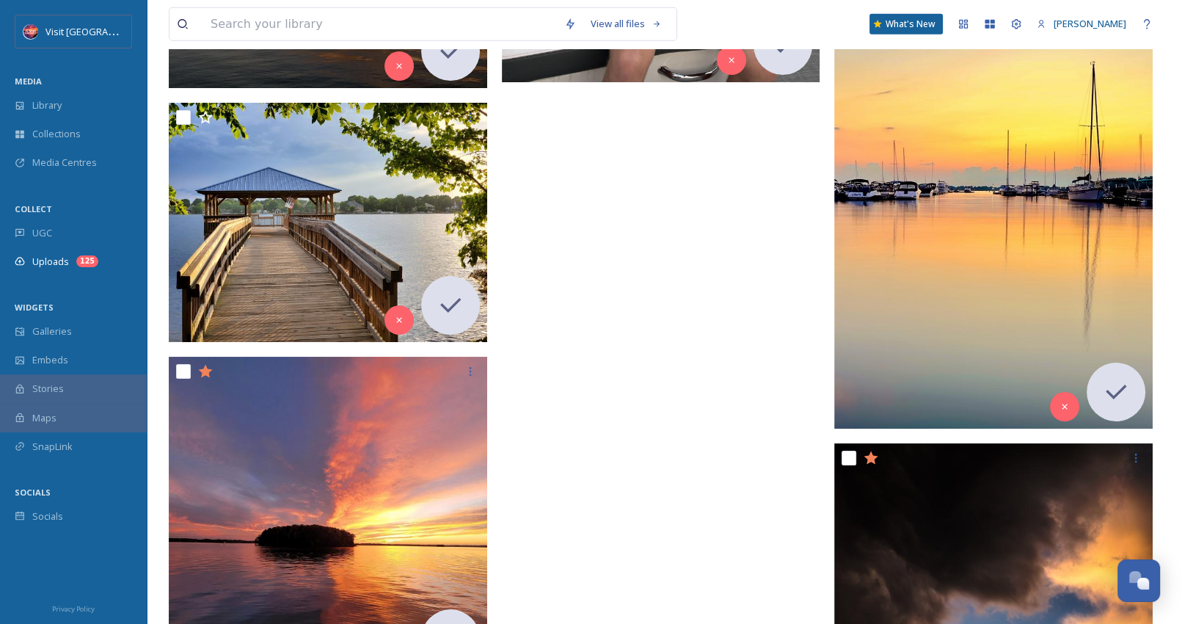
scroll to position [15574, 0]
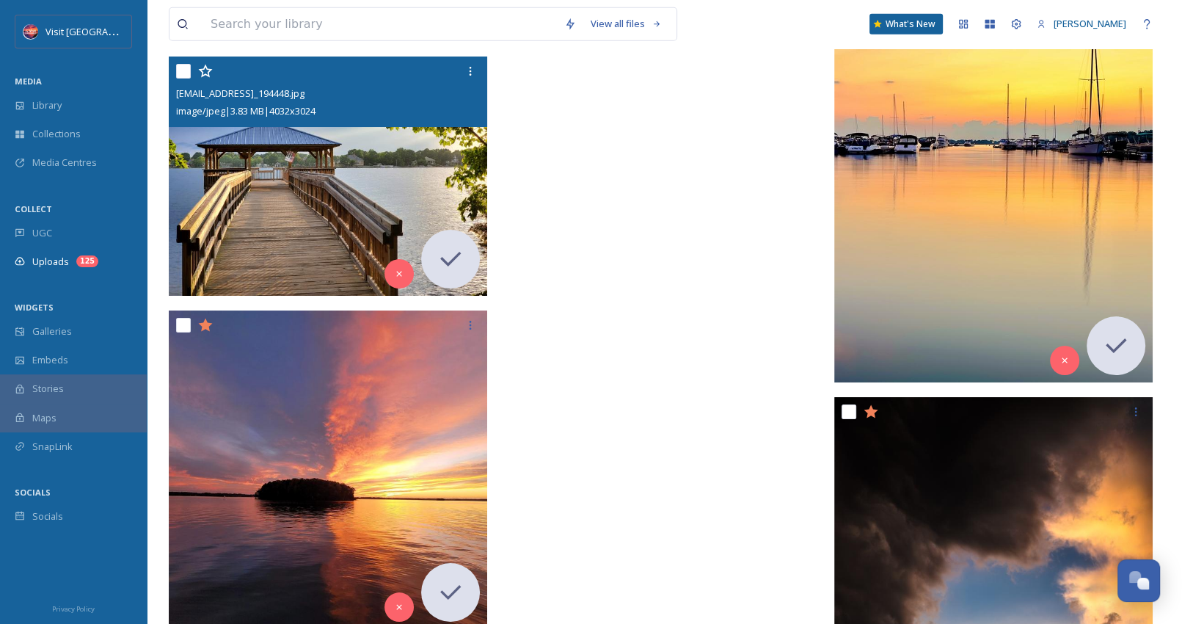
click at [315, 152] on img at bounding box center [328, 176] width 318 height 239
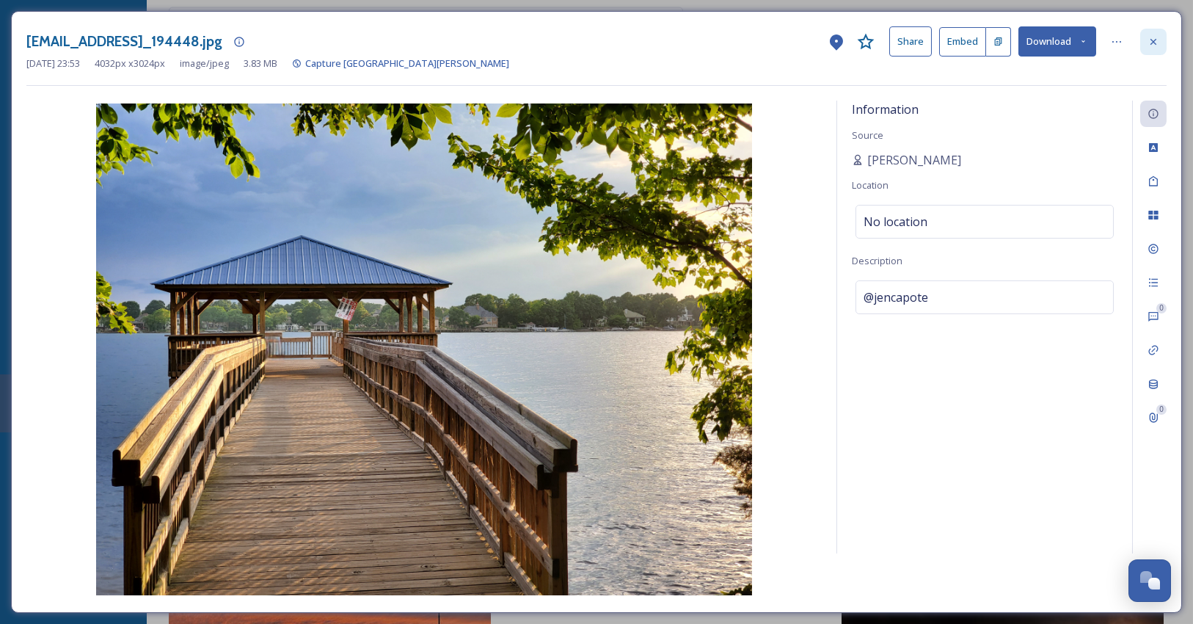
click at [1154, 46] on icon at bounding box center [1154, 42] width 12 height 12
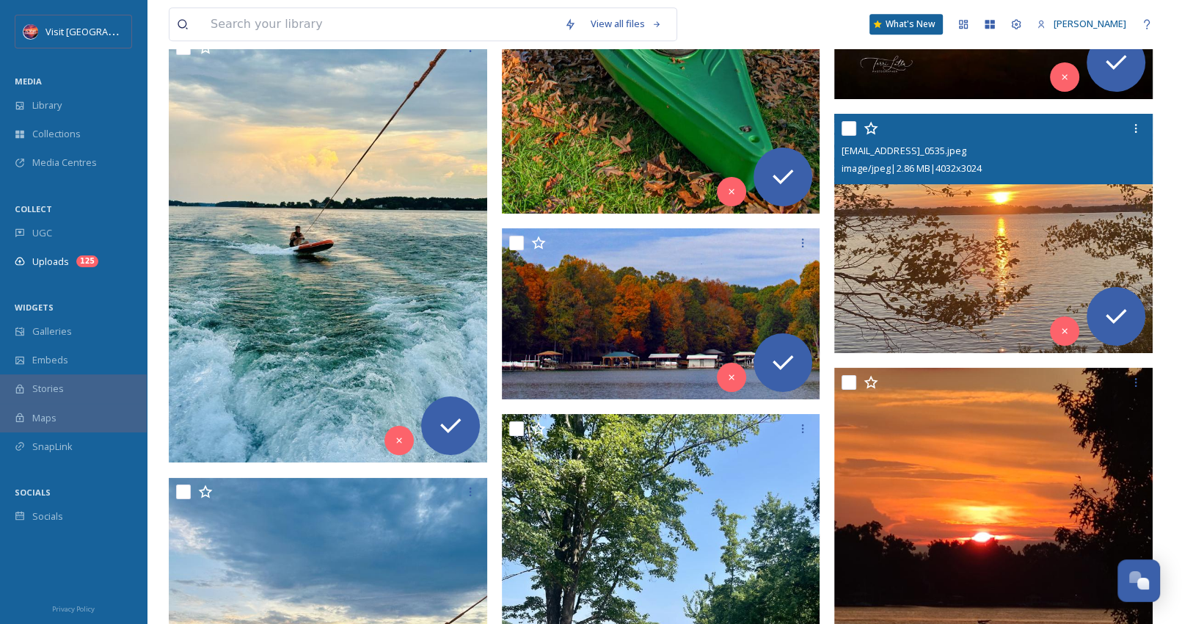
scroll to position [12161, 0]
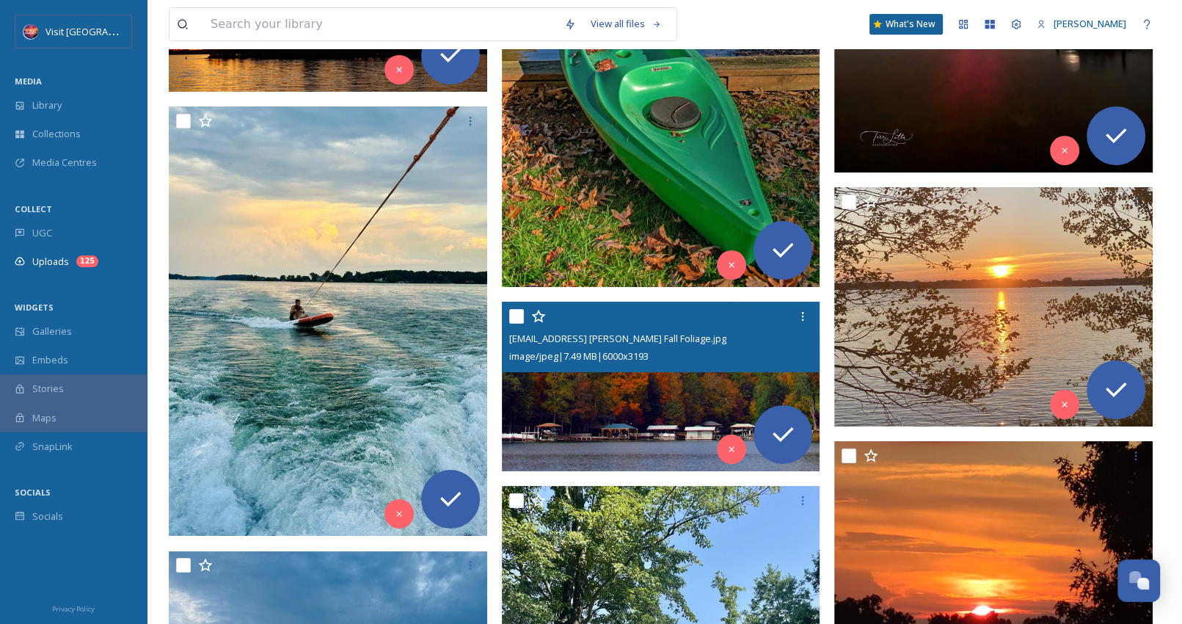
click at [671, 392] on img at bounding box center [661, 387] width 318 height 170
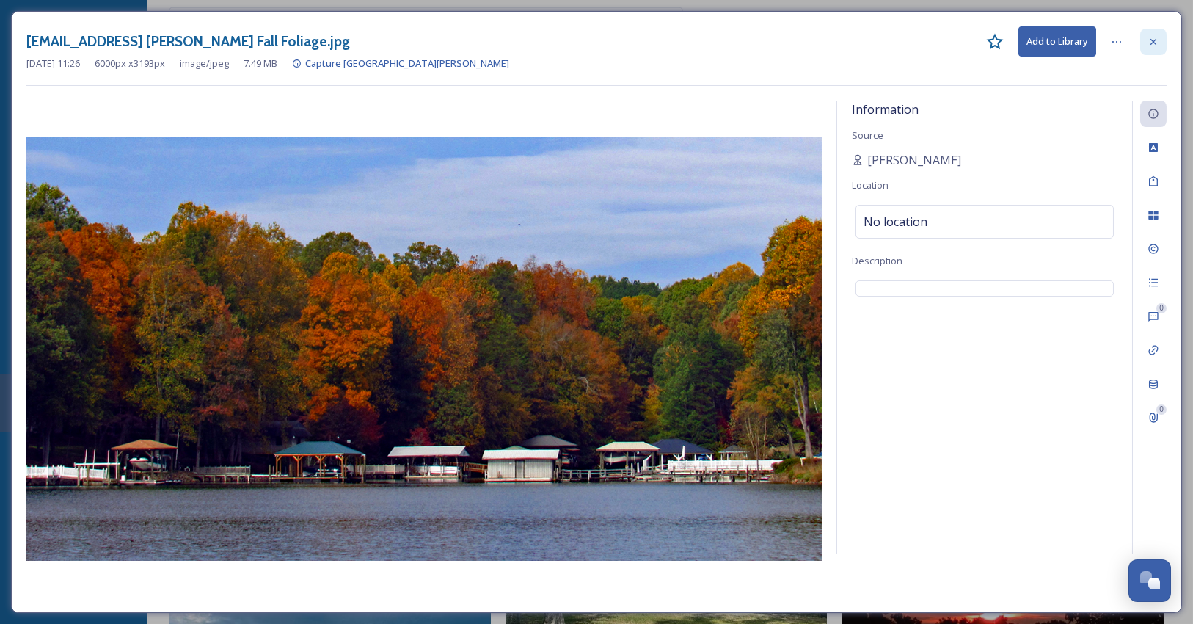
click at [1143, 35] on div at bounding box center [1153, 42] width 26 height 26
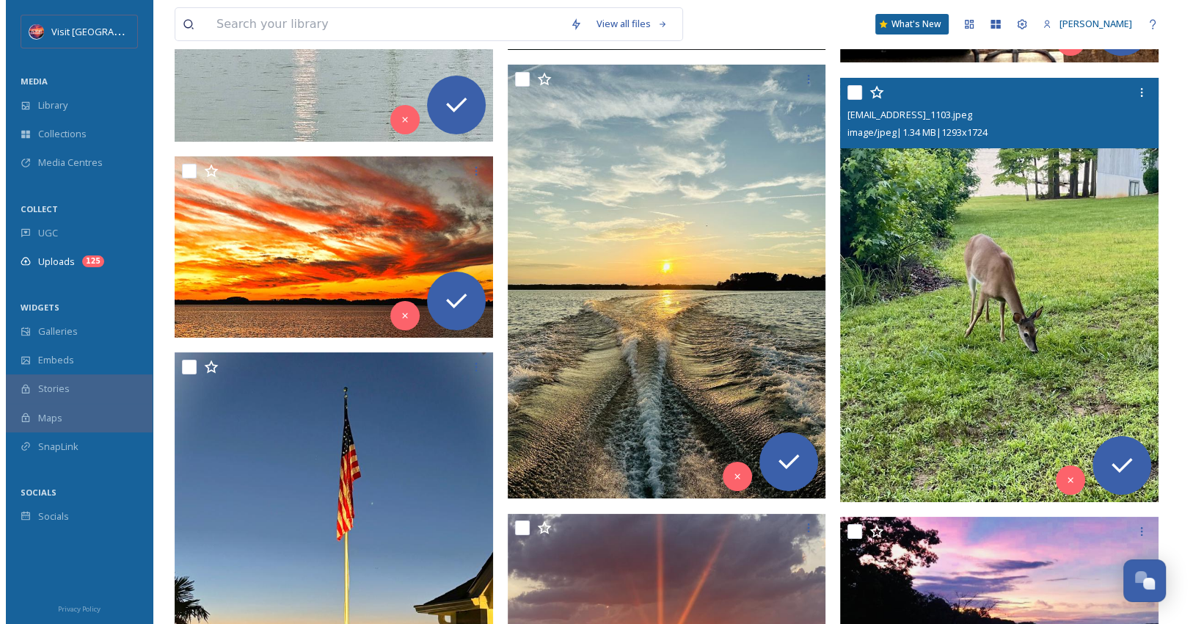
scroll to position [5776, 0]
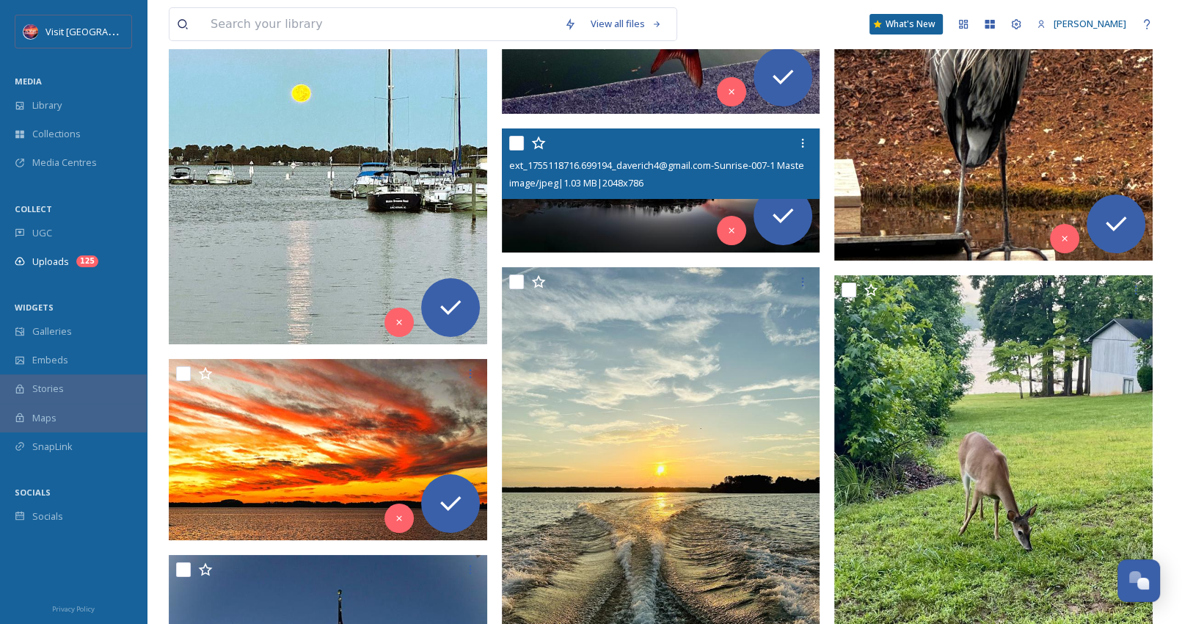
click at [645, 219] on img at bounding box center [663, 190] width 322 height 124
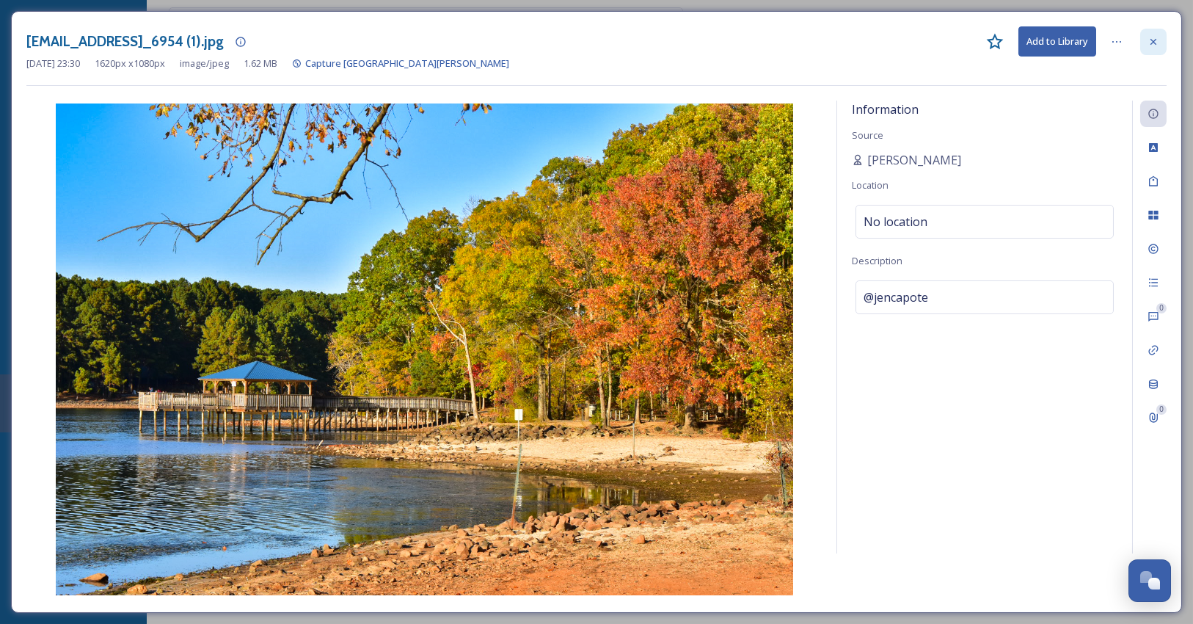
click at [1159, 38] on icon at bounding box center [1154, 42] width 12 height 12
